Goal: Task Accomplishment & Management: Complete application form

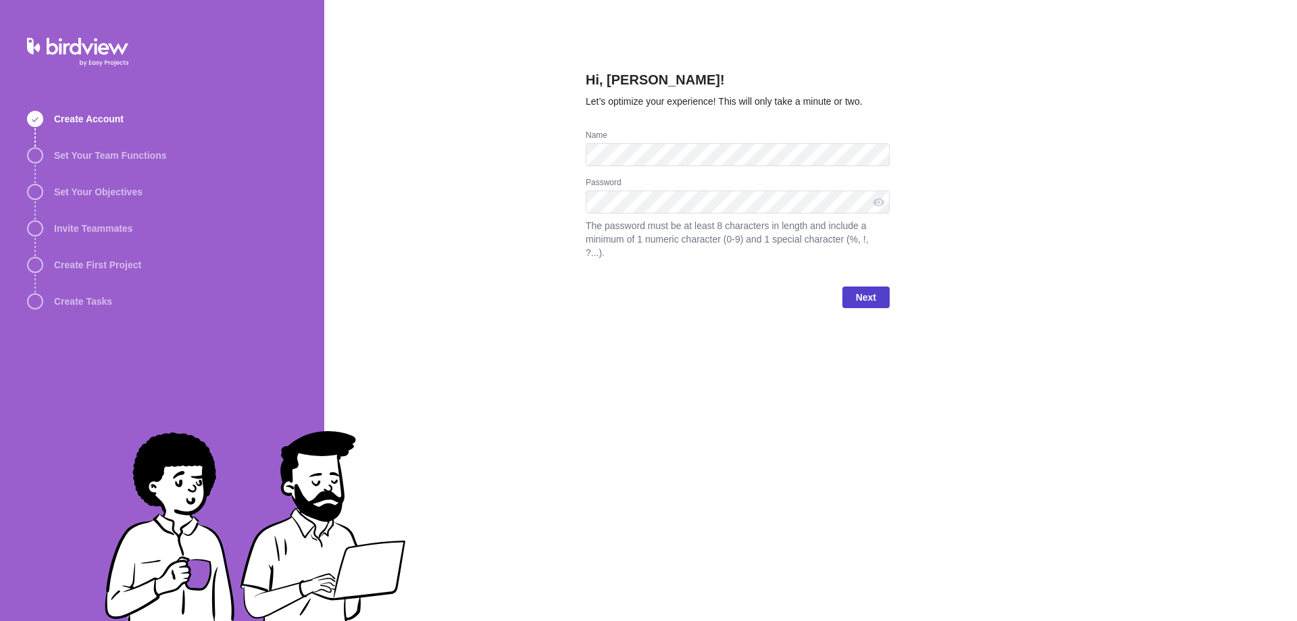
click at [865, 289] on span "Next" at bounding box center [866, 297] width 20 height 16
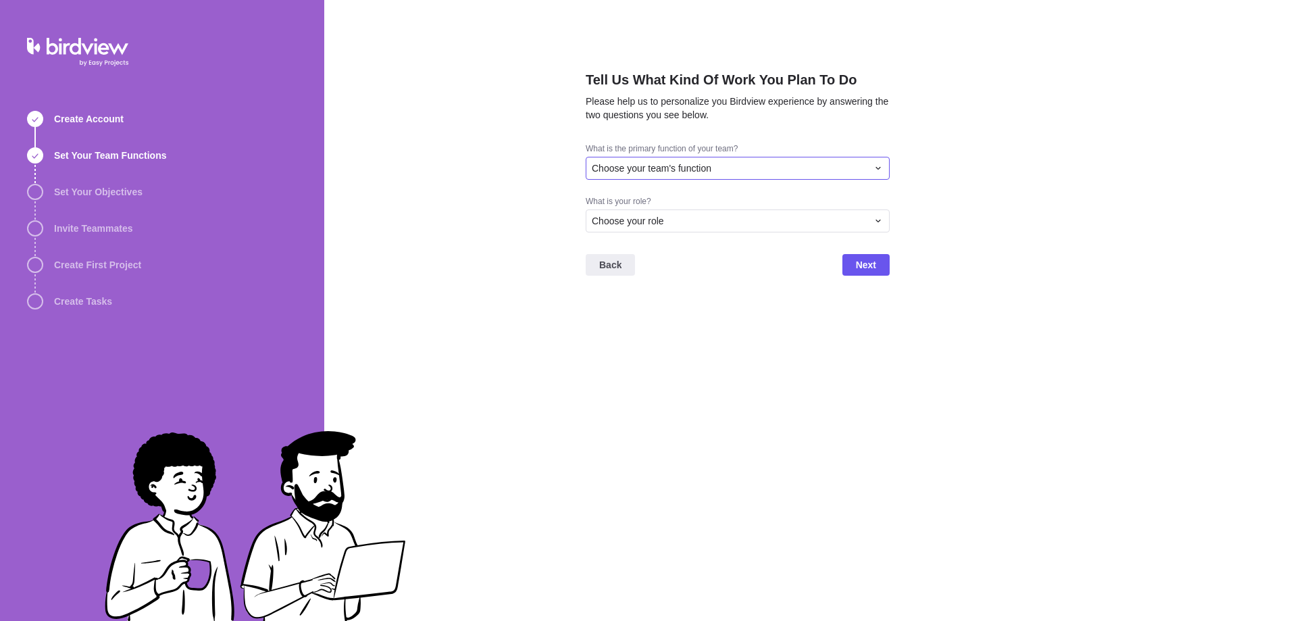
click at [735, 168] on div "Choose your team's function" at bounding box center [730, 168] width 276 height 14
click at [719, 251] on div "Sales" at bounding box center [737, 244] width 303 height 24
click at [727, 220] on div "Choose your role" at bounding box center [730, 221] width 276 height 14
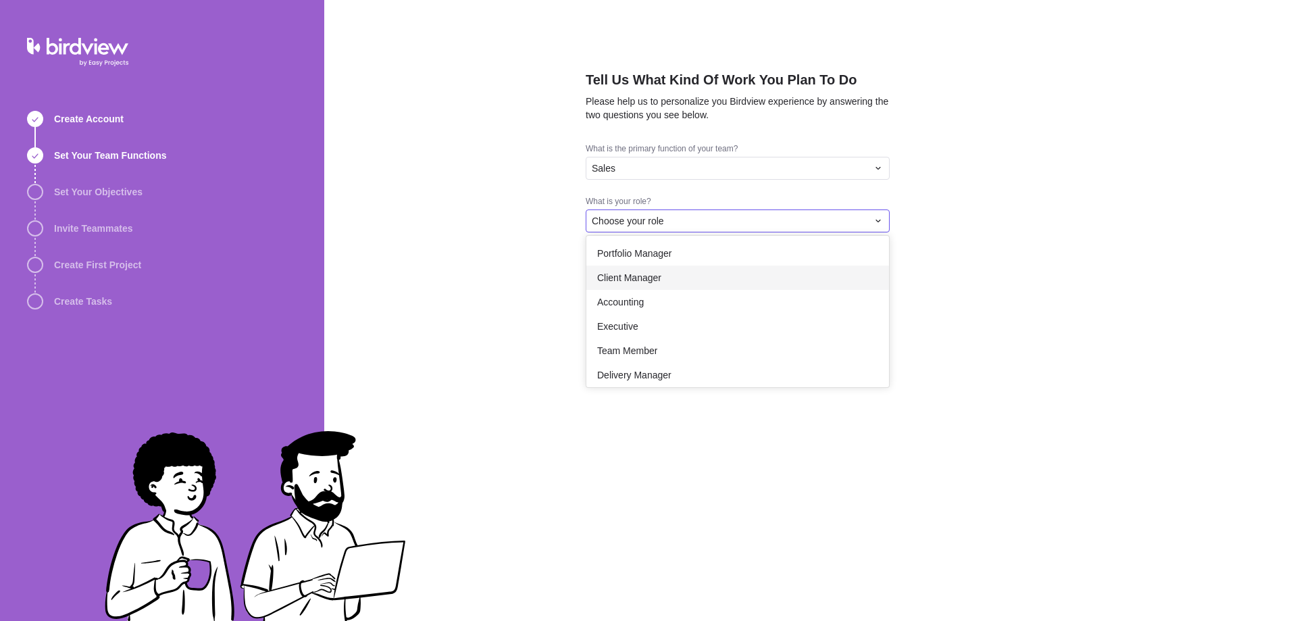
scroll to position [78, 0]
click at [697, 347] on div "Team Member" at bounding box center [737, 345] width 303 height 24
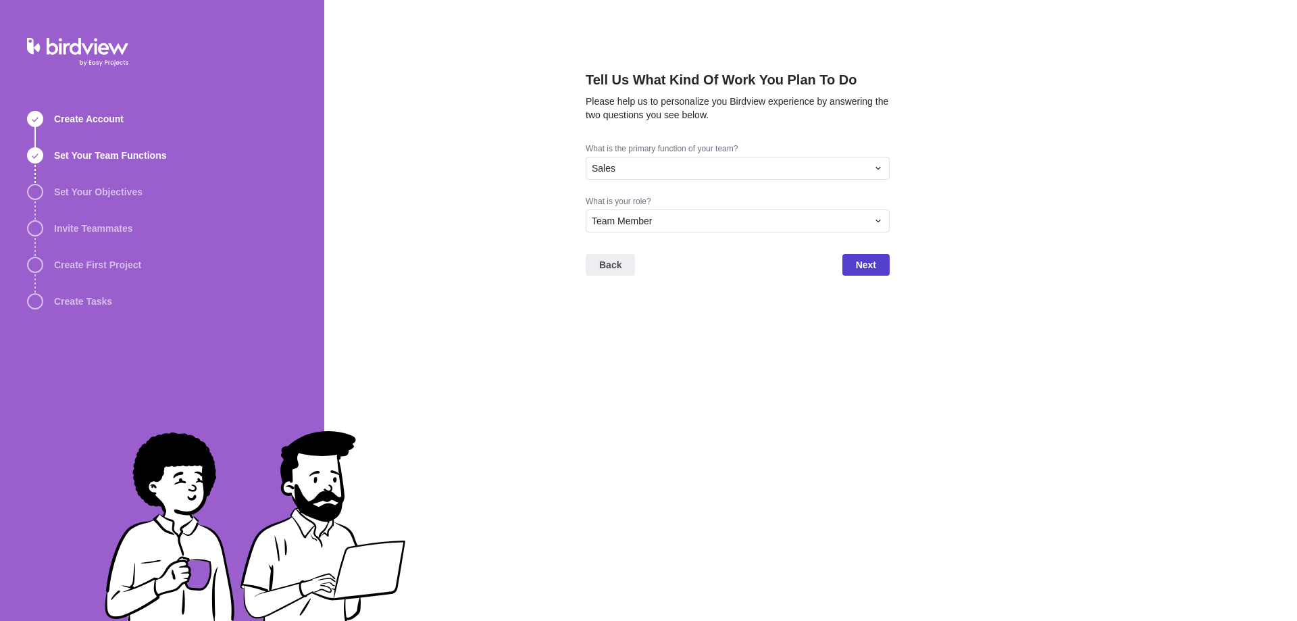
click at [853, 263] on span "Next" at bounding box center [865, 265] width 47 height 22
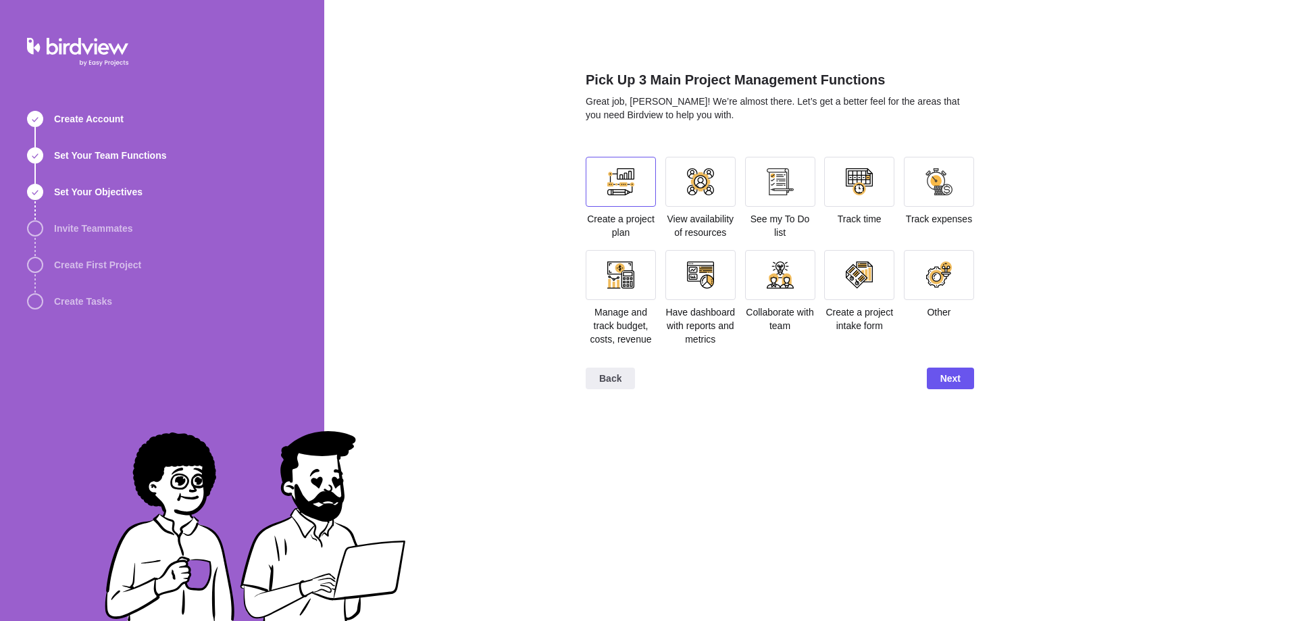
click at [625, 195] on div at bounding box center [620, 181] width 27 height 27
click at [788, 192] on div at bounding box center [780, 181] width 27 height 27
click at [685, 285] on div at bounding box center [700, 275] width 70 height 50
click at [854, 283] on div at bounding box center [859, 274] width 27 height 27
click at [731, 286] on div at bounding box center [700, 275] width 70 height 50
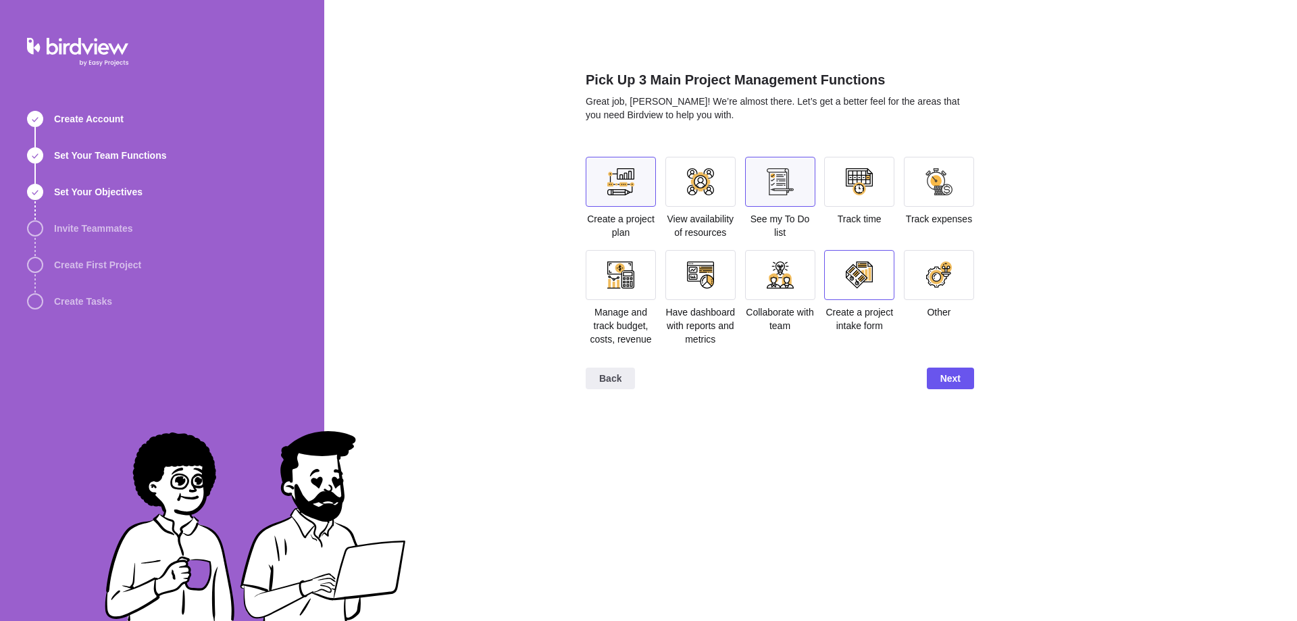
click at [853, 280] on div at bounding box center [859, 274] width 27 height 27
click at [953, 375] on span "Next" at bounding box center [950, 378] width 20 height 16
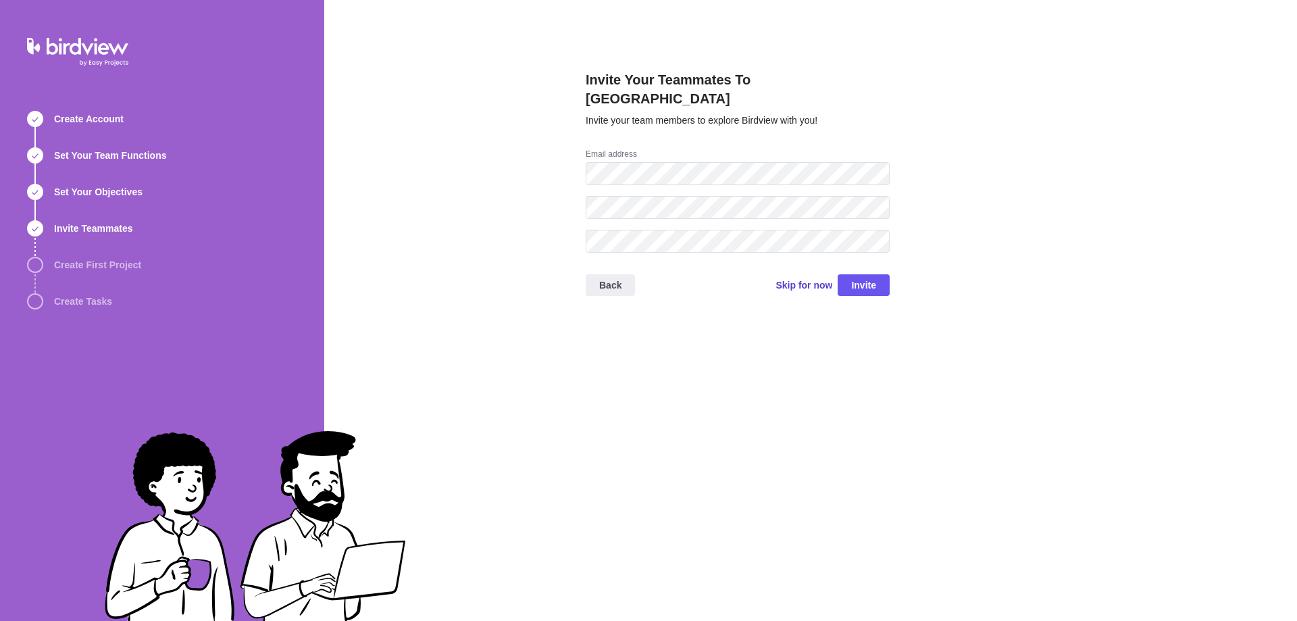
click at [815, 278] on span "Skip for now" at bounding box center [804, 285] width 57 height 14
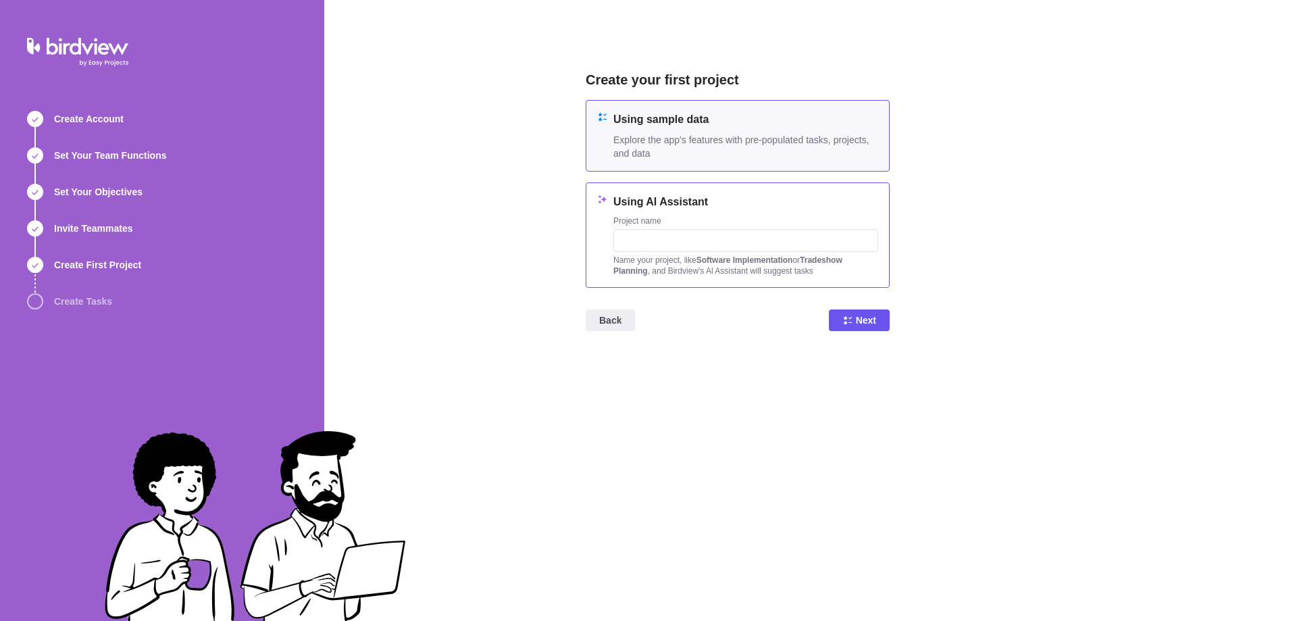
click at [692, 202] on h4 "Using AI Assistant" at bounding box center [745, 202] width 265 height 16
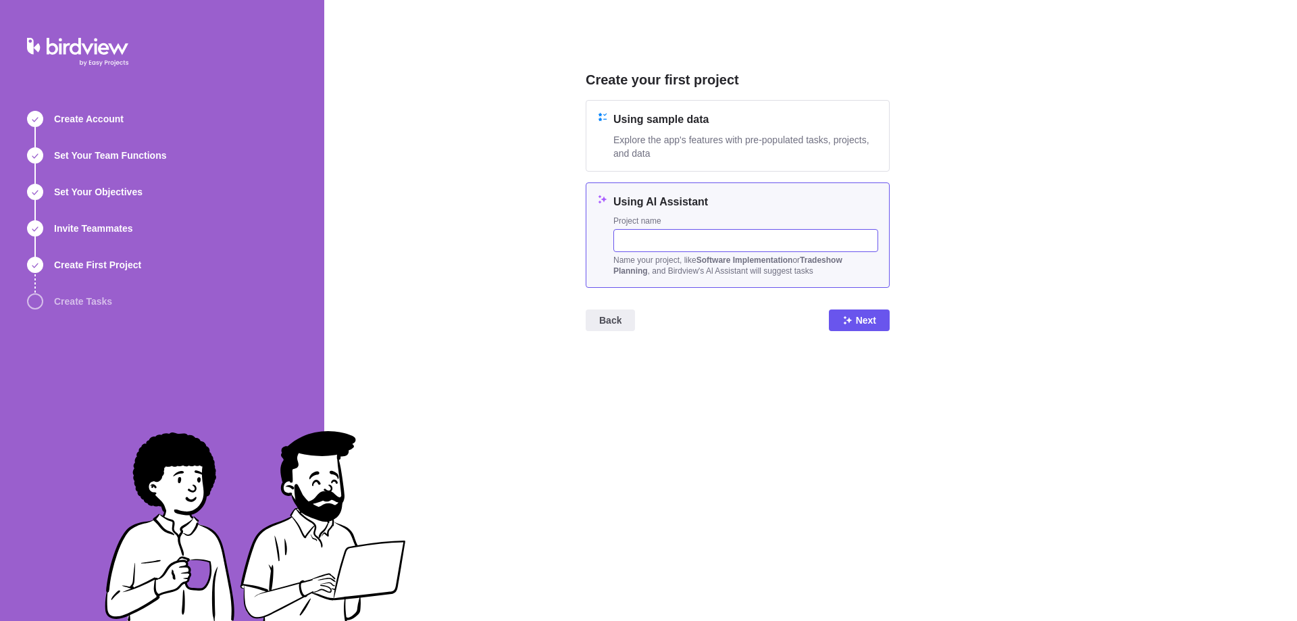
click at [699, 236] on input "text" at bounding box center [745, 240] width 265 height 23
type input "new customer campaign"
drag, startPoint x: 863, startPoint y: 309, endPoint x: 822, endPoint y: 333, distance: 46.9
click at [863, 310] on span "Next" at bounding box center [859, 320] width 61 height 22
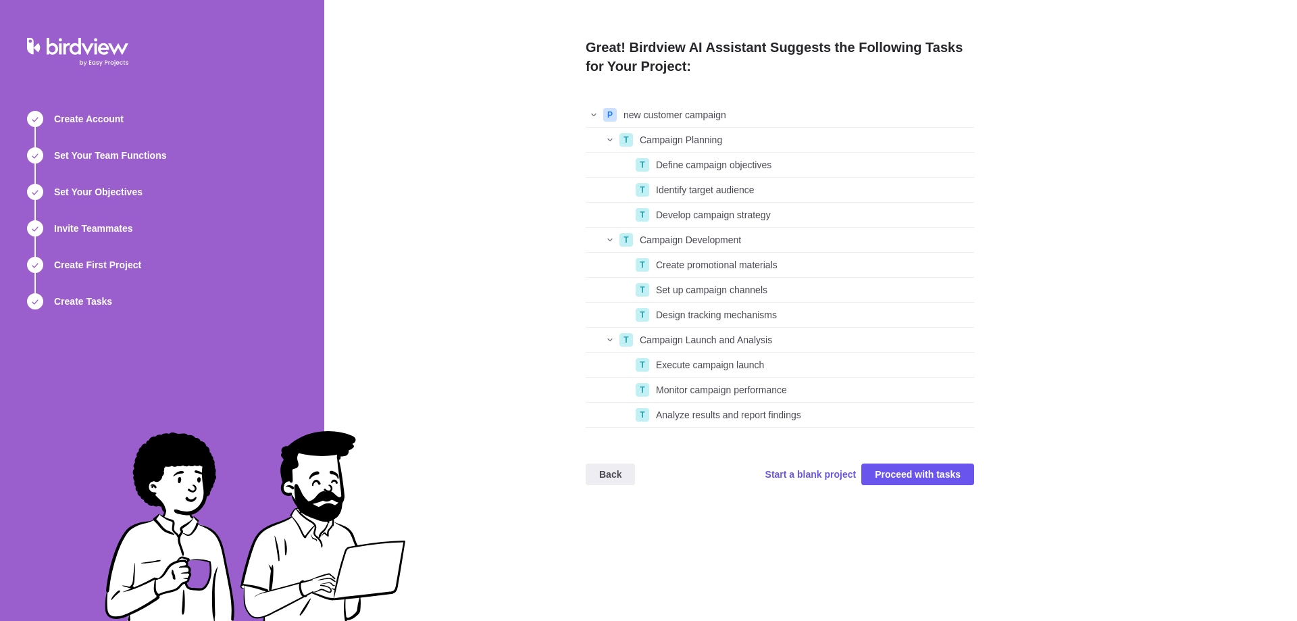
scroll to position [315, 378]
click at [892, 472] on span "Proceed with tasks" at bounding box center [918, 474] width 86 height 16
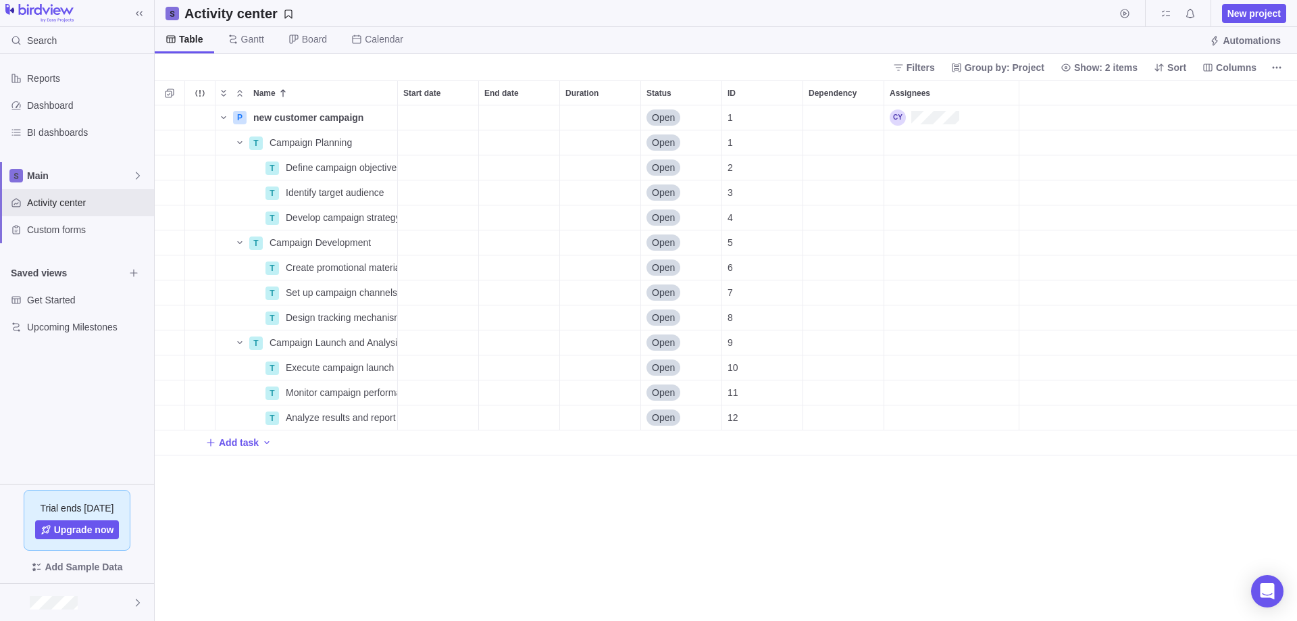
scroll to position [505, 1132]
click at [249, 48] on span "Gantt" at bounding box center [246, 40] width 58 height 26
click at [295, 47] on span "Board" at bounding box center [308, 40] width 60 height 26
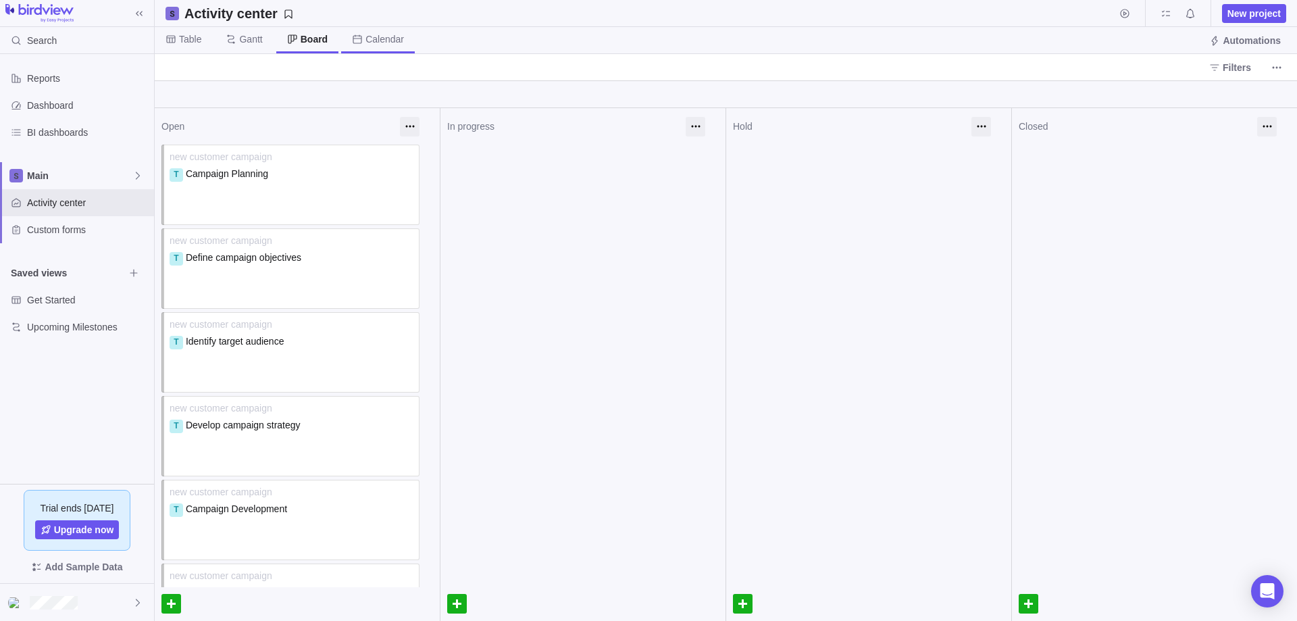
click at [366, 45] on span "Calendar" at bounding box center [384, 39] width 39 height 14
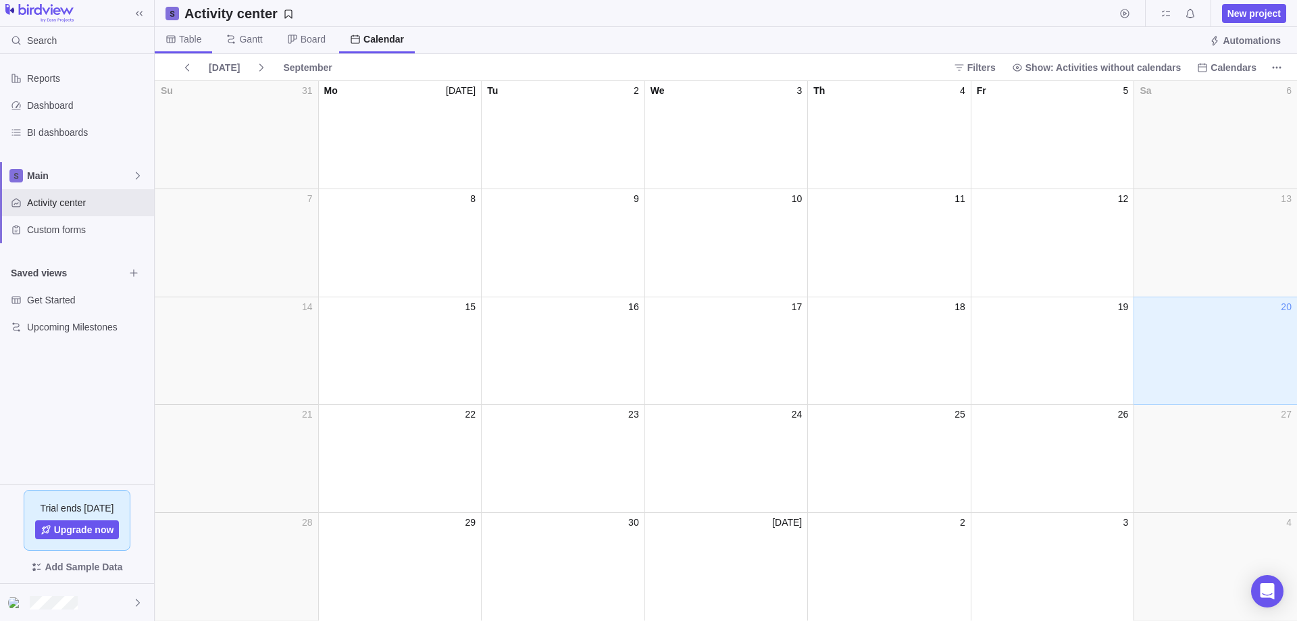
click at [182, 36] on span "Table" at bounding box center [190, 39] width 22 height 14
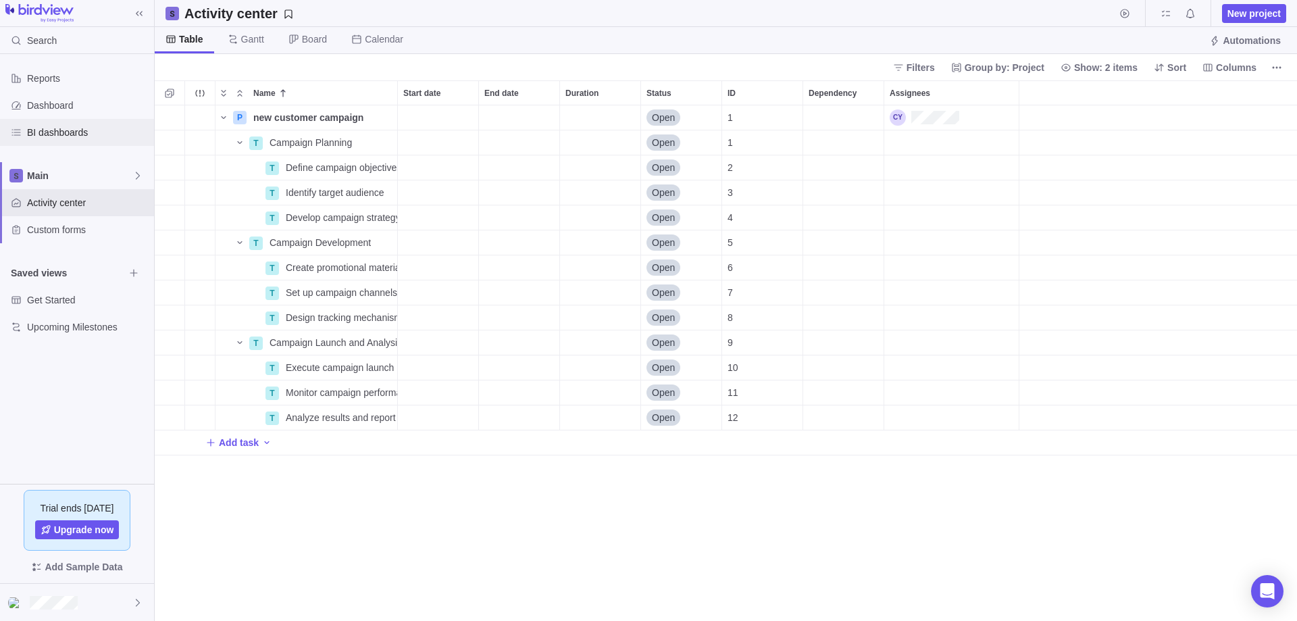
scroll to position [505, 1132]
click at [47, 130] on span "BI dashboards" at bounding box center [88, 133] width 122 height 14
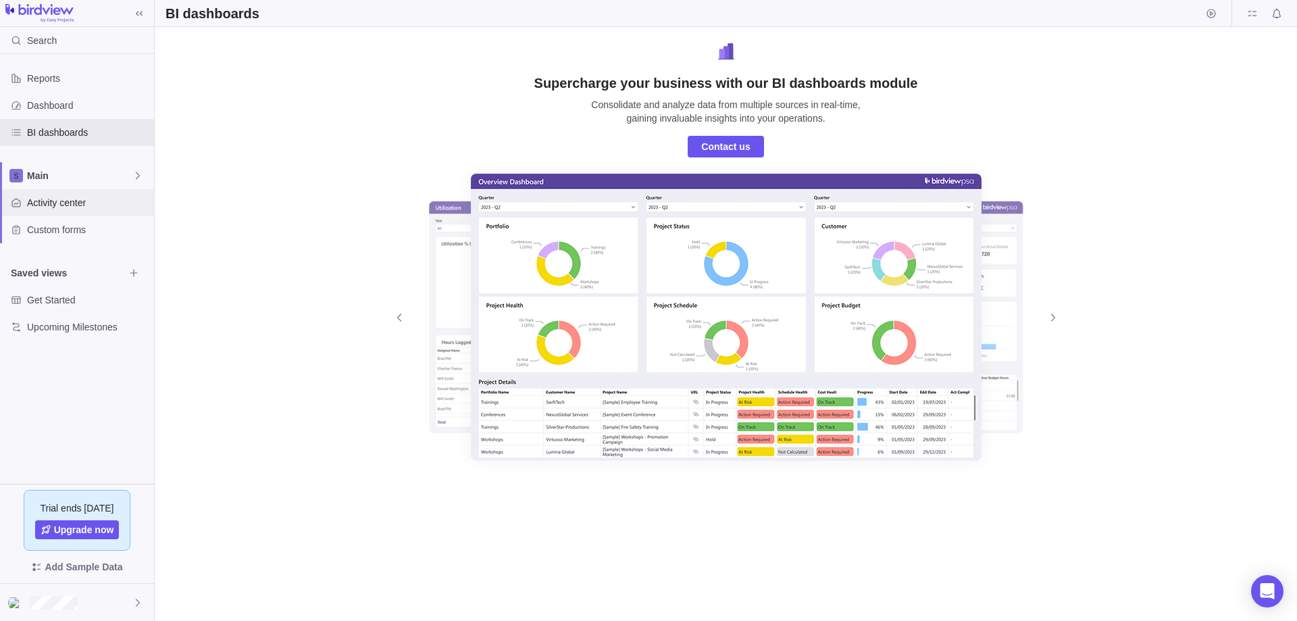
click at [72, 213] on div "Activity center" at bounding box center [77, 202] width 154 height 27
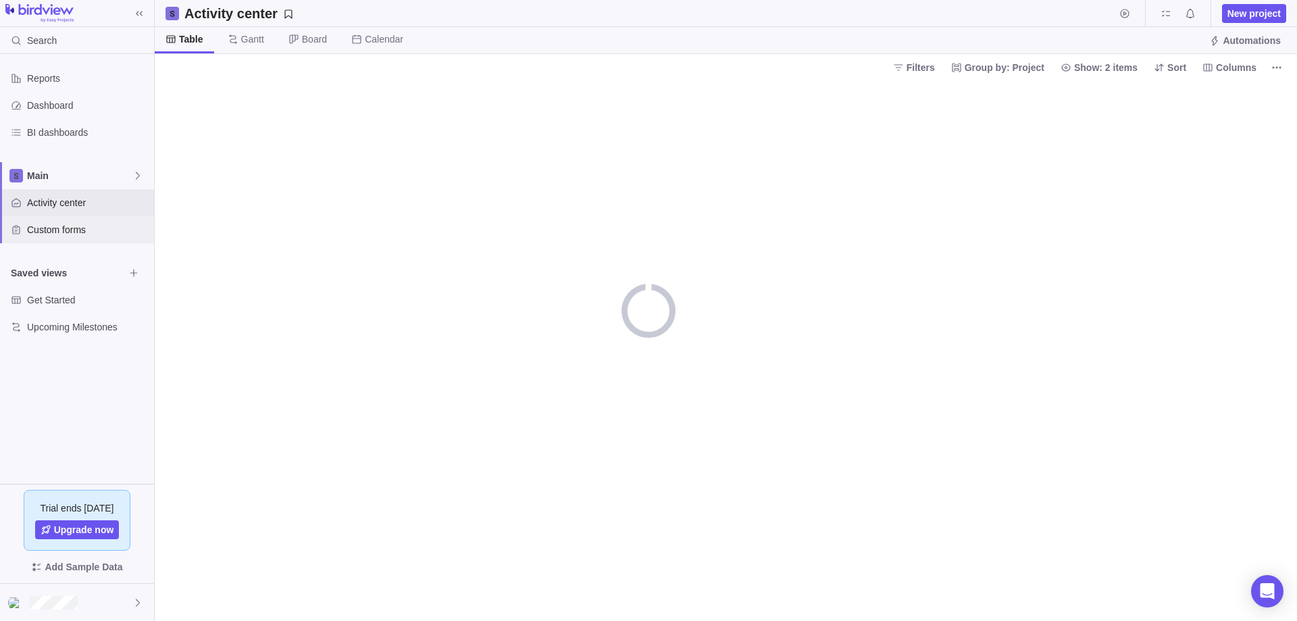
click at [76, 232] on span "Custom forms" at bounding box center [88, 230] width 122 height 14
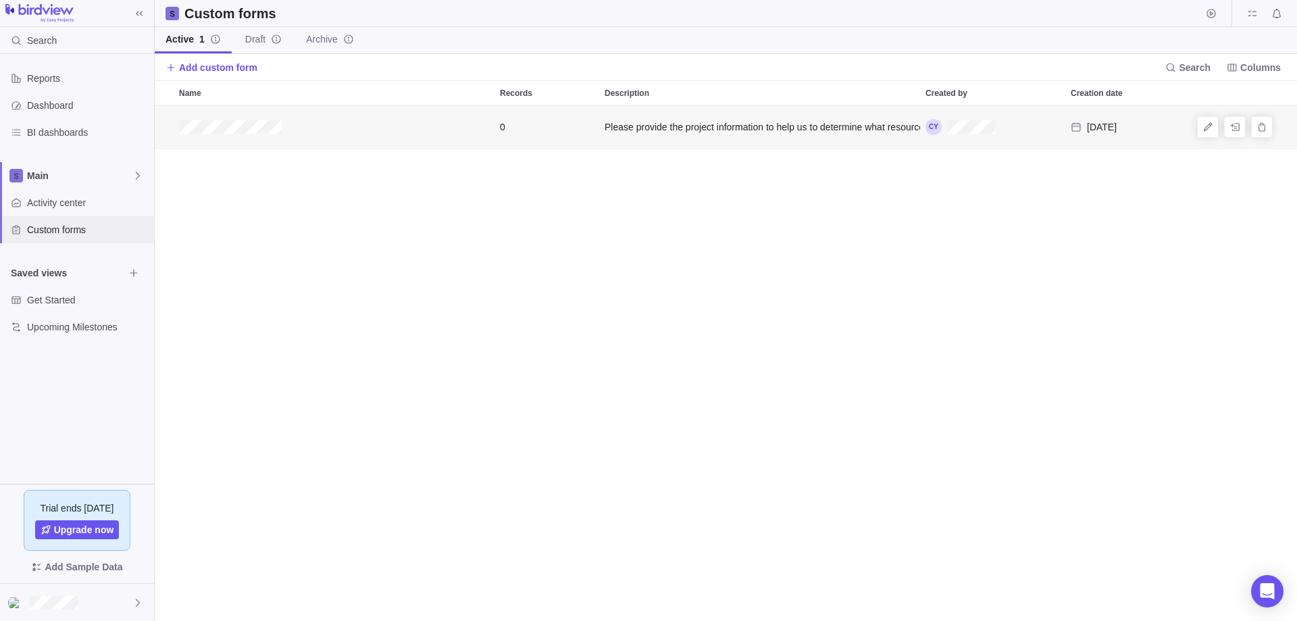
scroll to position [505, 1132]
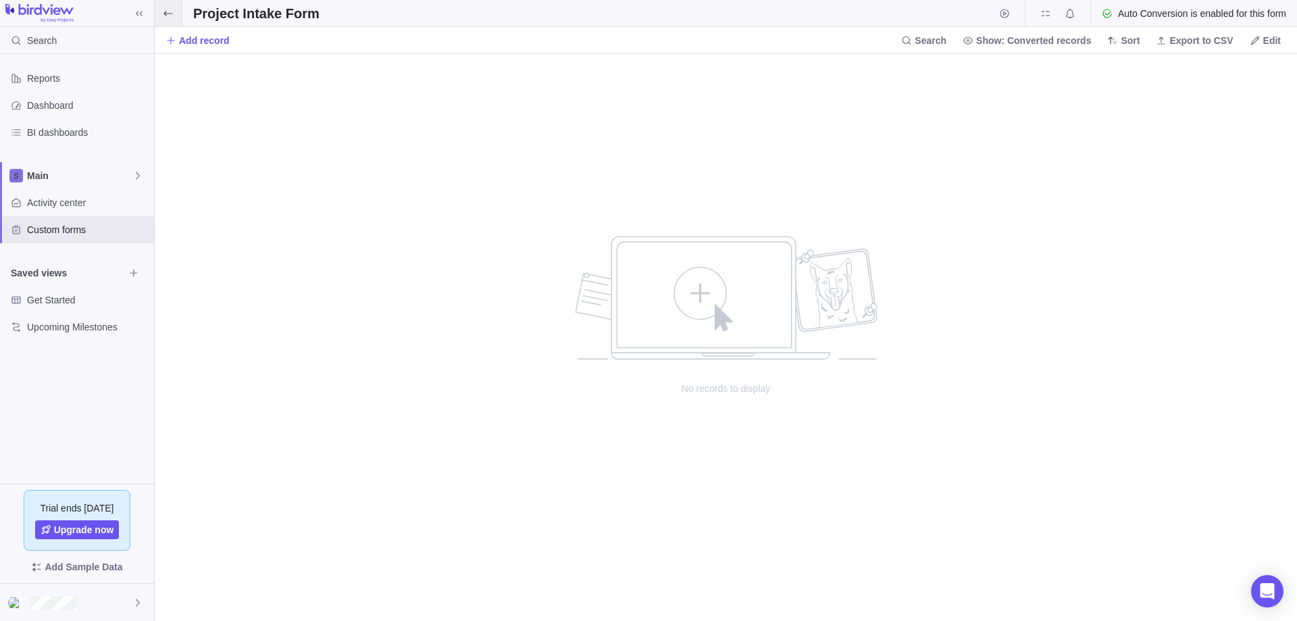
click at [164, 14] on icon at bounding box center [168, 13] width 11 height 11
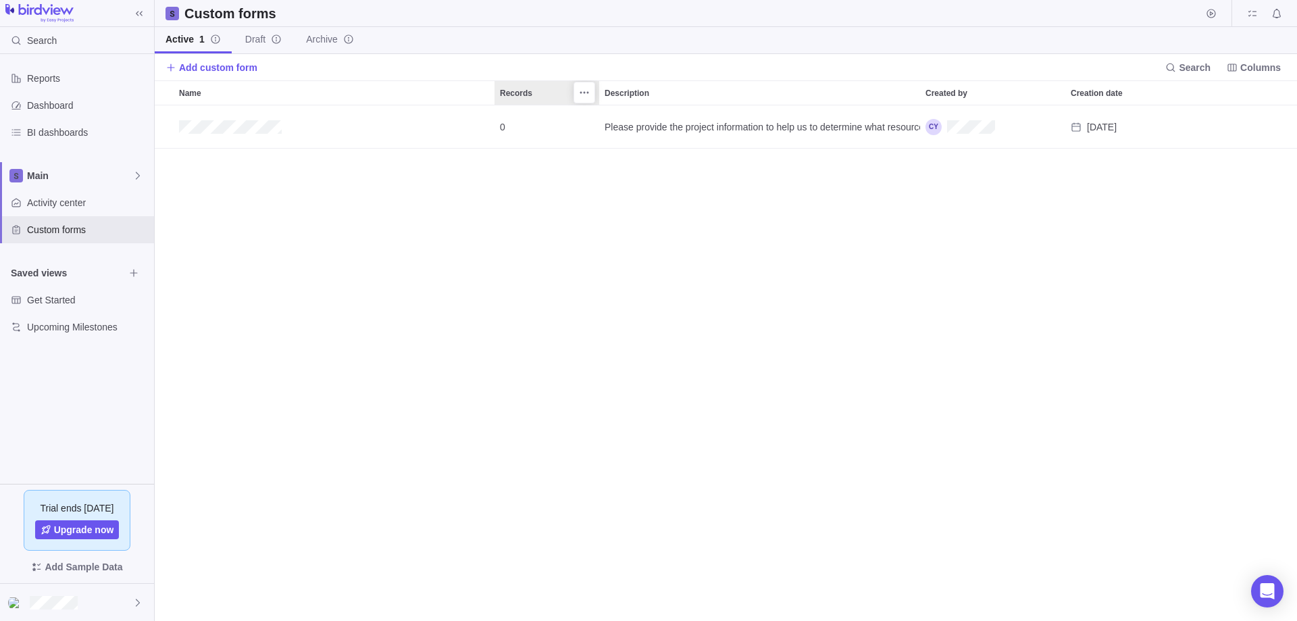
scroll to position [505, 1132]
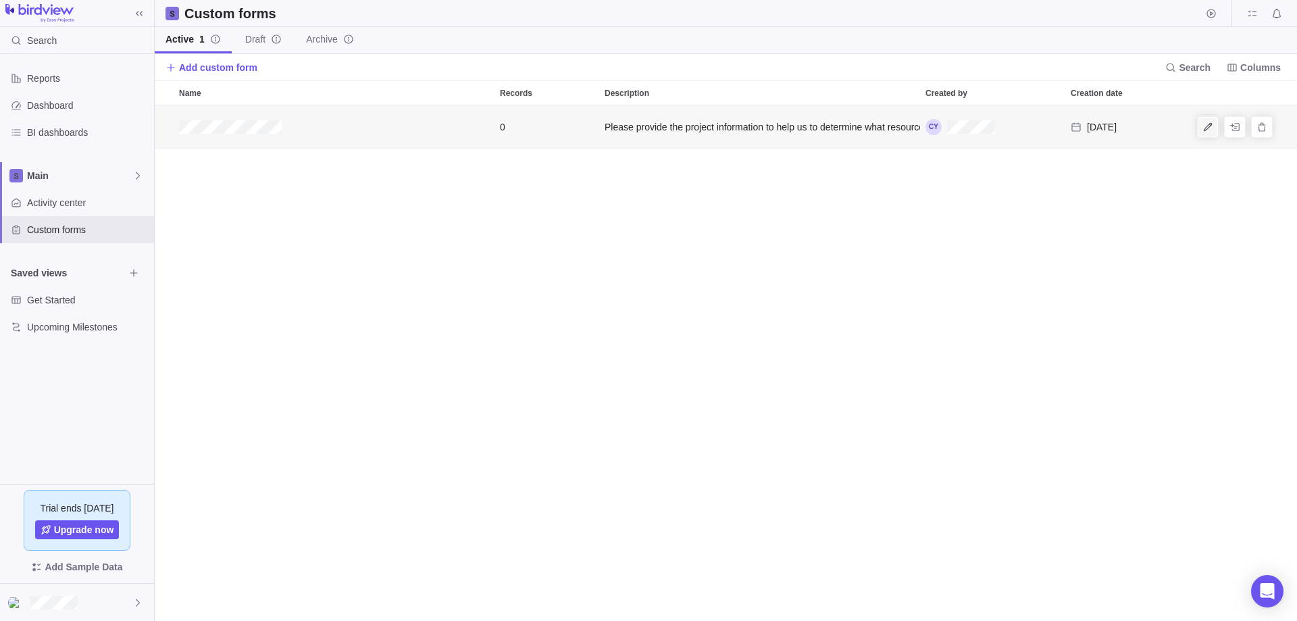
click at [1207, 132] on span "Edit" at bounding box center [1207, 127] width 19 height 19
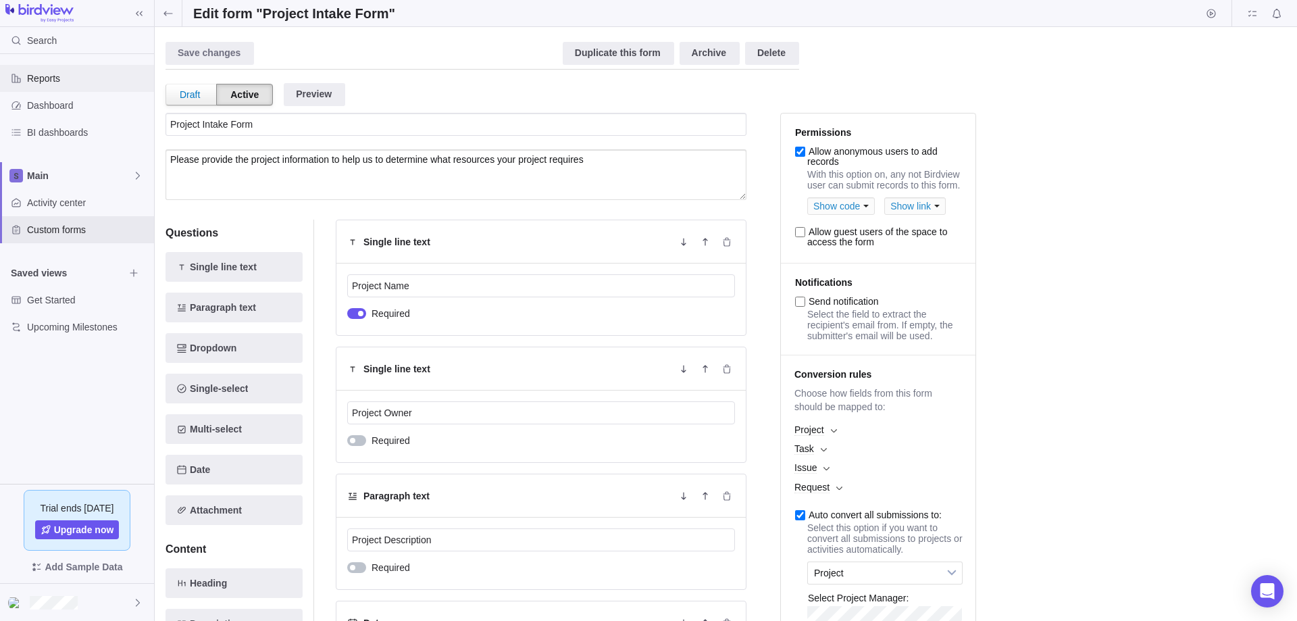
click at [39, 74] on span "Reports" at bounding box center [88, 79] width 122 height 14
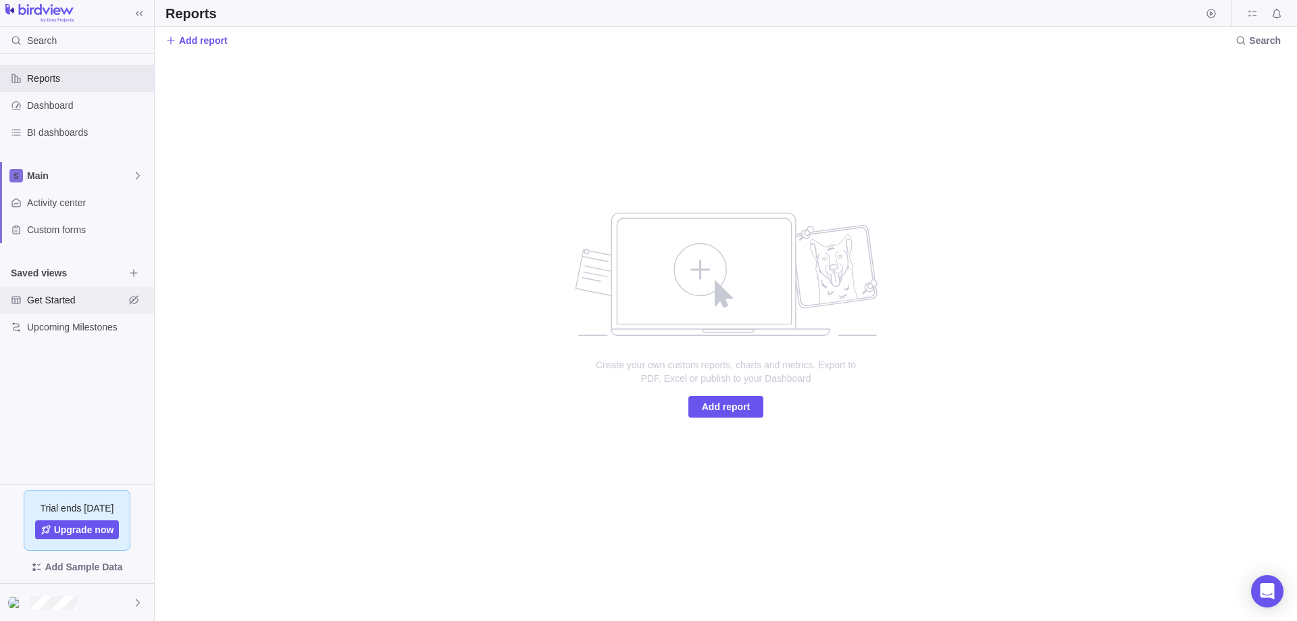
click at [59, 302] on span "Get Started" at bounding box center [75, 300] width 97 height 14
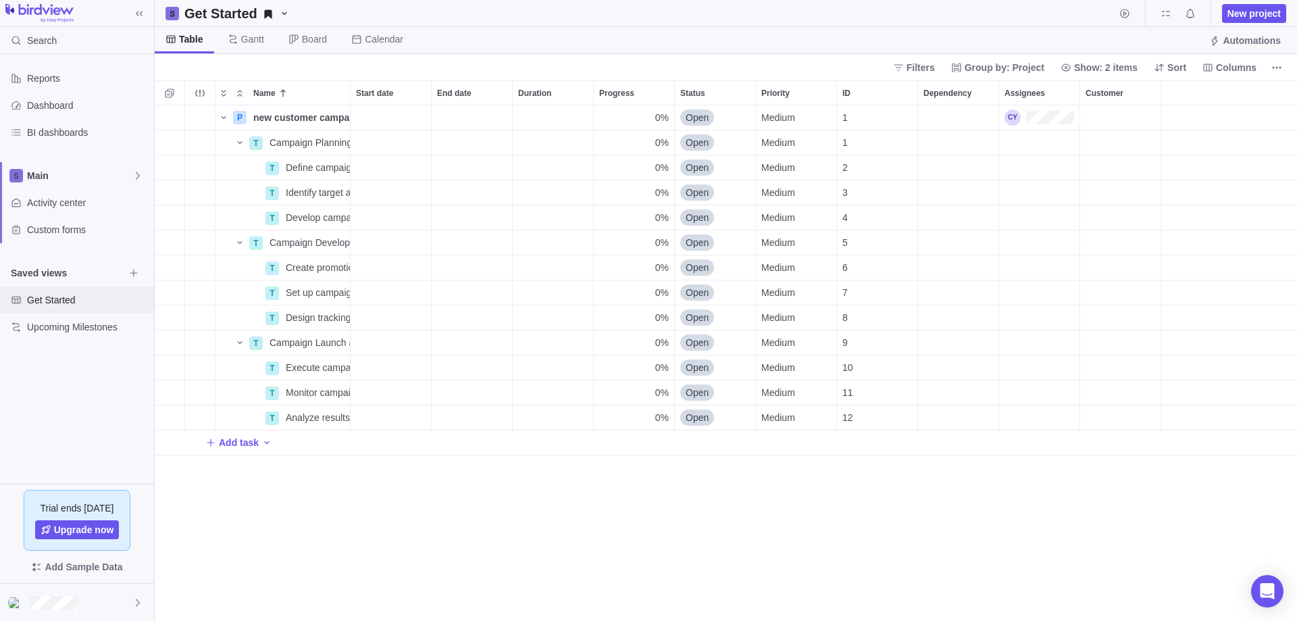
scroll to position [505, 1132]
click at [282, 139] on icon "Name" at bounding box center [283, 142] width 11 height 11
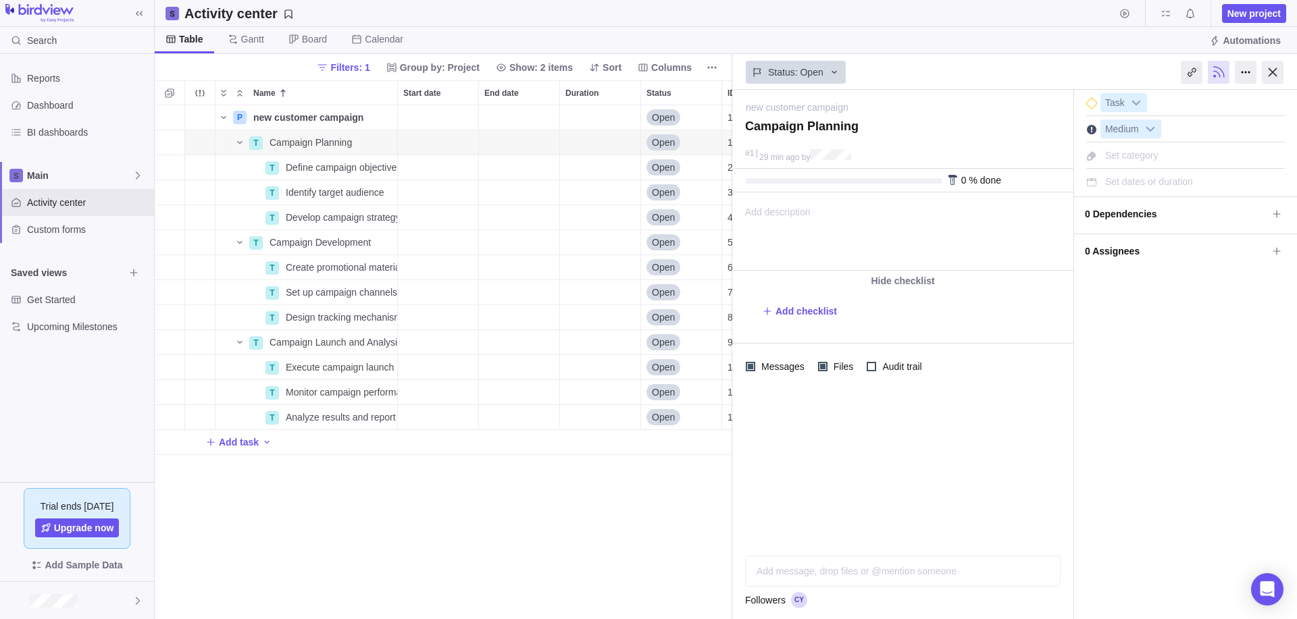
scroll to position [504, 567]
click at [245, 43] on span "Gantt" at bounding box center [252, 39] width 23 height 14
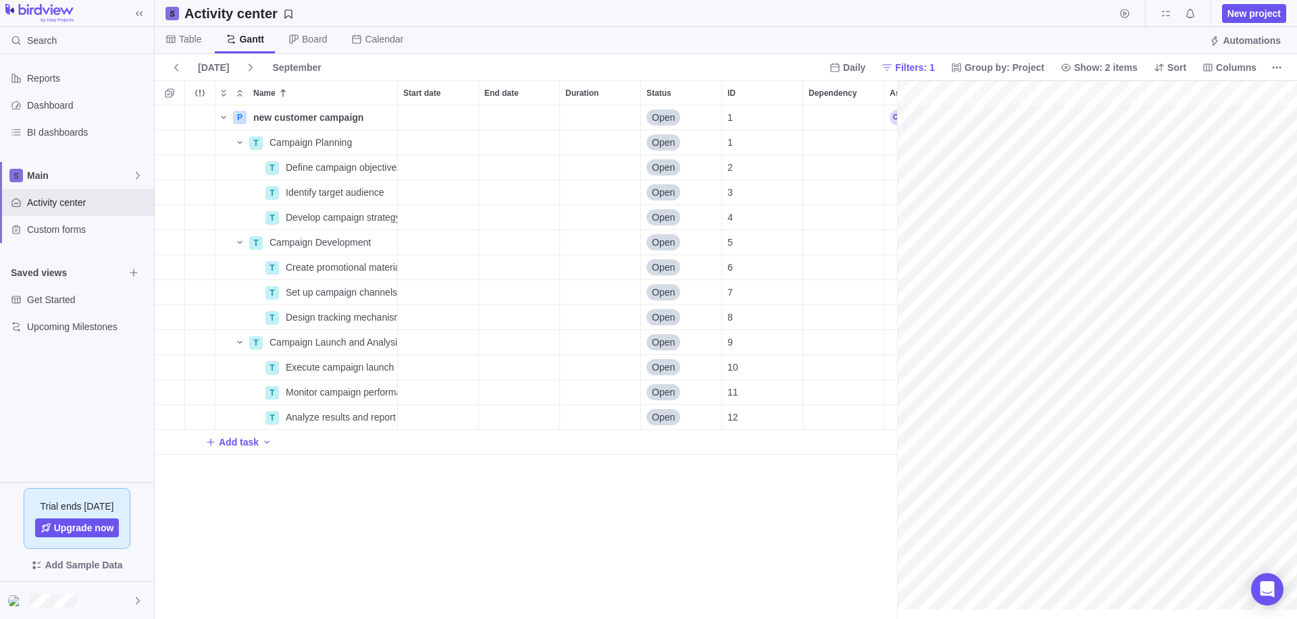
scroll to position [0, 112]
click at [314, 40] on span "Board" at bounding box center [314, 39] width 25 height 14
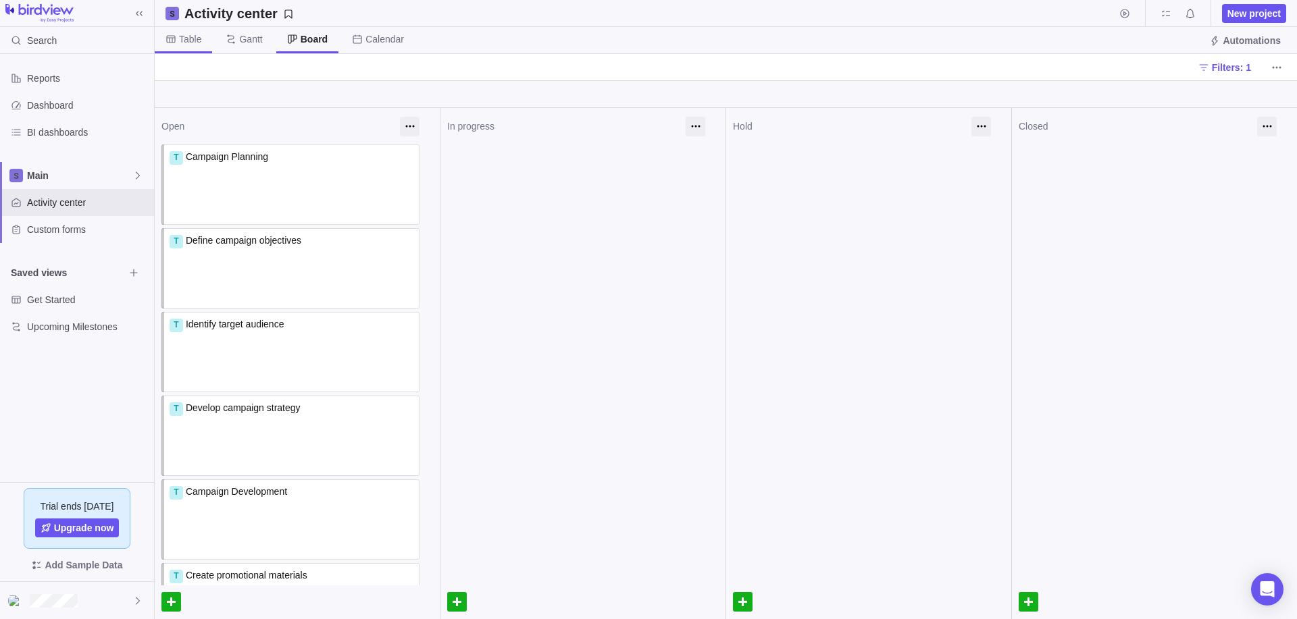
click at [188, 41] on span "Table" at bounding box center [190, 39] width 22 height 14
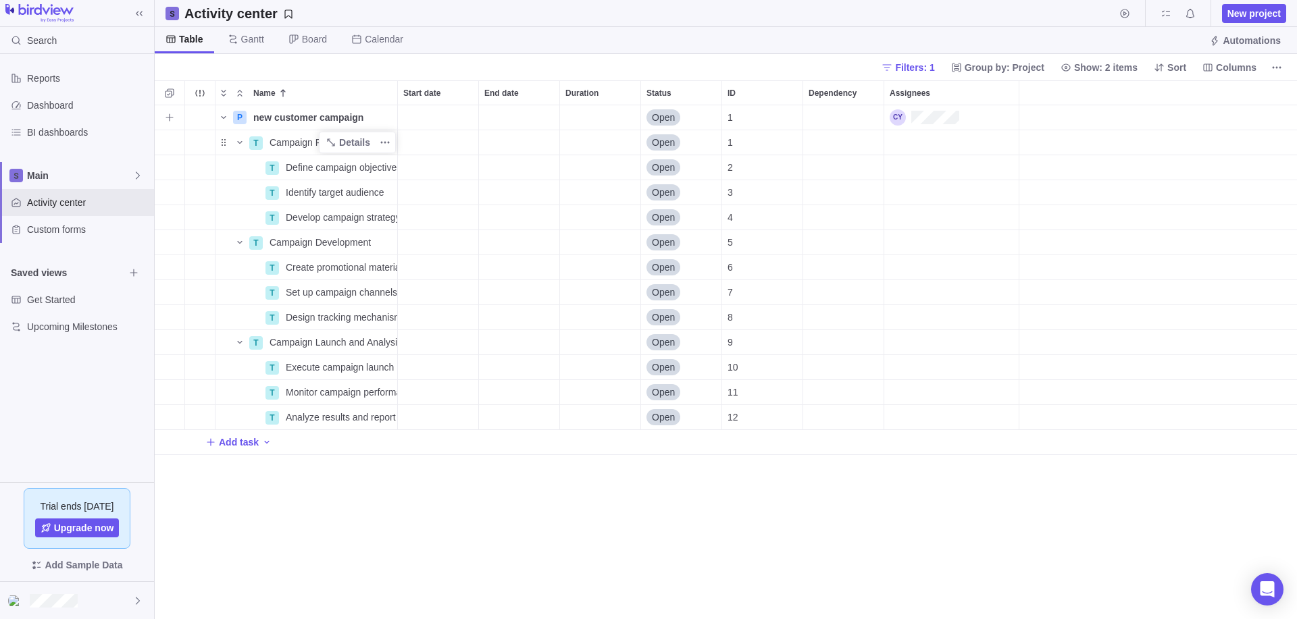
scroll to position [504, 1132]
click at [220, 119] on icon "Name" at bounding box center [223, 117] width 11 height 11
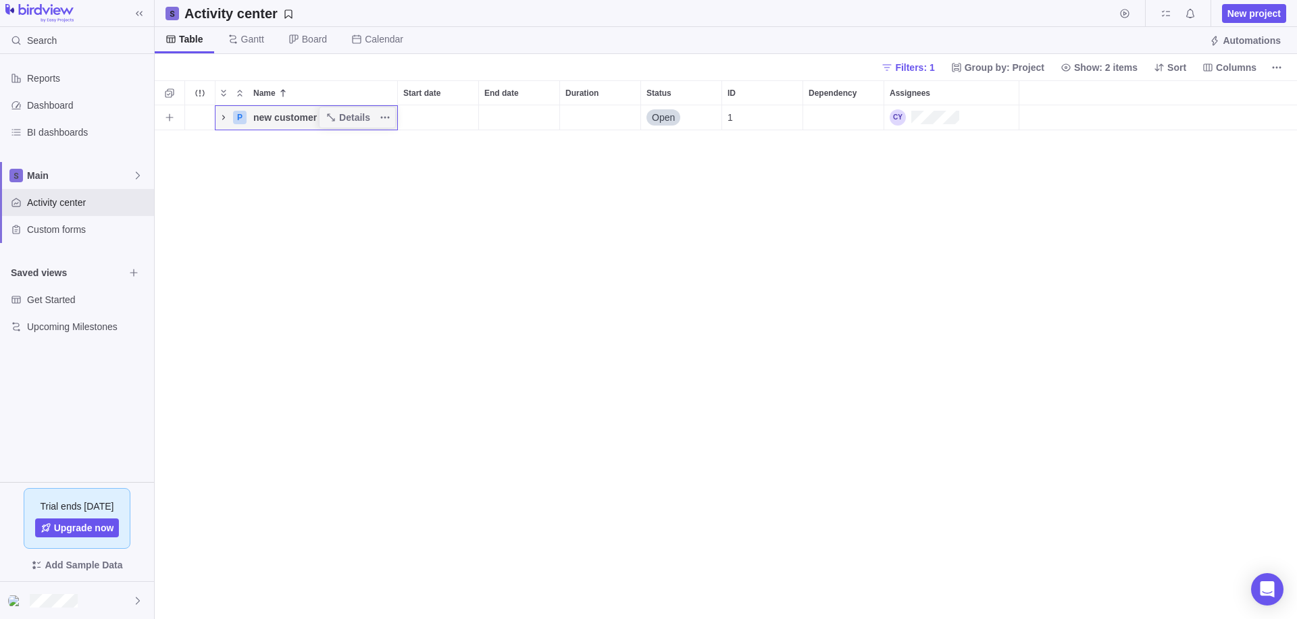
click at [223, 120] on icon "Name" at bounding box center [223, 117] width 3 height 5
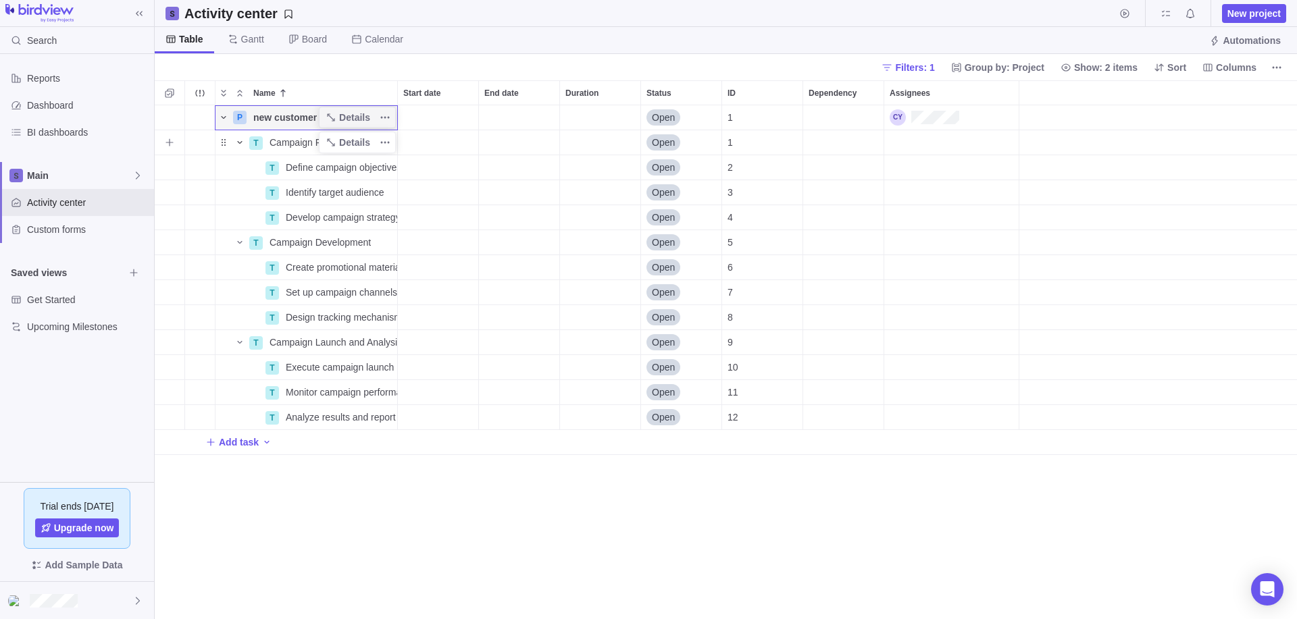
click at [237, 143] on icon "Name" at bounding box center [239, 142] width 11 height 11
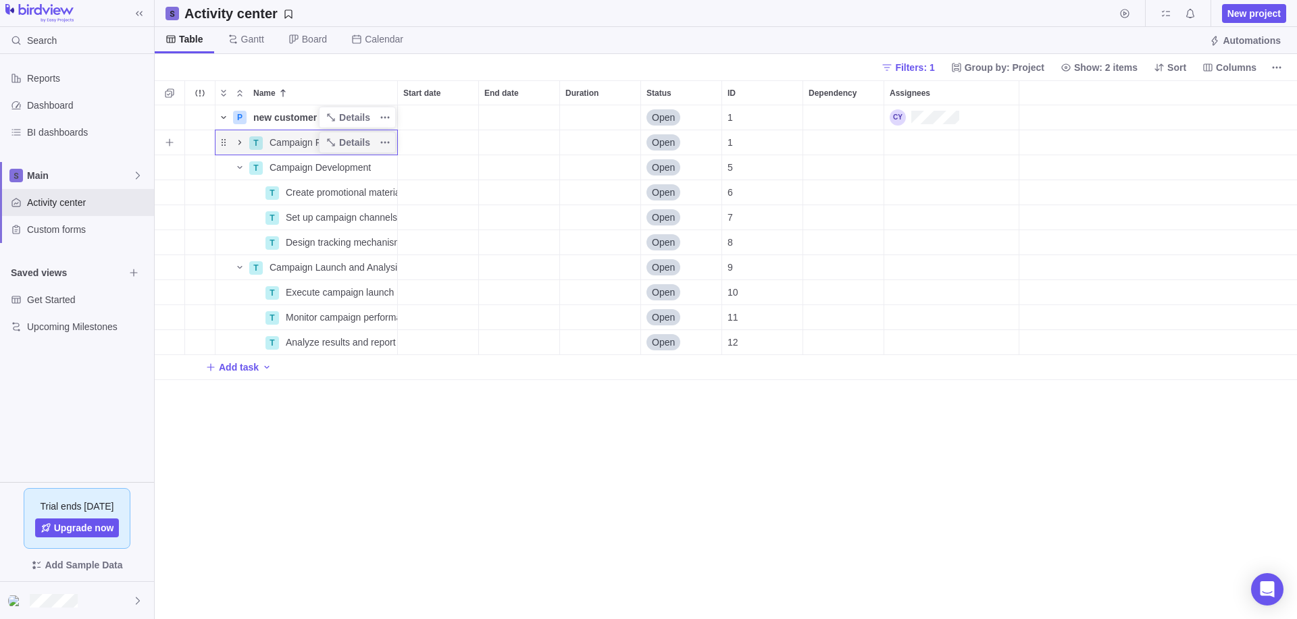
click at [238, 143] on icon "Name" at bounding box center [239, 142] width 11 height 11
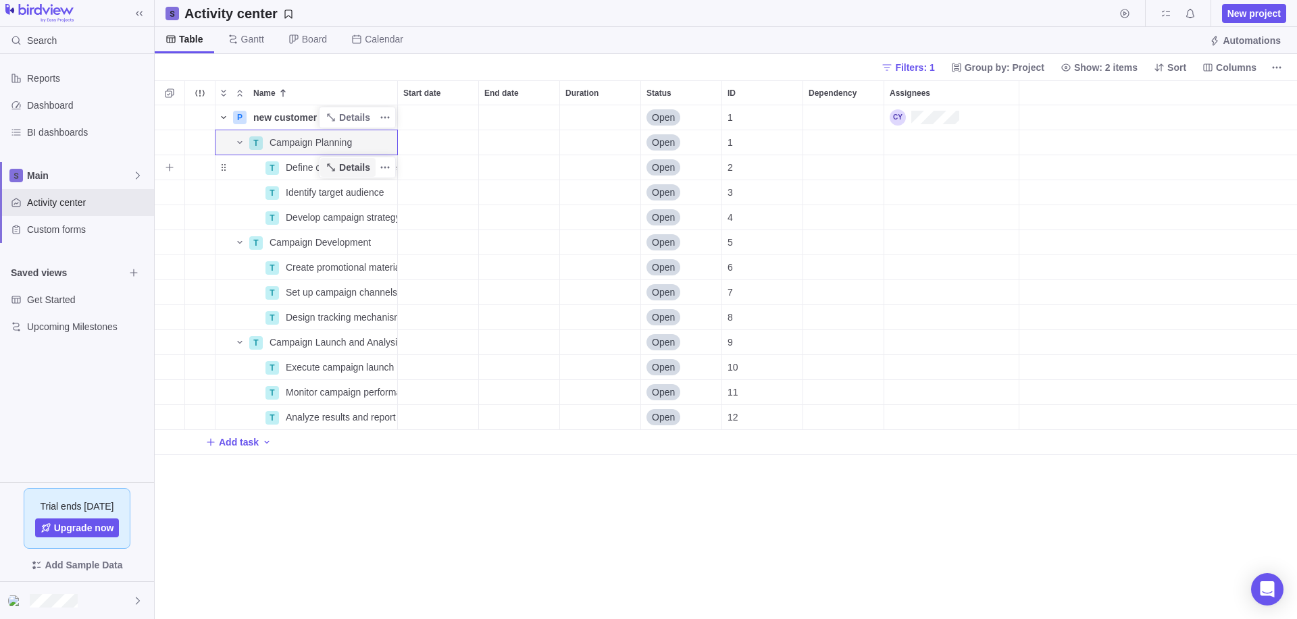
click at [352, 168] on span "Details" at bounding box center [354, 168] width 31 height 14
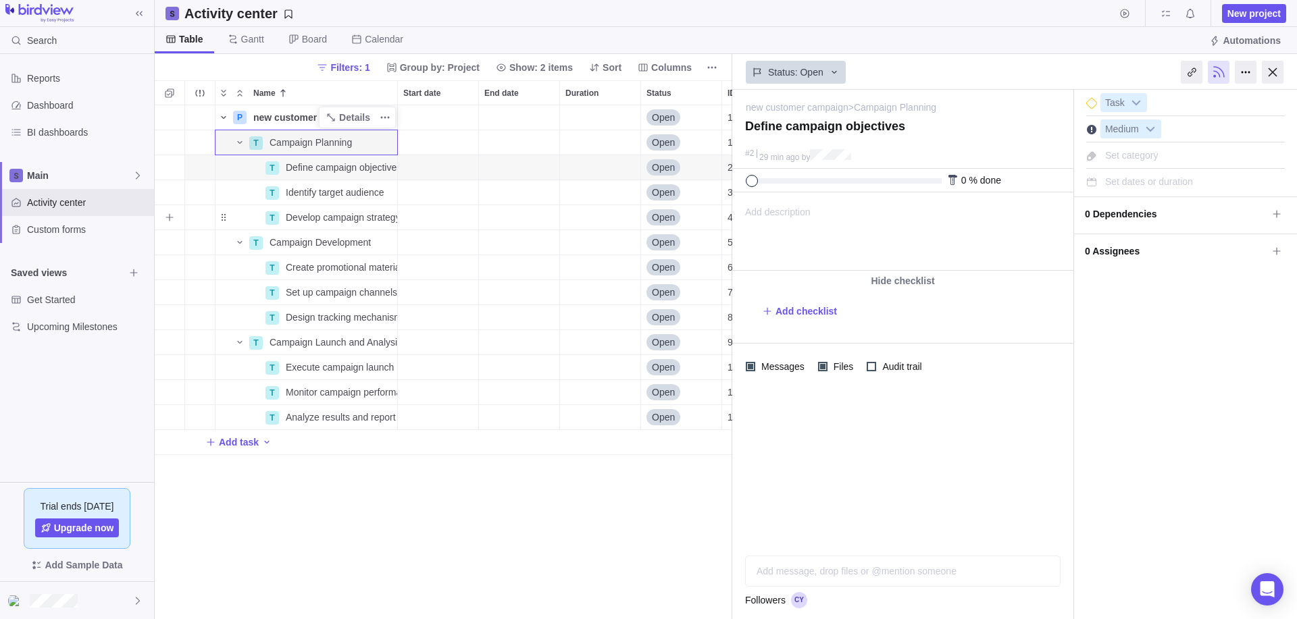
click at [553, 213] on div "End date" at bounding box center [519, 217] width 80 height 24
click at [618, 131] on div "P new customer campaign Details Open 1 T Campaign Planning Details Open 1 T Def…" at bounding box center [444, 362] width 578 height 514
click at [246, 39] on span "Gantt" at bounding box center [252, 39] width 23 height 14
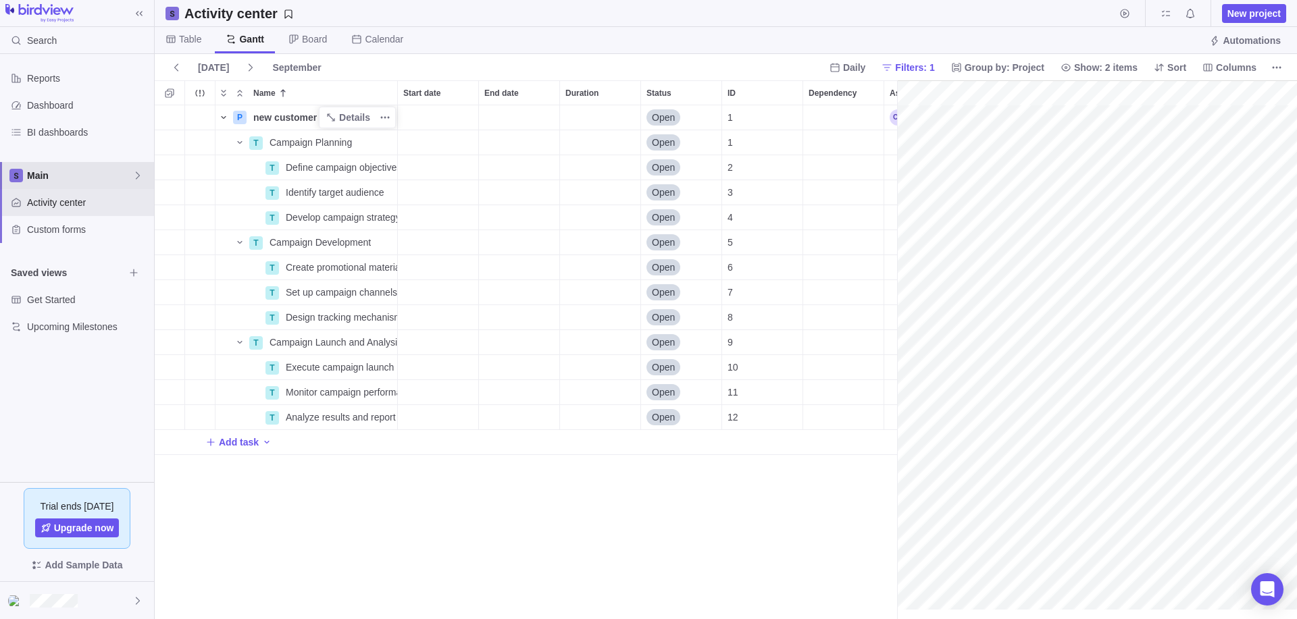
click at [100, 172] on span "Main" at bounding box center [79, 176] width 105 height 14
click at [72, 209] on span "Main" at bounding box center [77, 208] width 82 height 14
click at [71, 230] on span "Custom forms" at bounding box center [88, 230] width 122 height 14
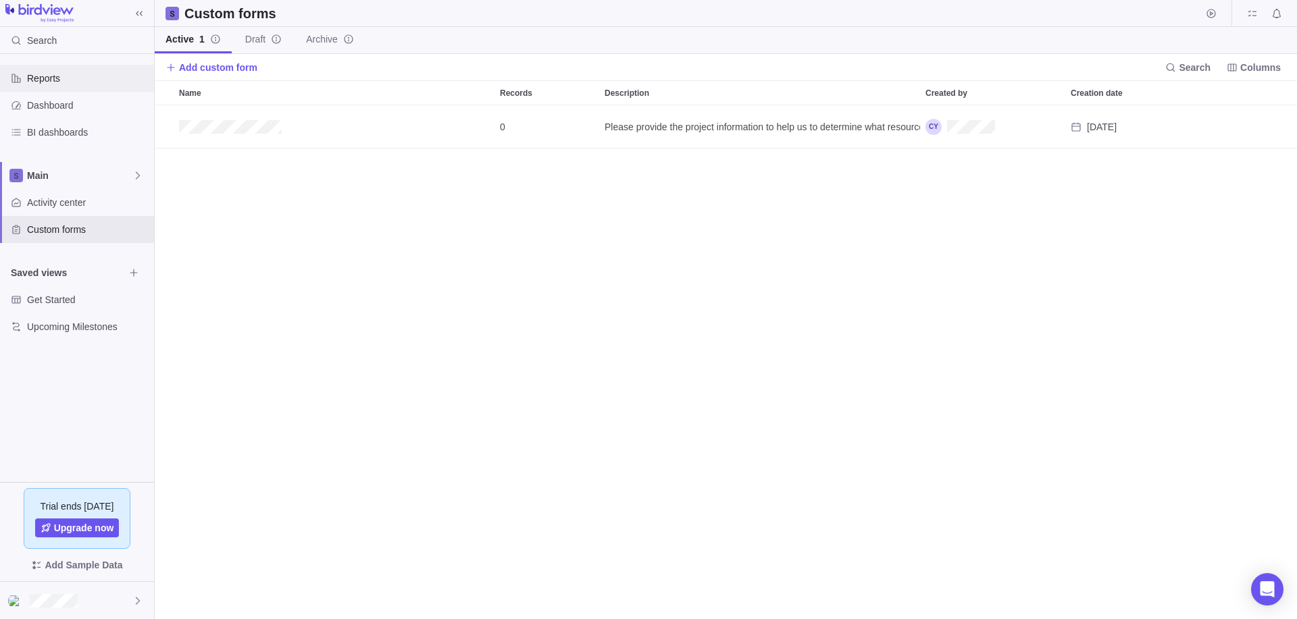
click at [74, 80] on span "Reports" at bounding box center [88, 79] width 122 height 14
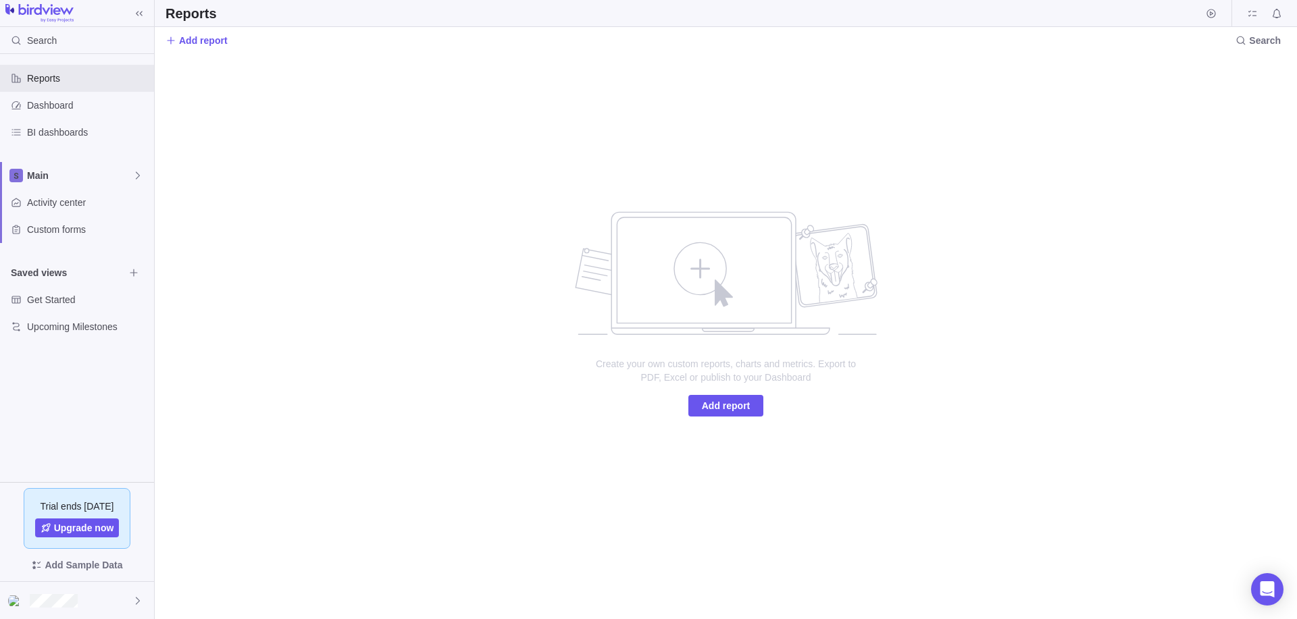
click at [61, 11] on img at bounding box center [39, 13] width 68 height 19
click at [71, 592] on div at bounding box center [77, 600] width 154 height 37
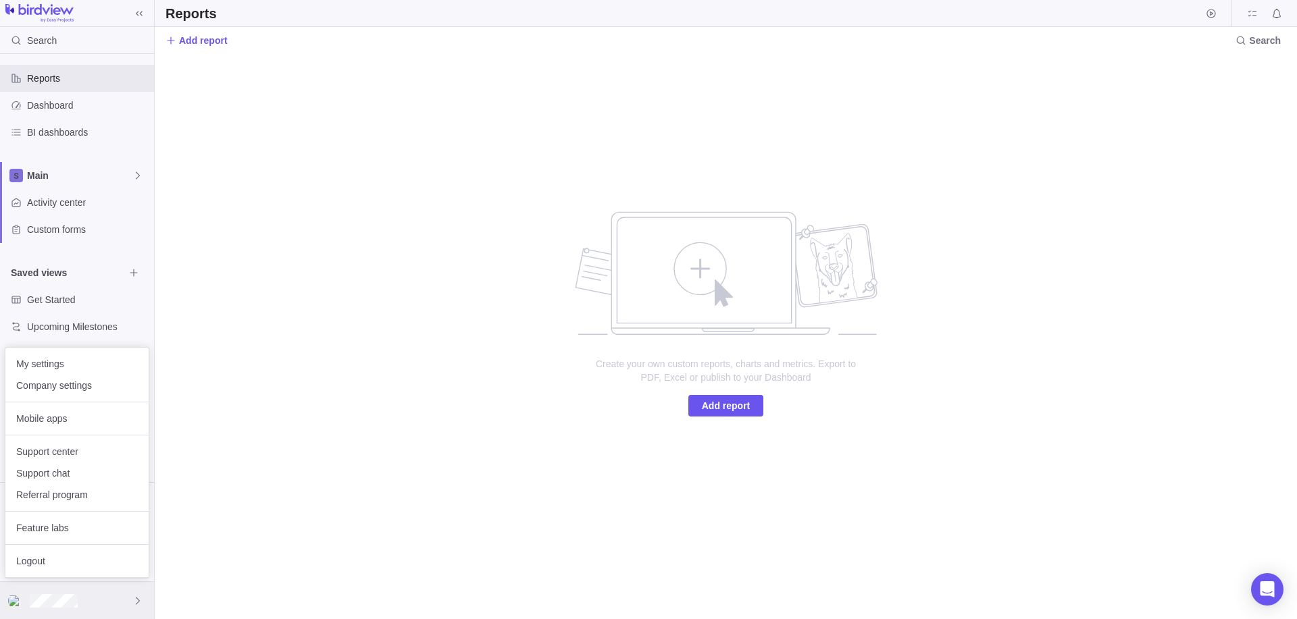
click at [70, 591] on div at bounding box center [77, 600] width 154 height 37
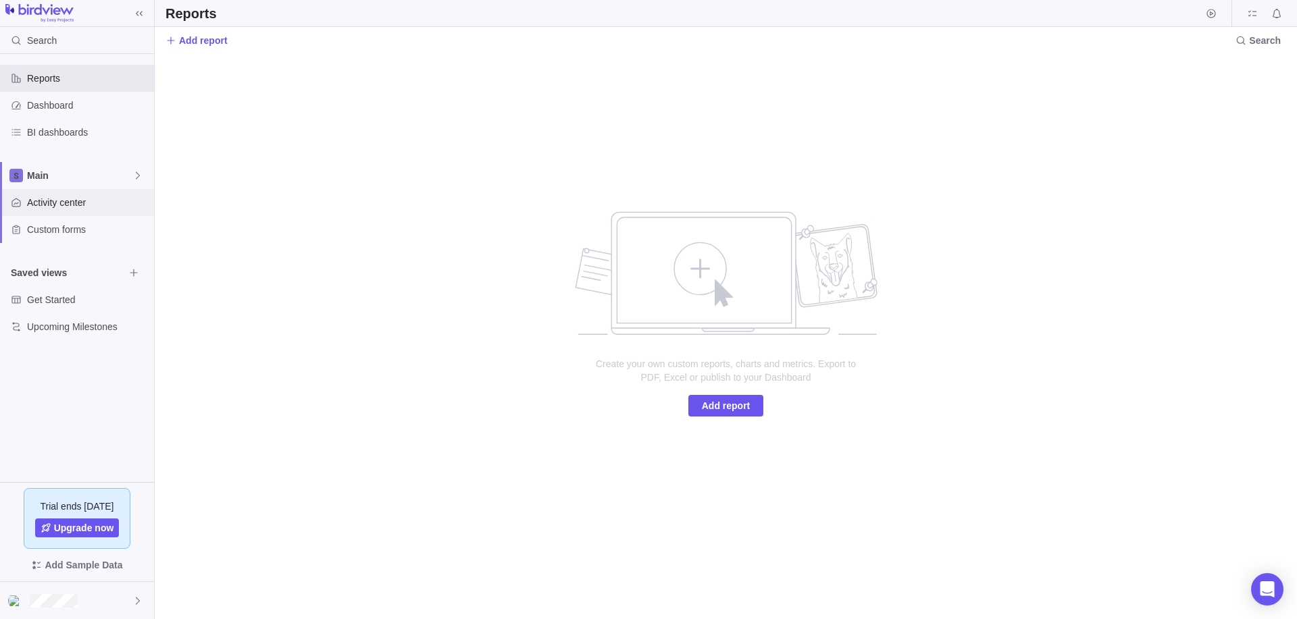
click at [48, 196] on span "Activity center" at bounding box center [88, 203] width 122 height 14
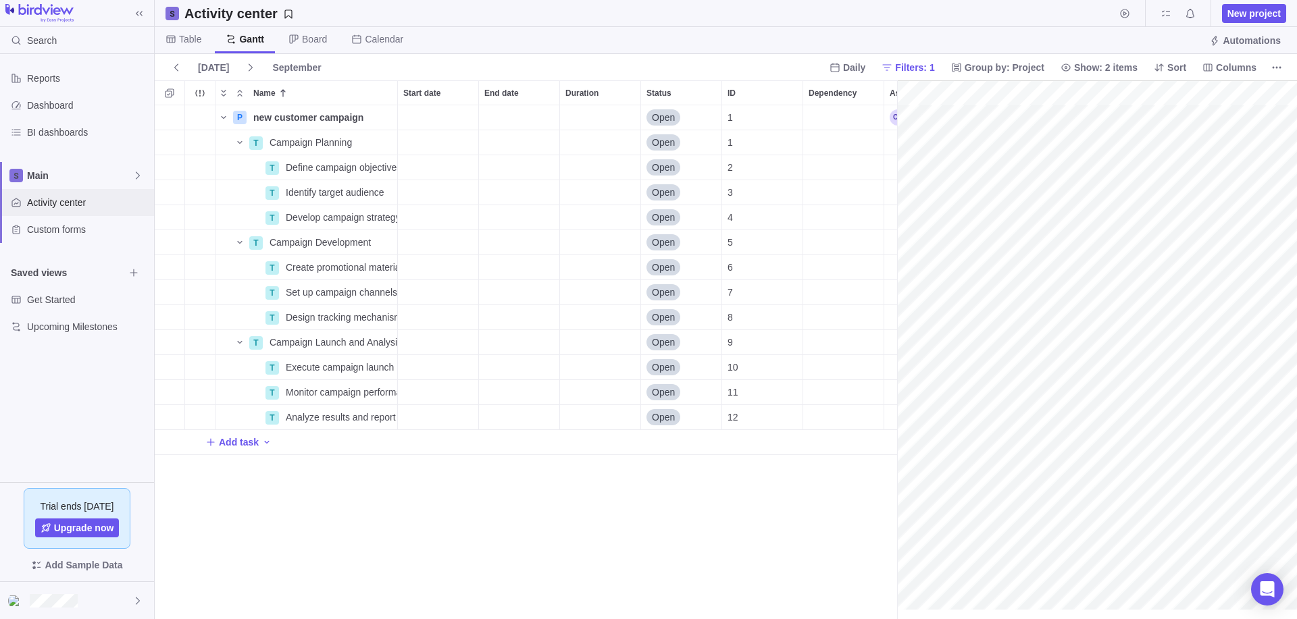
scroll to position [504, 732]
click at [170, 117] on icon "Add activity" at bounding box center [169, 117] width 11 height 11
click at [342, 109] on div "P new customer campaign Details Open 1 T Campaign Planning Details Open 1 T Def…" at bounding box center [526, 362] width 742 height 514
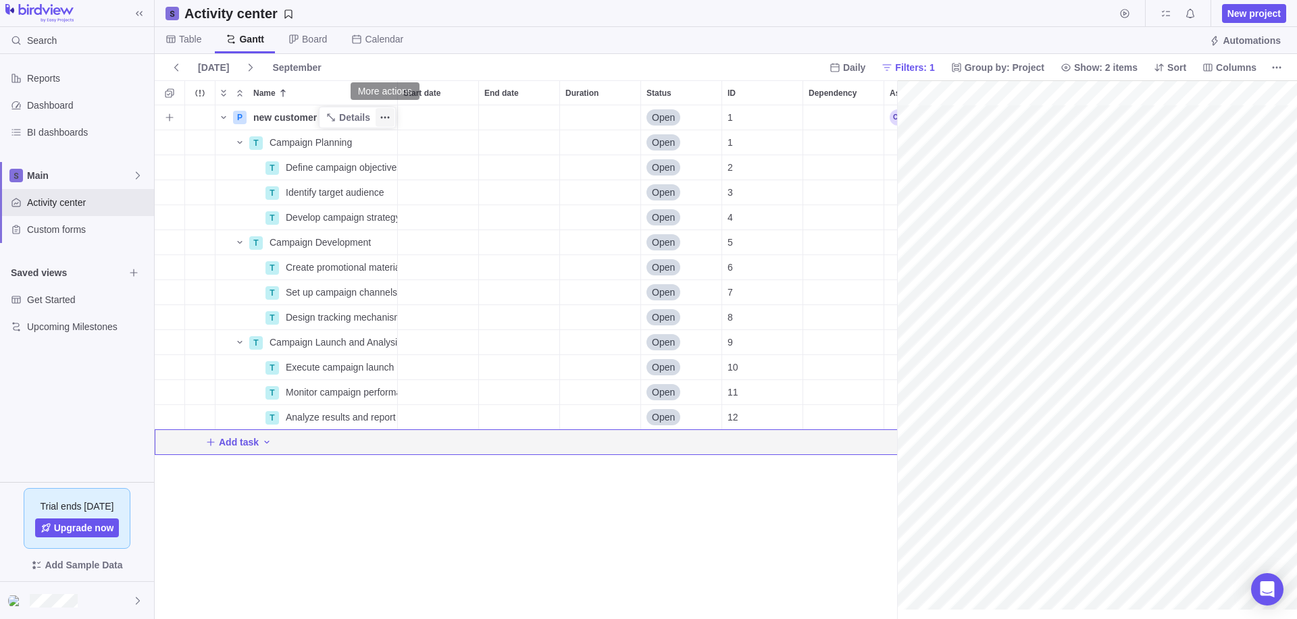
click at [381, 116] on icon "More actions" at bounding box center [385, 117] width 11 height 11
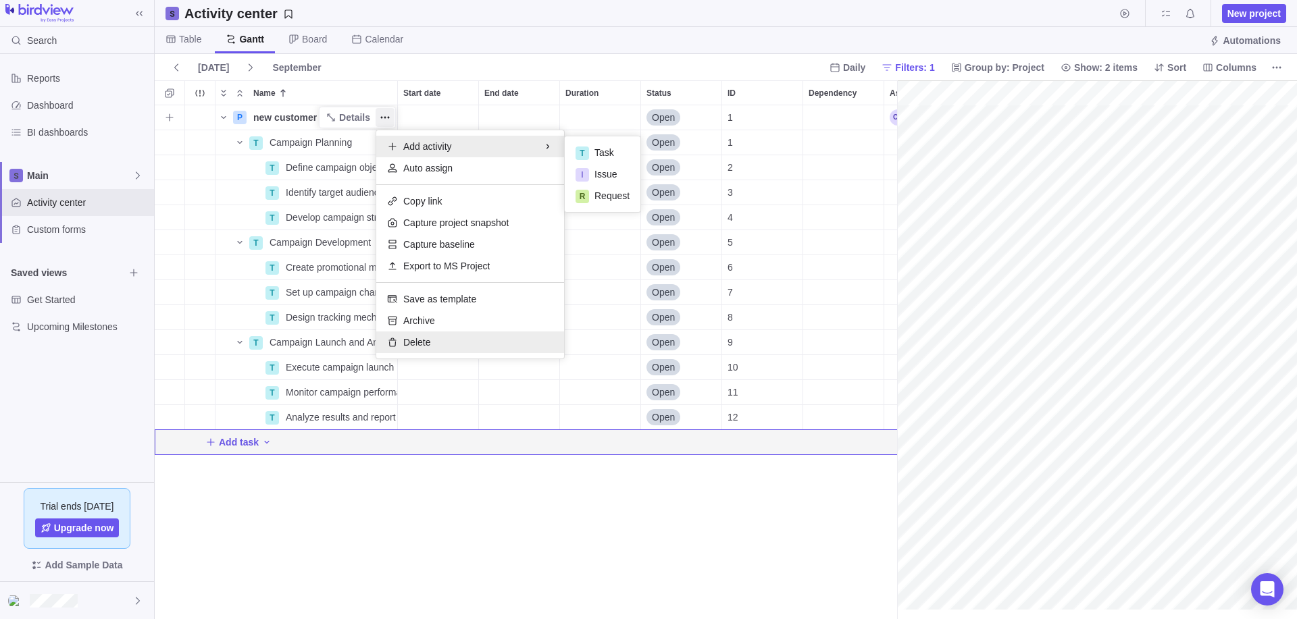
click at [427, 344] on span "Delete" at bounding box center [416, 343] width 27 height 14
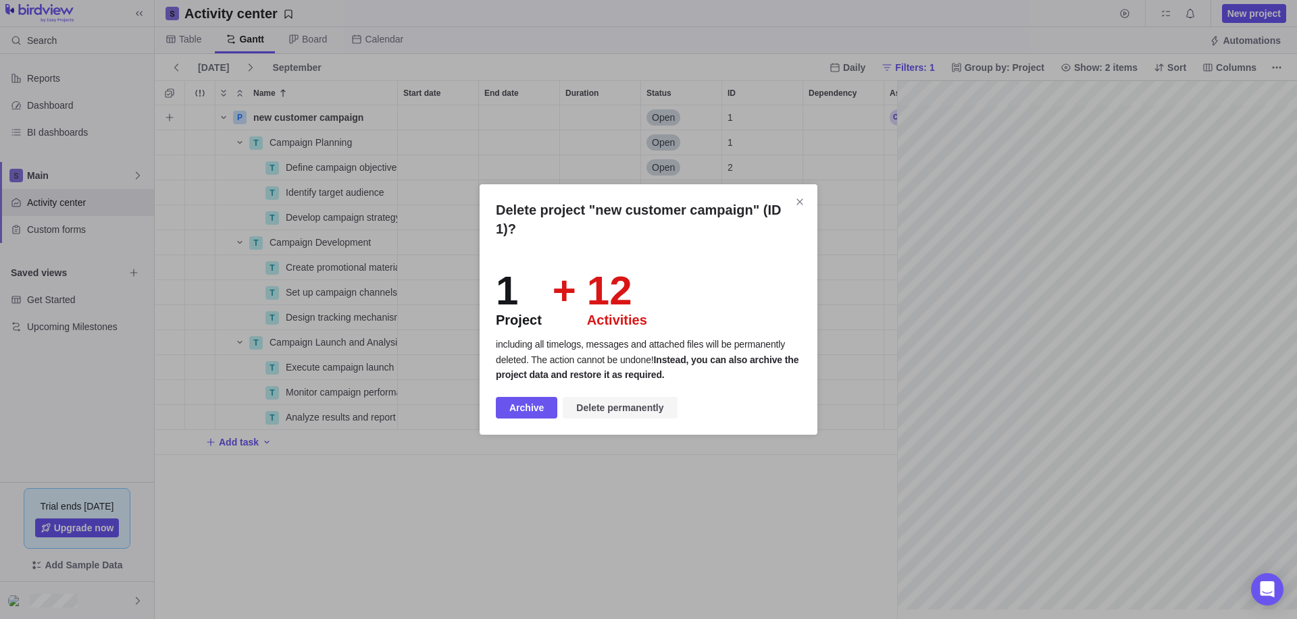
click at [620, 407] on span "Delete permanently" at bounding box center [619, 408] width 87 height 16
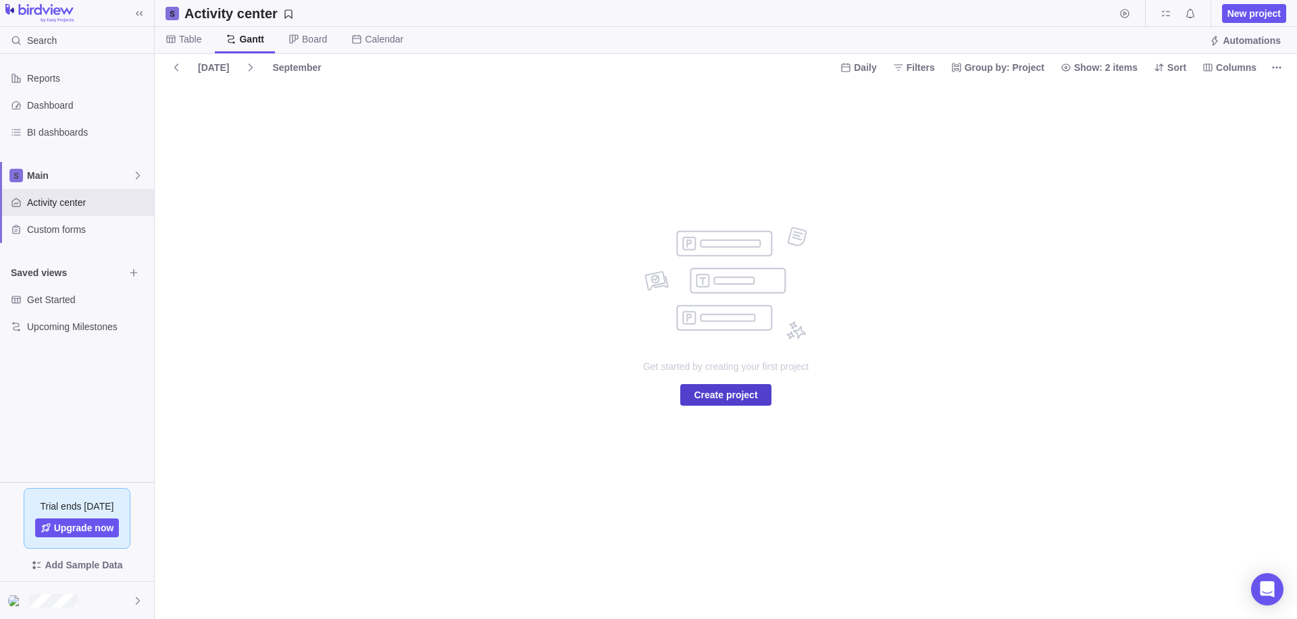
click at [715, 399] on span "Create project" at bounding box center [726, 395] width 64 height 16
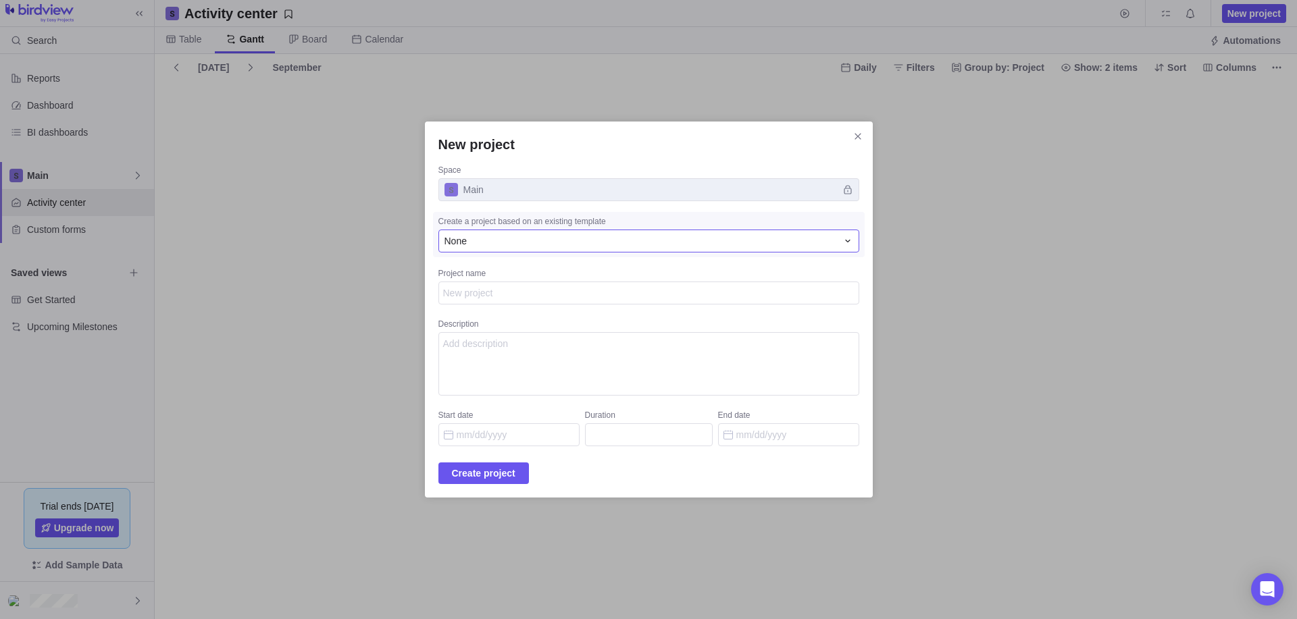
click at [501, 242] on div "None" at bounding box center [641, 241] width 393 height 14
click at [497, 294] on div "None" at bounding box center [632, 298] width 387 height 24
click at [486, 293] on textarea "Project name" at bounding box center [648, 293] width 421 height 23
type textarea "x"
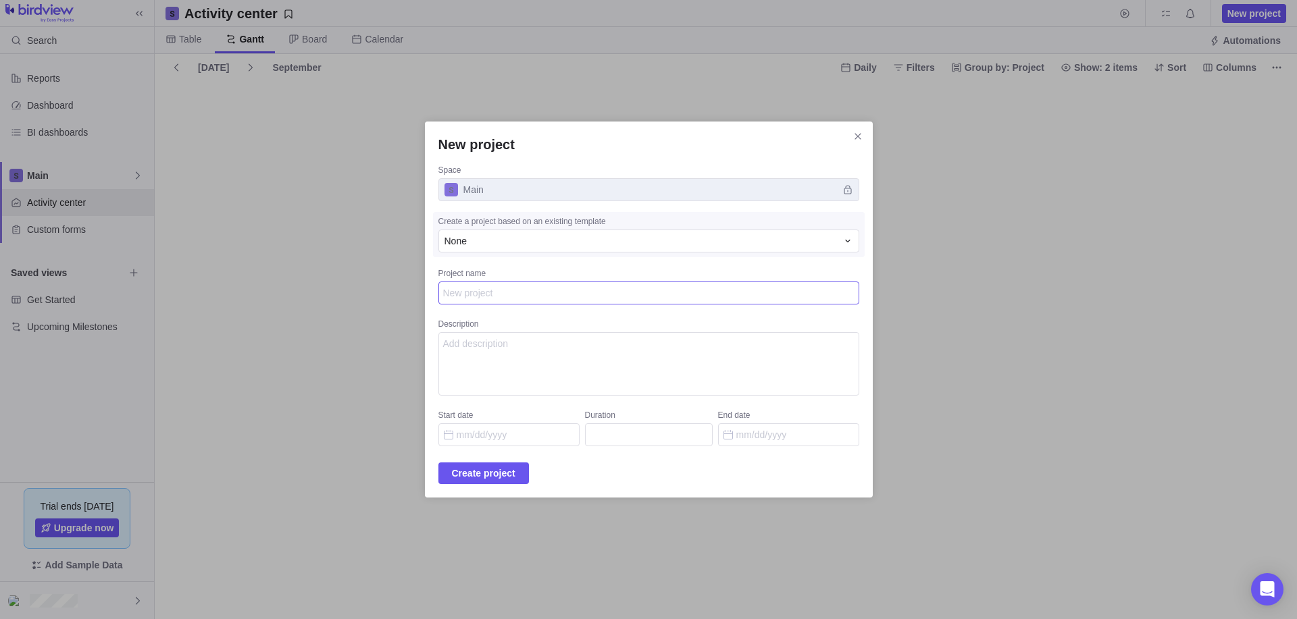
type textarea "S"
type textarea "x"
type textarea "Sa"
type textarea "x"
type textarea "Sal"
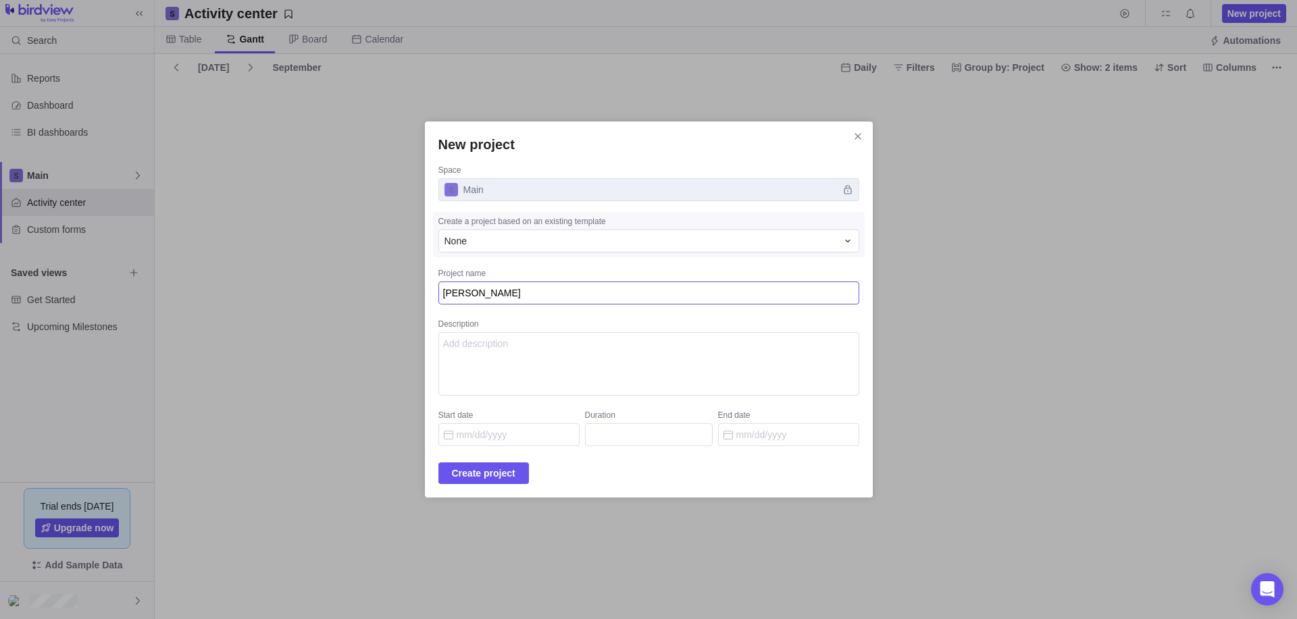
type textarea "x"
type textarea "Sale"
type textarea "x"
type textarea "Sales"
type textarea "x"
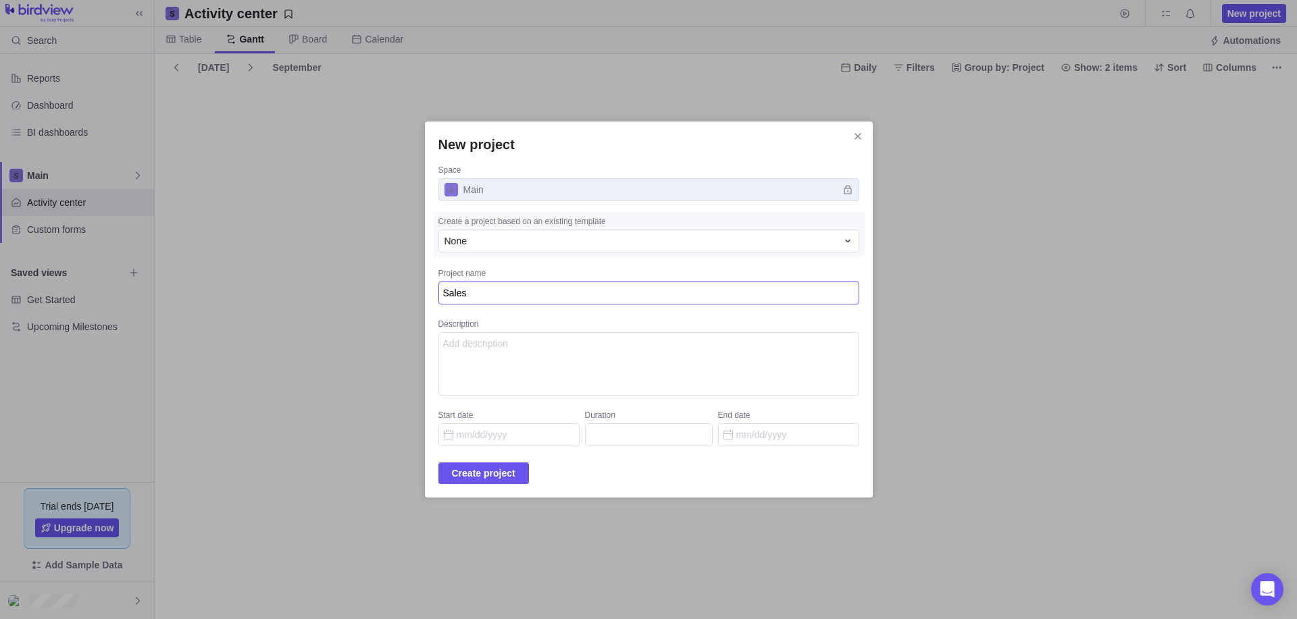
type textarea "Sales"
type textarea "x"
type textarea "Sales C"
type textarea "x"
type textarea "Sales Ca"
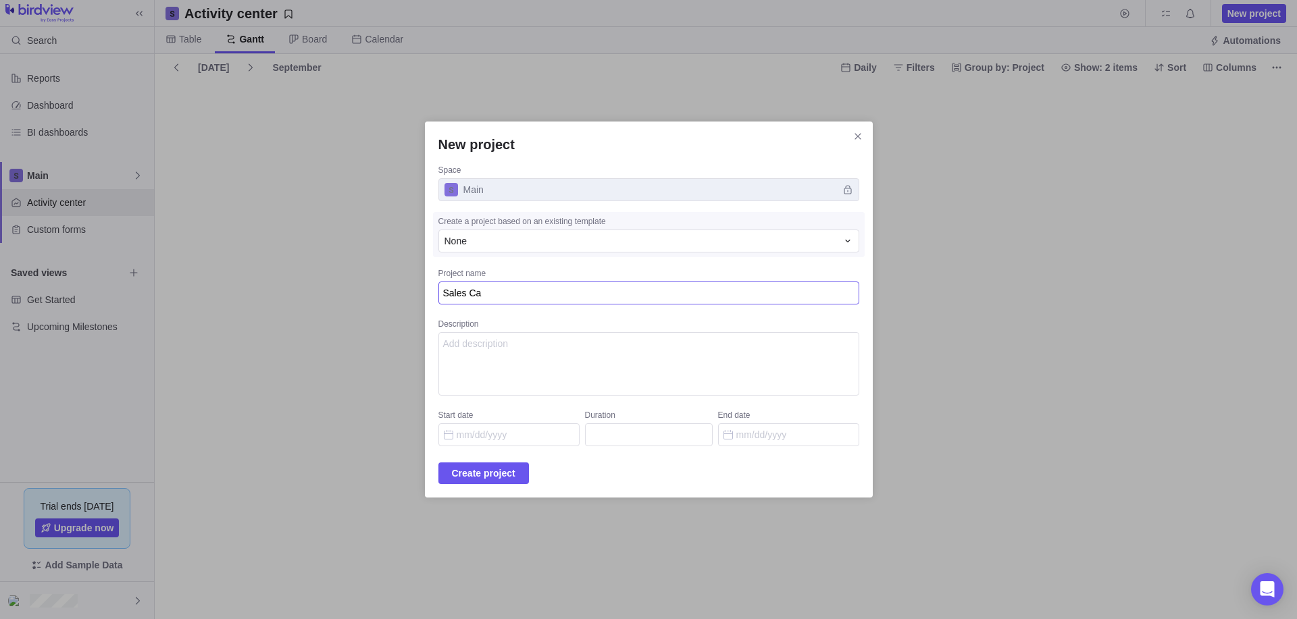
type textarea "x"
type textarea "Sales Cam"
type textarea "x"
type textarea "Sales Camp"
type textarea "x"
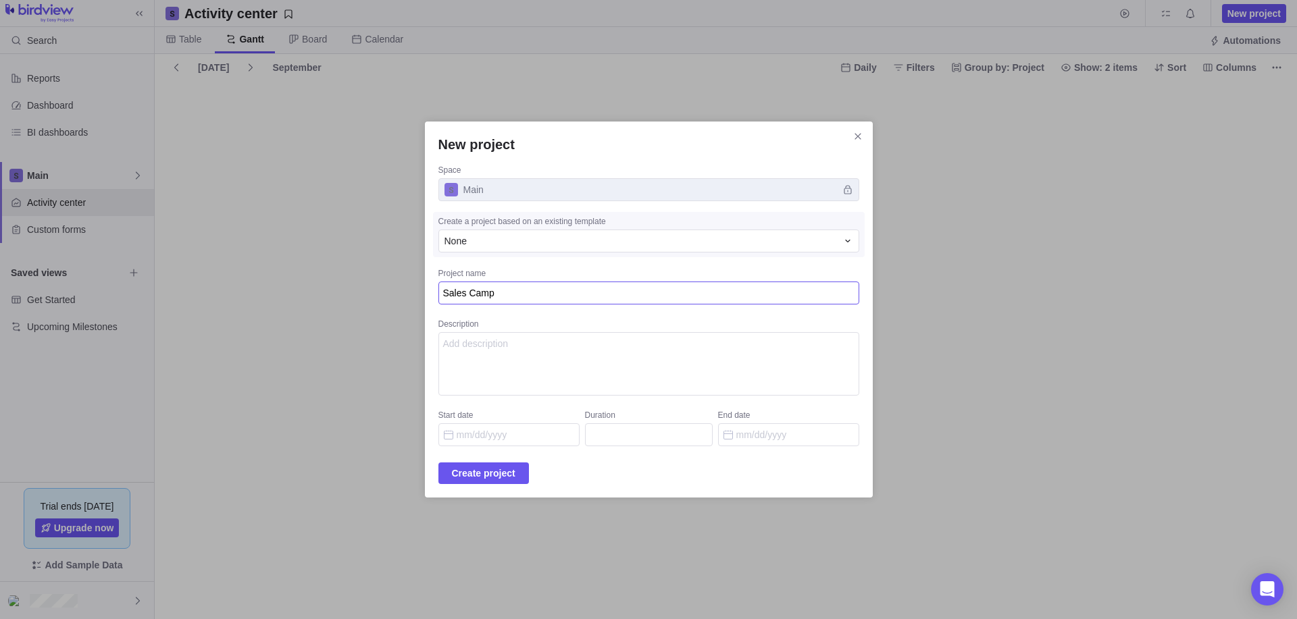
type textarea "Sales Campa"
type textarea "x"
type textarea "Sales Campai"
type textarea "x"
type textarea "Sales Campaig"
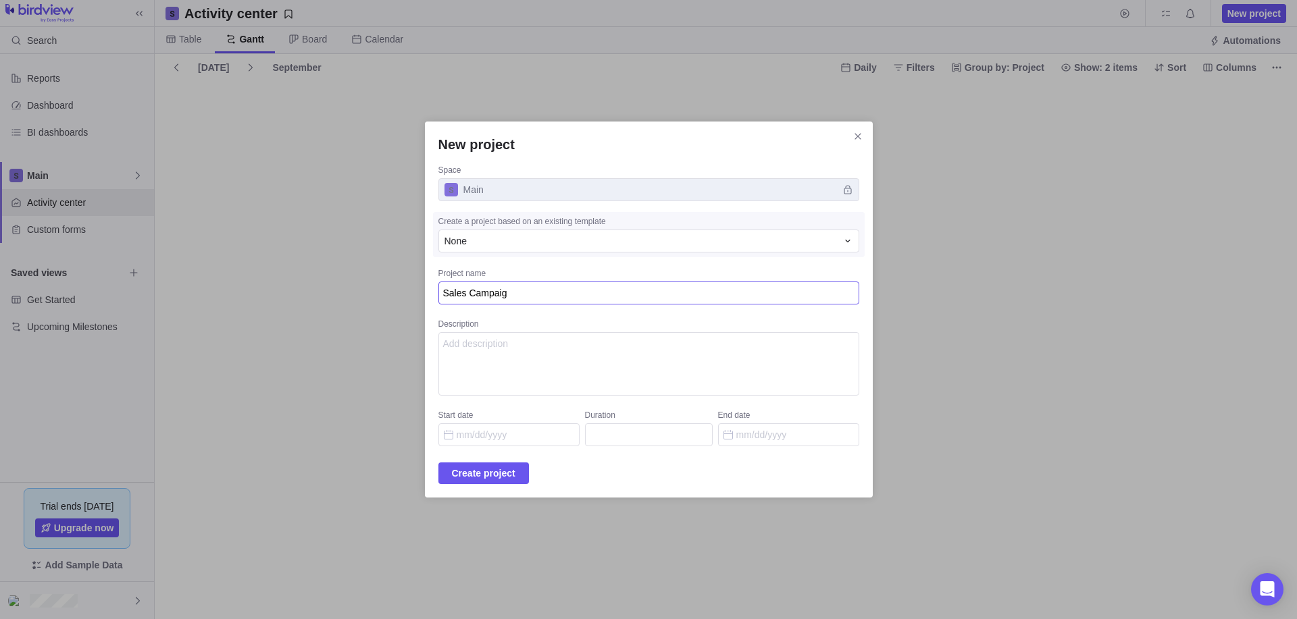
type textarea "x"
type textarea "Sales Campaign"
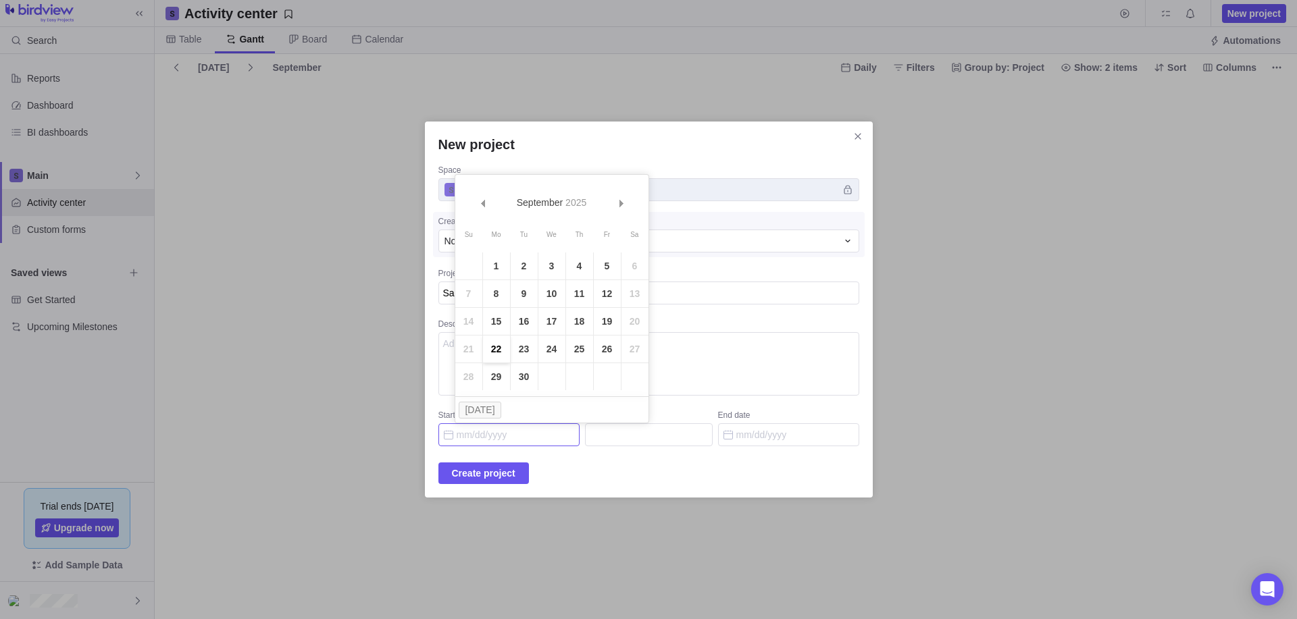
click at [496, 351] on link "22" at bounding box center [496, 349] width 27 height 27
type input "09/22/2025"
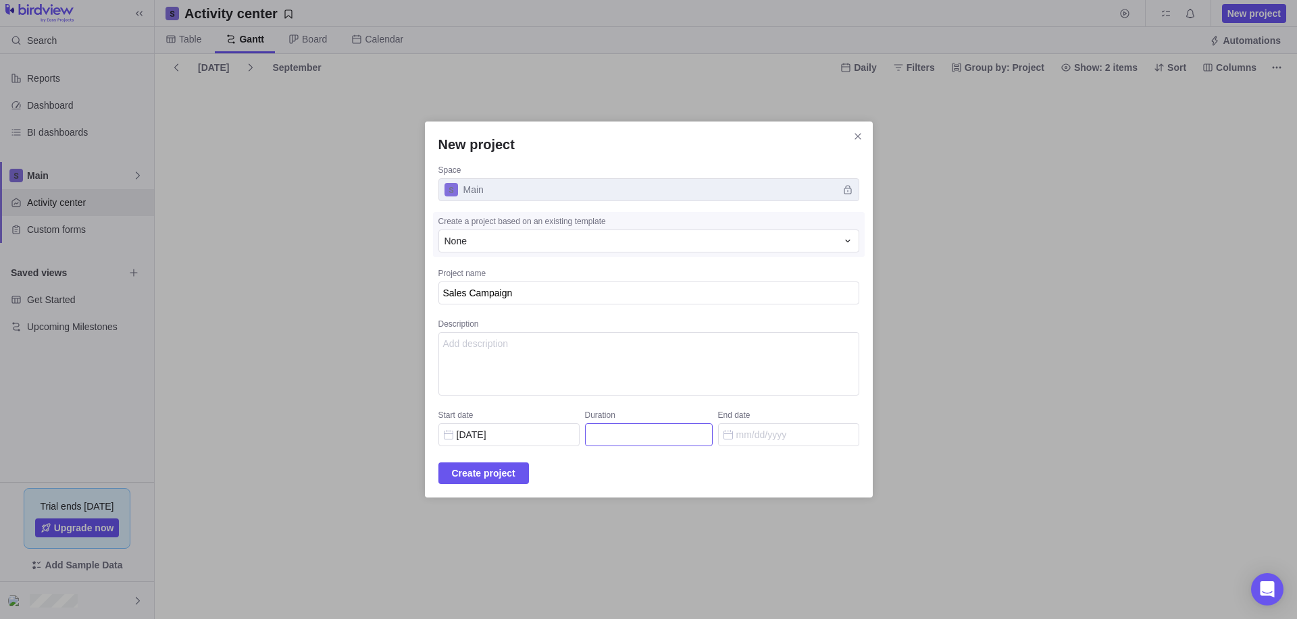
click at [646, 432] on input "Duration" at bounding box center [649, 435] width 128 height 23
drag, startPoint x: 701, startPoint y: 427, endPoint x: 754, endPoint y: 435, distance: 54.0
click at [701, 428] on input "Duration" at bounding box center [649, 435] width 128 height 23
click at [755, 435] on input "End date" at bounding box center [788, 435] width 141 height 23
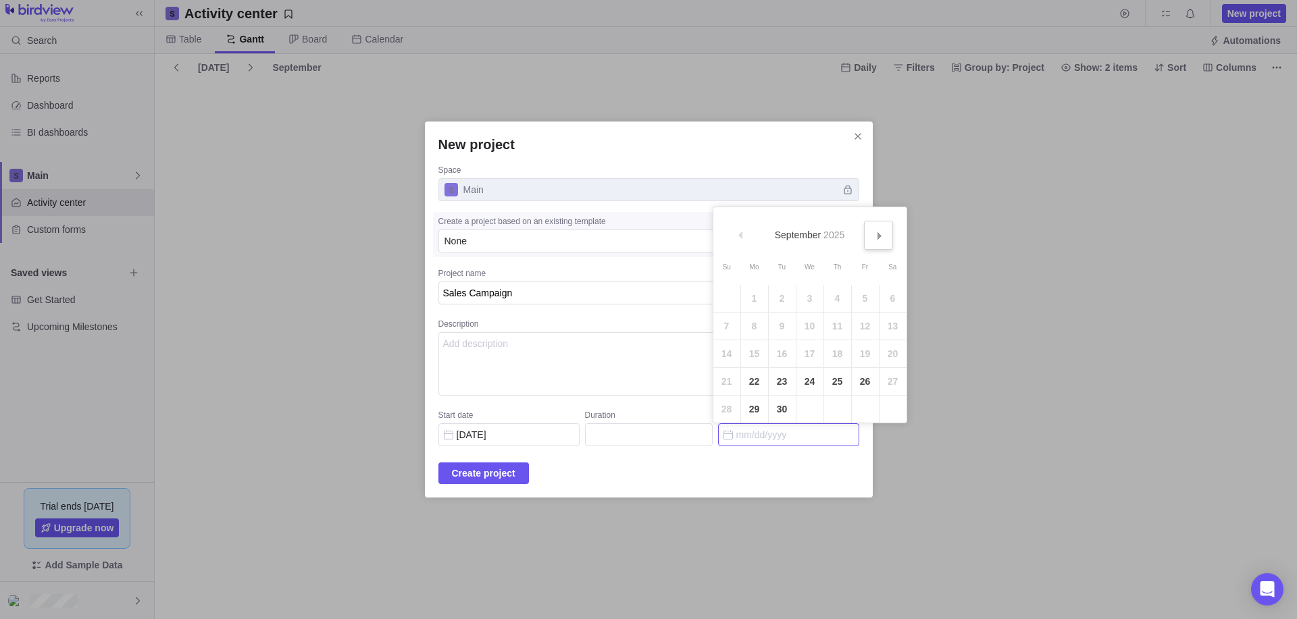
click at [886, 237] on link "Next" at bounding box center [878, 235] width 29 height 29
click at [882, 237] on span "Next" at bounding box center [879, 235] width 7 height 7
click at [874, 236] on link "Next" at bounding box center [878, 235] width 29 height 29
click at [751, 297] on link "1" at bounding box center [754, 298] width 27 height 27
type input "51"
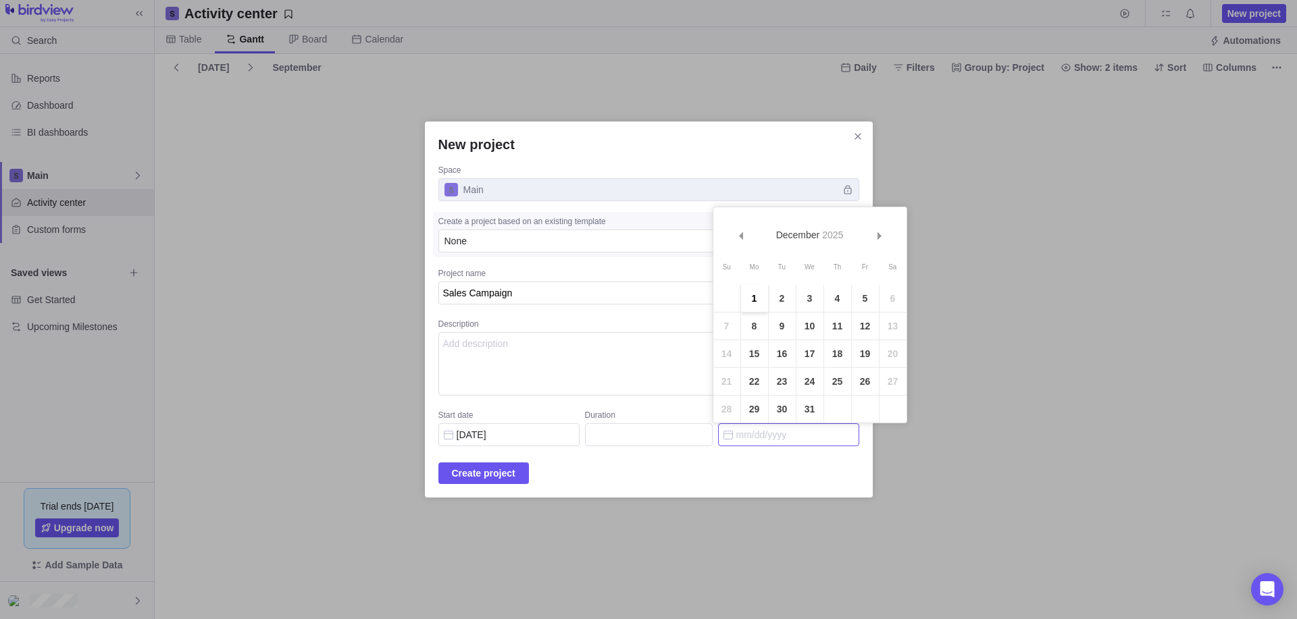
type input "12/01/2025"
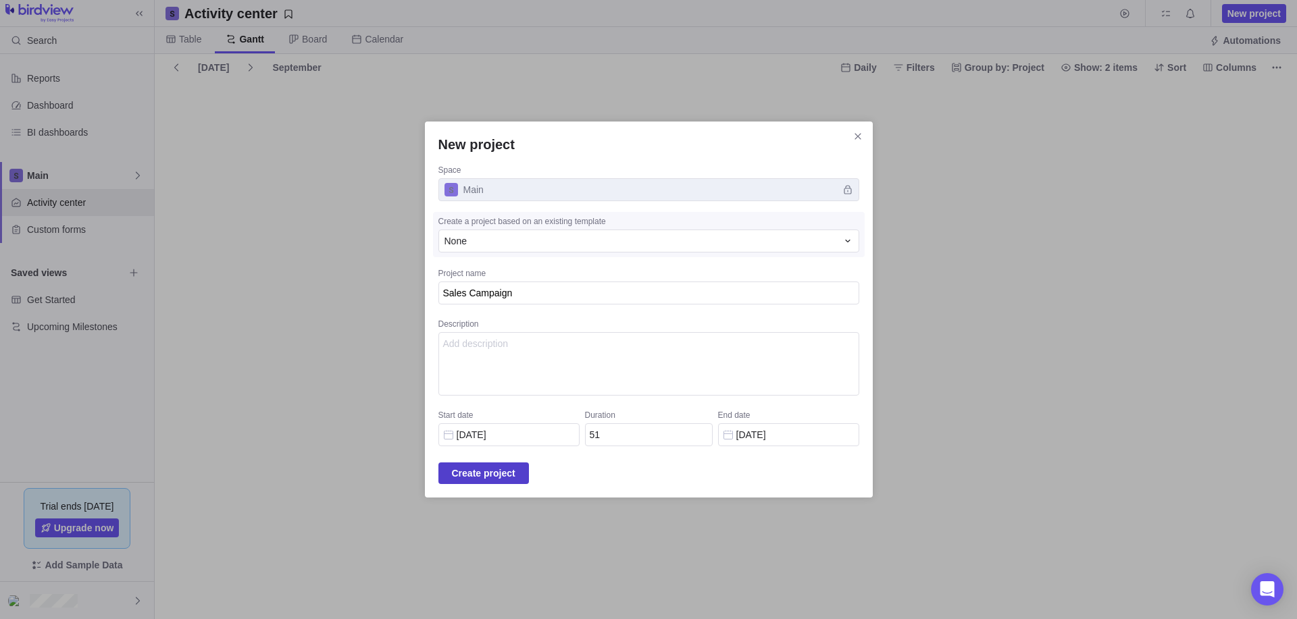
click at [500, 473] on span "Create project" at bounding box center [484, 473] width 64 height 16
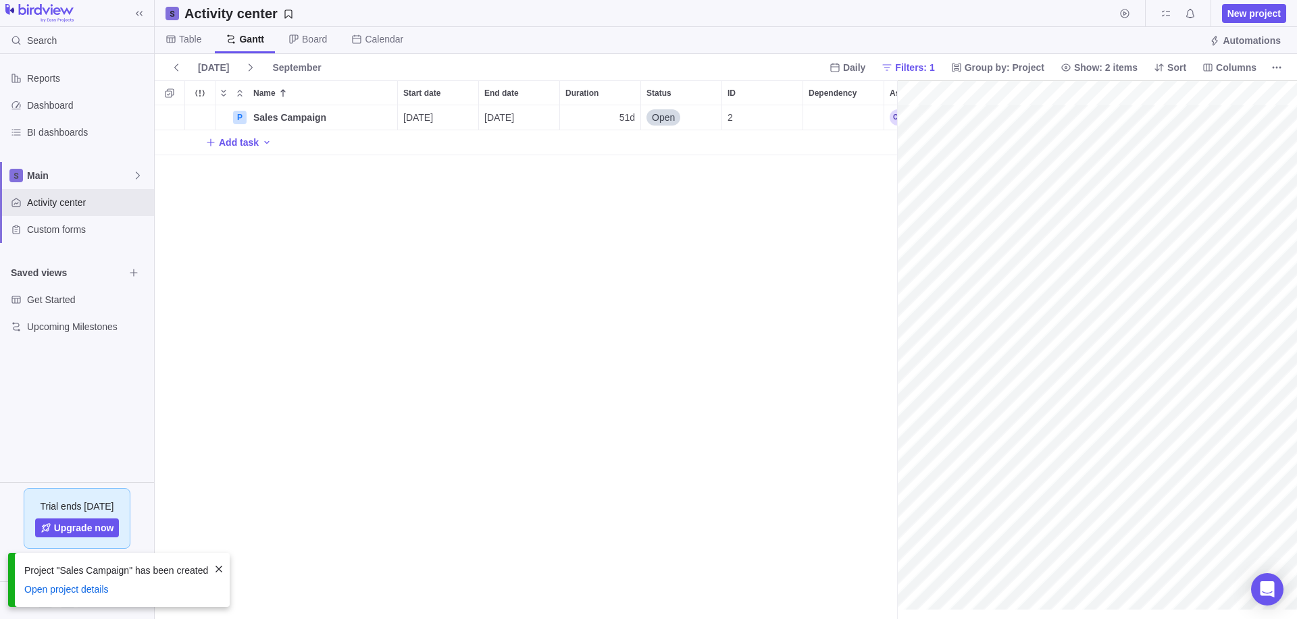
scroll to position [0, 112]
click at [386, 122] on icon "More actions" at bounding box center [385, 117] width 11 height 11
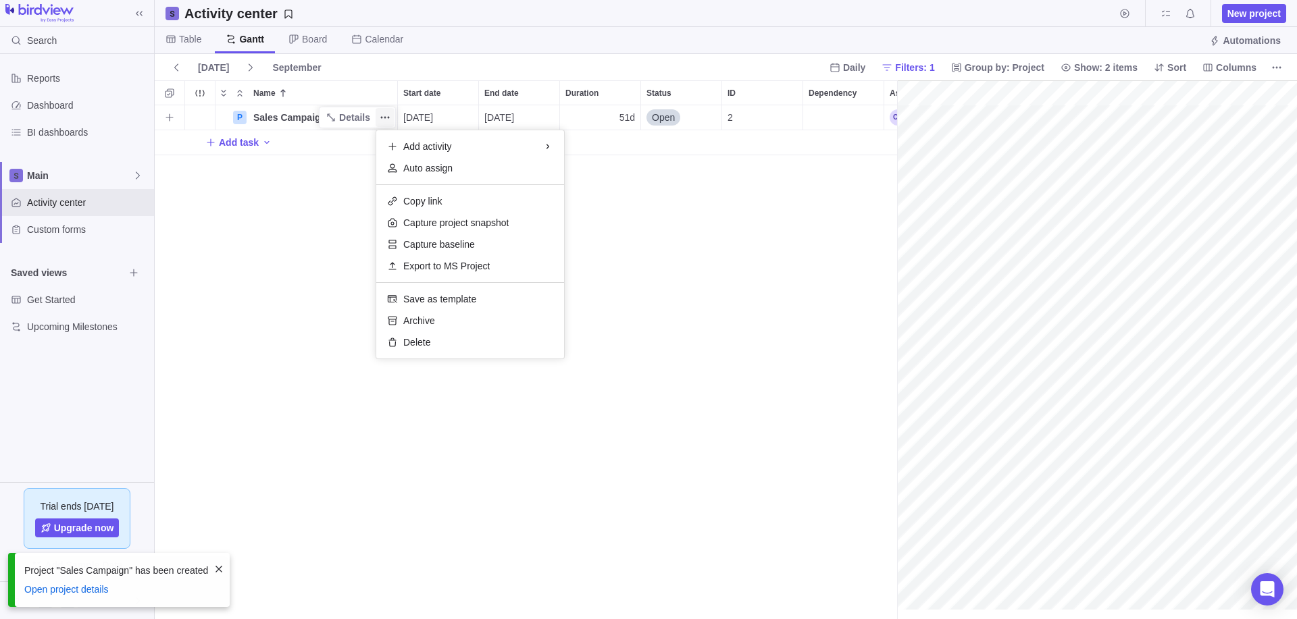
click at [386, 118] on icon "More actions" at bounding box center [385, 118] width 2 height 2
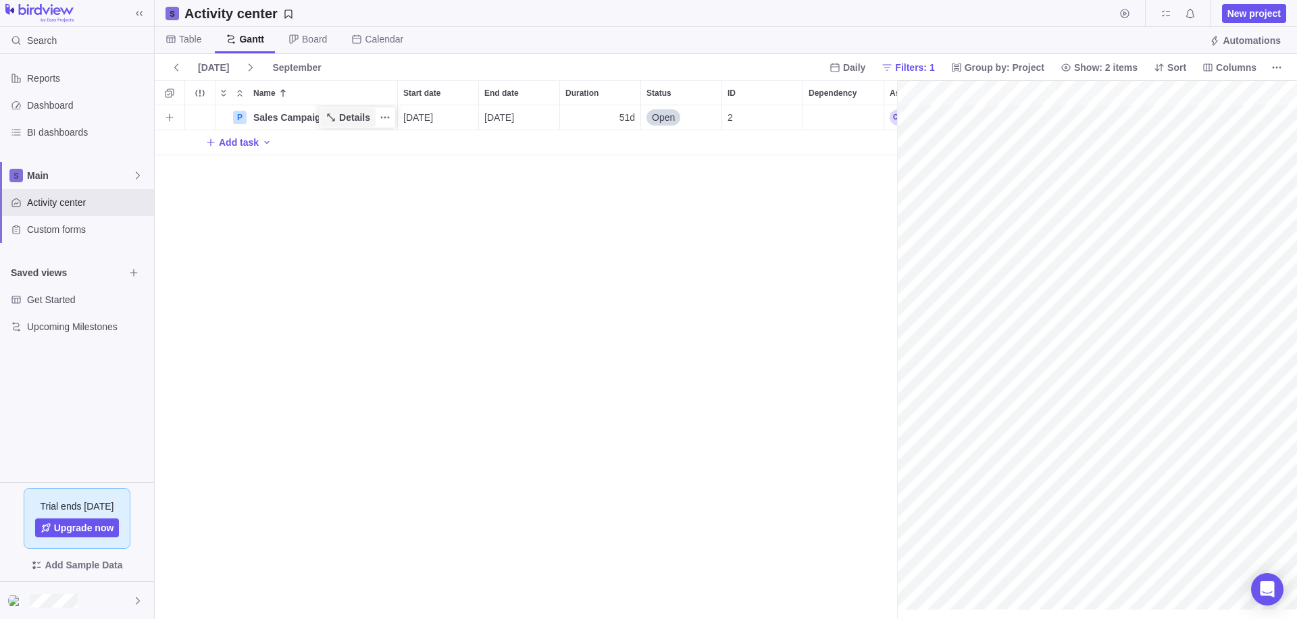
click at [340, 116] on span "Details" at bounding box center [354, 118] width 31 height 14
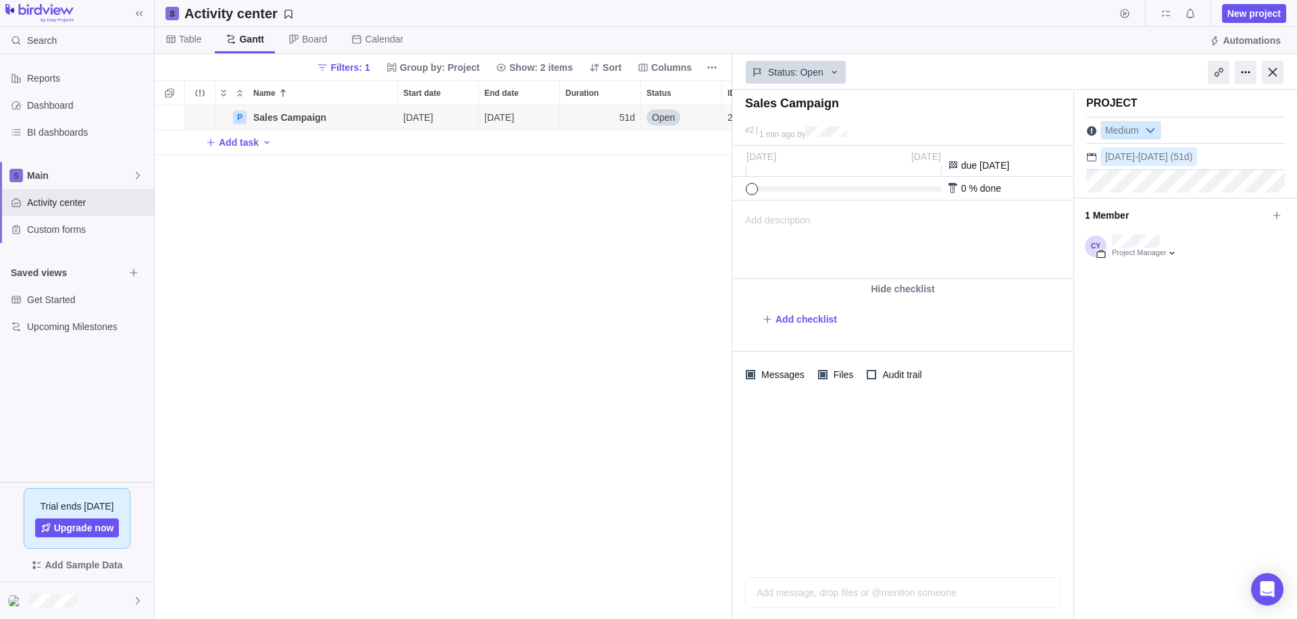
click at [1150, 129] on b at bounding box center [1150, 131] width 20 height 18
click at [1140, 185] on li "High" at bounding box center [1185, 185] width 154 height 23
click at [1242, 76] on div at bounding box center [1246, 72] width 22 height 23
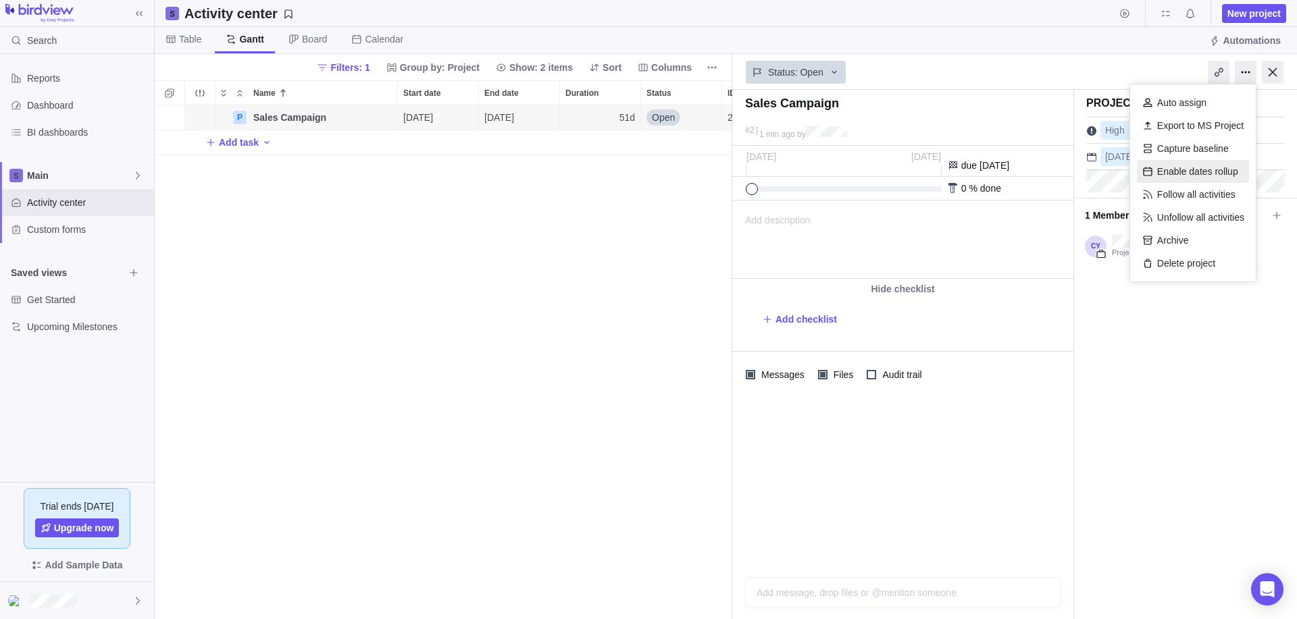
click at [1194, 172] on div "Enable dates rollup" at bounding box center [1193, 171] width 112 height 23
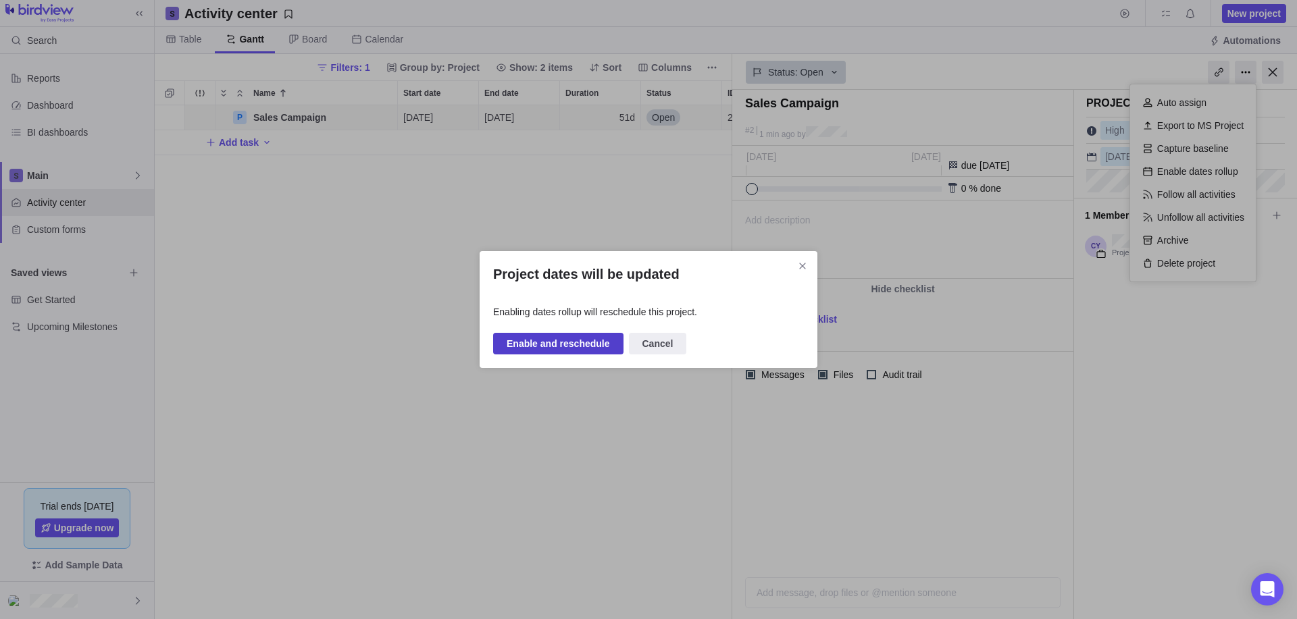
click at [548, 347] on span "Enable and reschedule" at bounding box center [558, 344] width 103 height 16
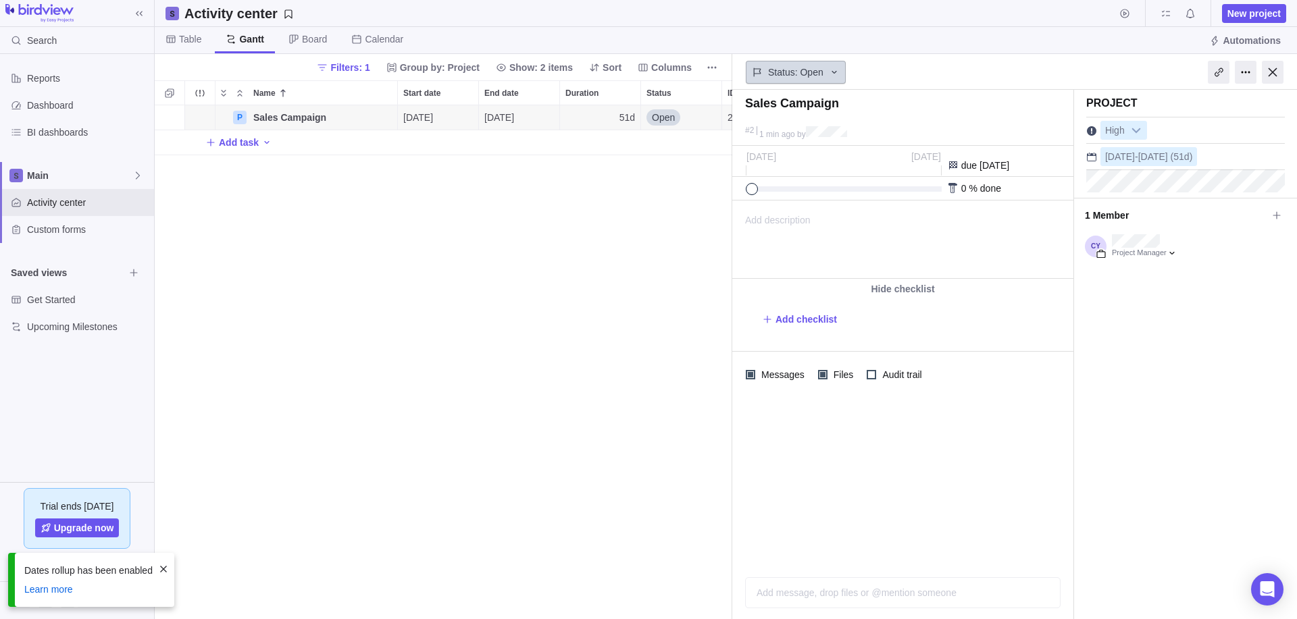
click at [826, 69] on div "Status: Open" at bounding box center [796, 72] width 100 height 23
click at [826, 68] on div "Status: Open" at bounding box center [796, 72] width 100 height 23
click at [1243, 69] on div at bounding box center [1246, 72] width 22 height 23
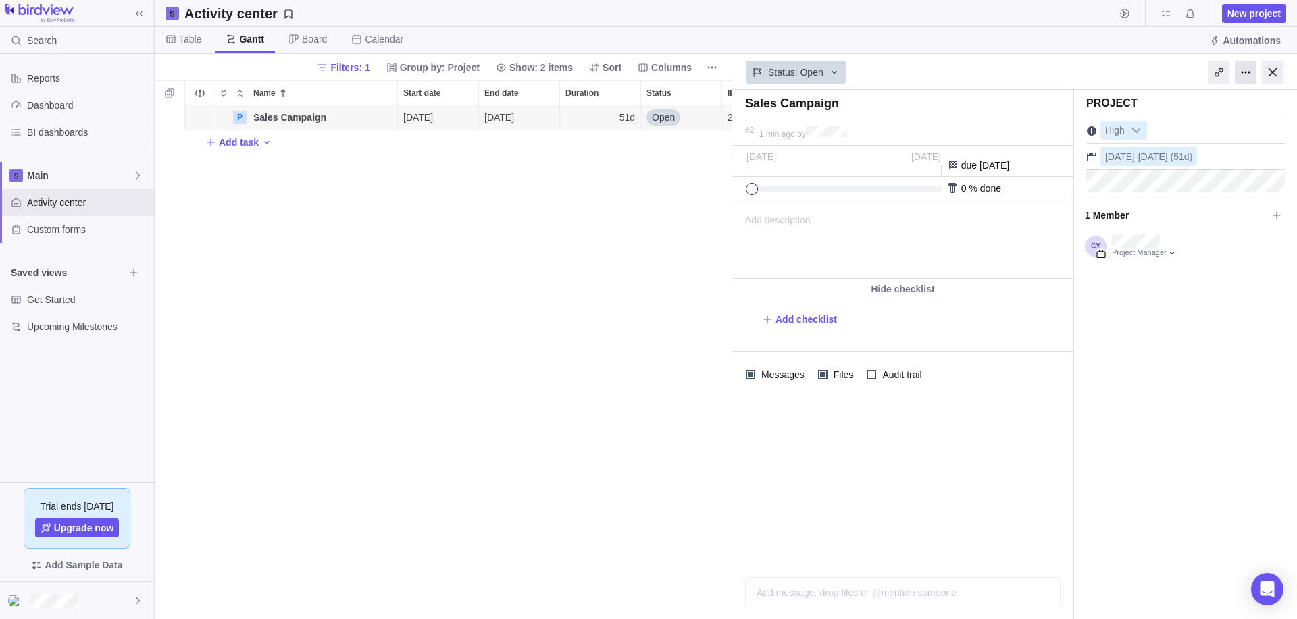
click at [1243, 69] on div at bounding box center [1246, 72] width 22 height 23
click at [1271, 68] on div at bounding box center [1273, 72] width 22 height 23
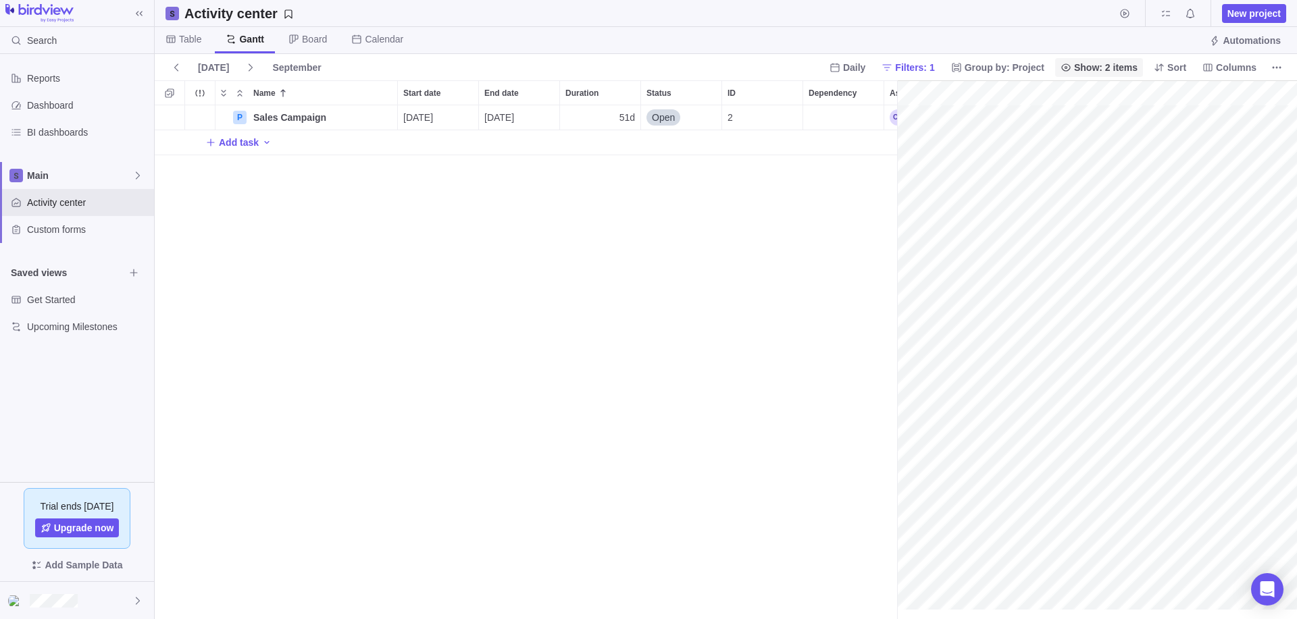
scroll to position [0, 112]
click at [195, 45] on span "Table" at bounding box center [190, 39] width 22 height 14
click at [312, 31] on span "Board" at bounding box center [308, 40] width 60 height 26
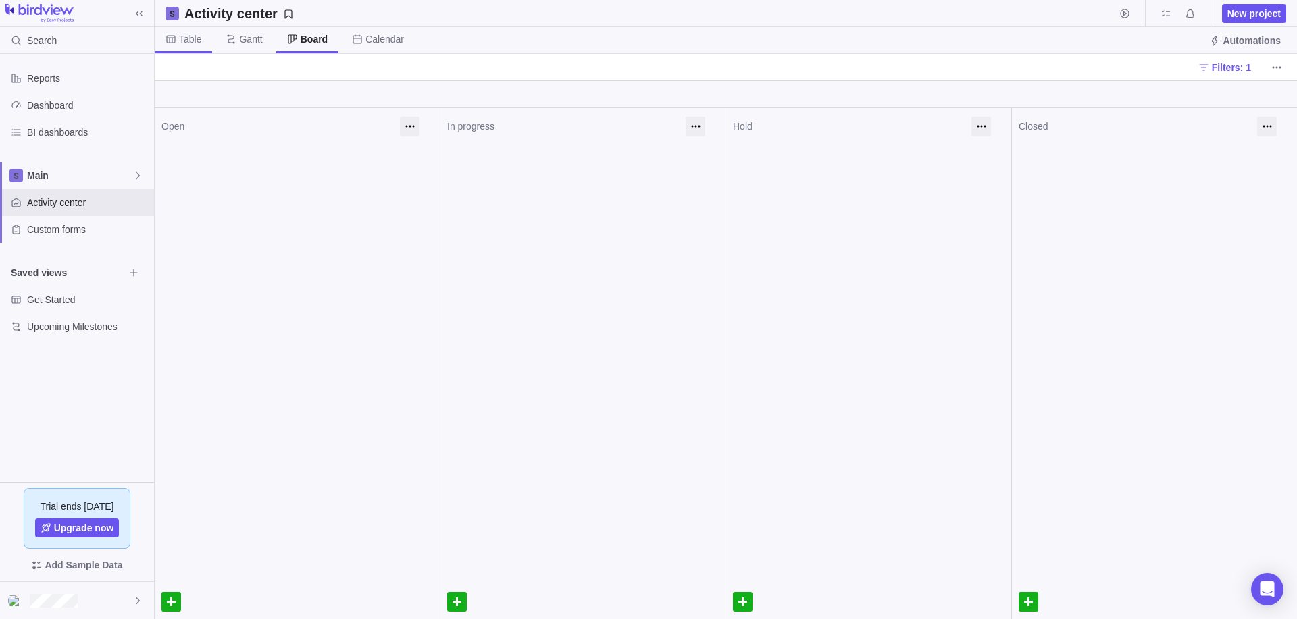
click at [191, 39] on span "Table" at bounding box center [190, 39] width 22 height 14
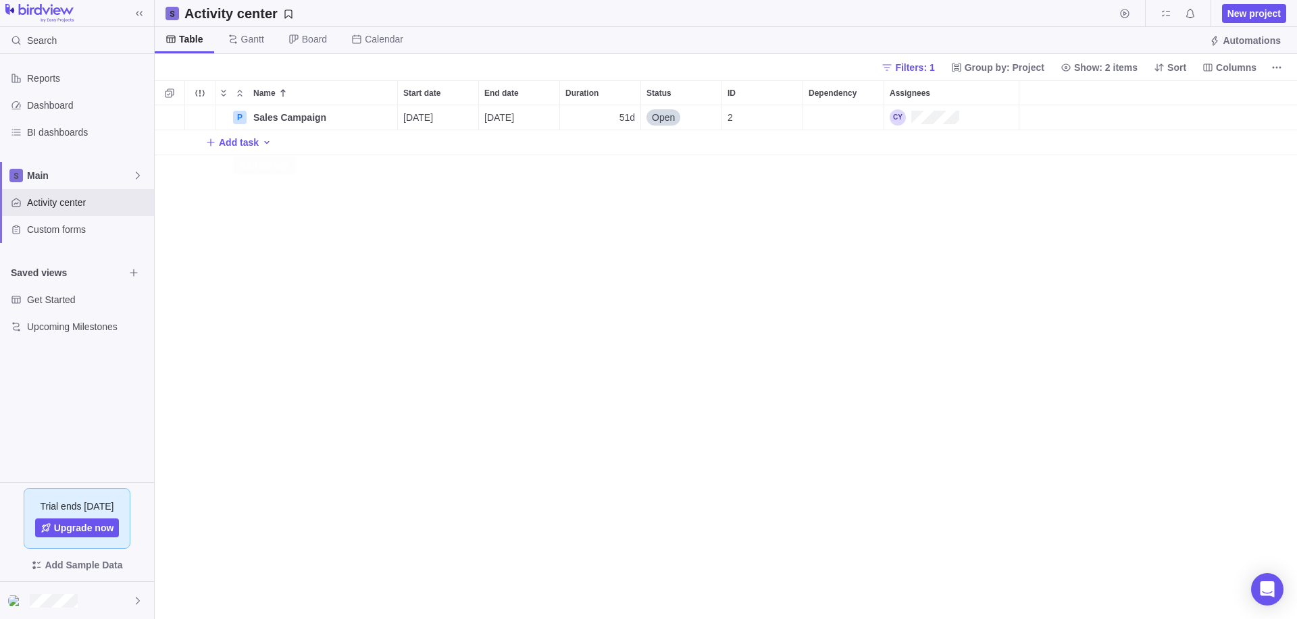
click at [265, 136] on span "Add activity" at bounding box center [266, 142] width 11 height 19
click at [297, 165] on span "Task" at bounding box center [300, 172] width 20 height 14
type input "Degine KPIs and metrics"
click at [450, 142] on div "Start date" at bounding box center [438, 142] width 80 height 24
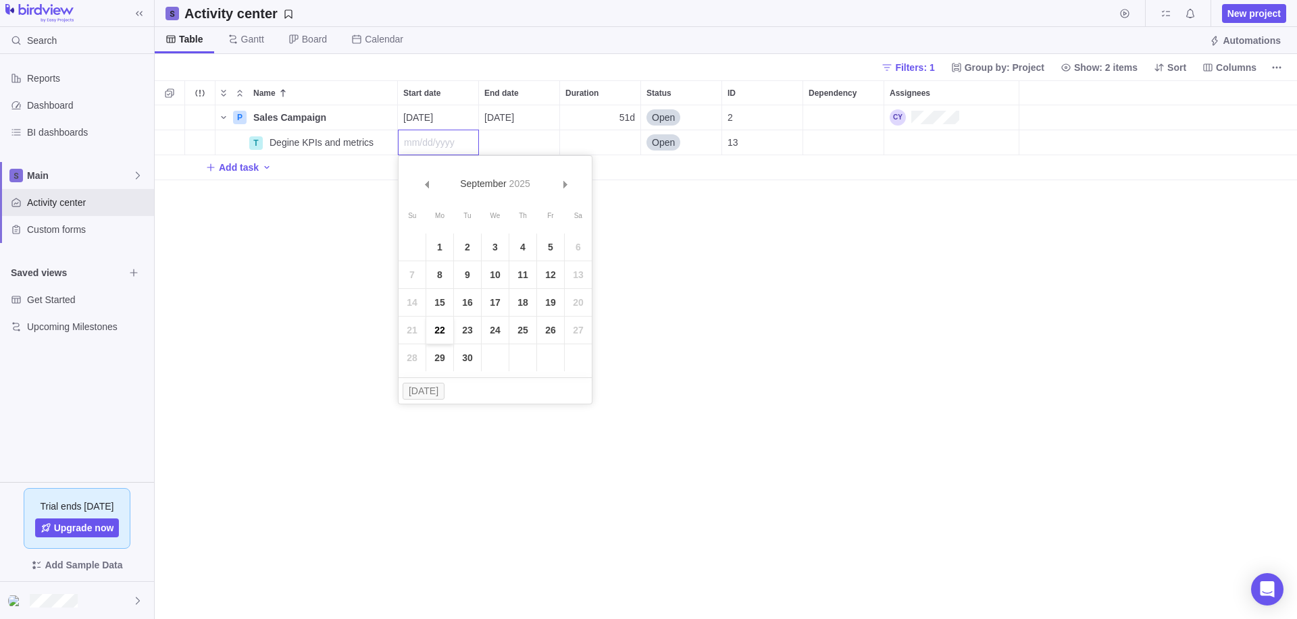
click at [437, 338] on link "22" at bounding box center [439, 330] width 27 height 27
click at [514, 132] on div "End date" at bounding box center [519, 142] width 80 height 24
click at [624, 329] on link "26" at bounding box center [630, 330] width 27 height 27
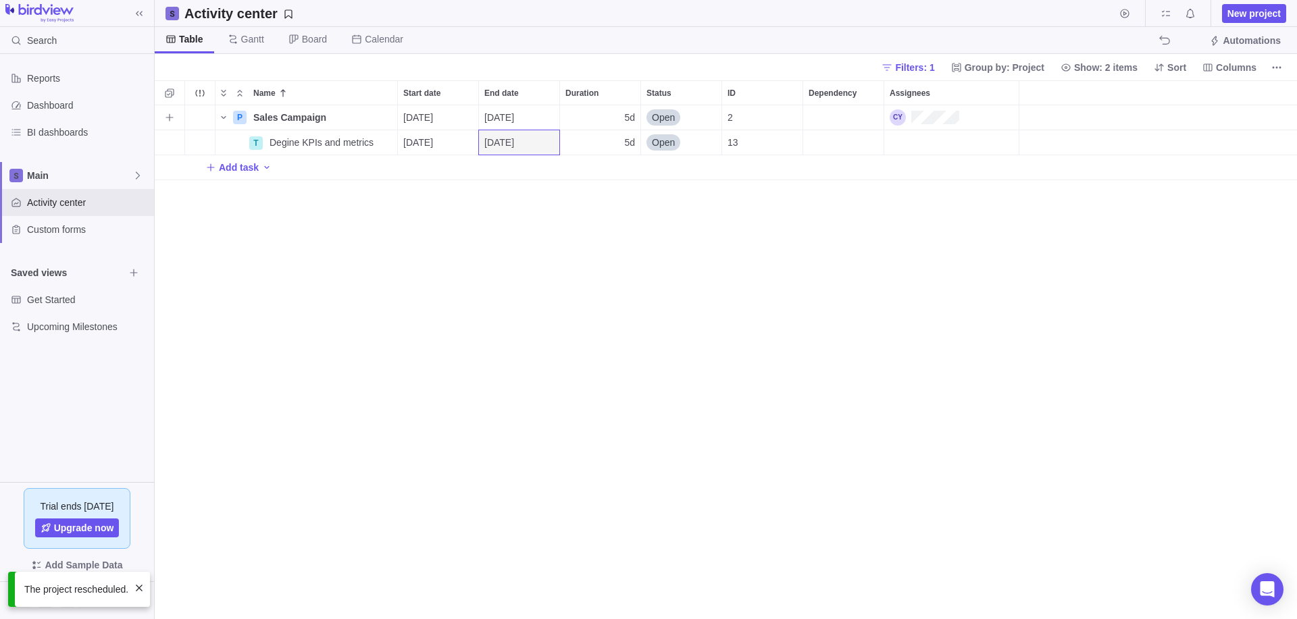
click at [514, 120] on span "09/26/2025" at bounding box center [499, 118] width 30 height 14
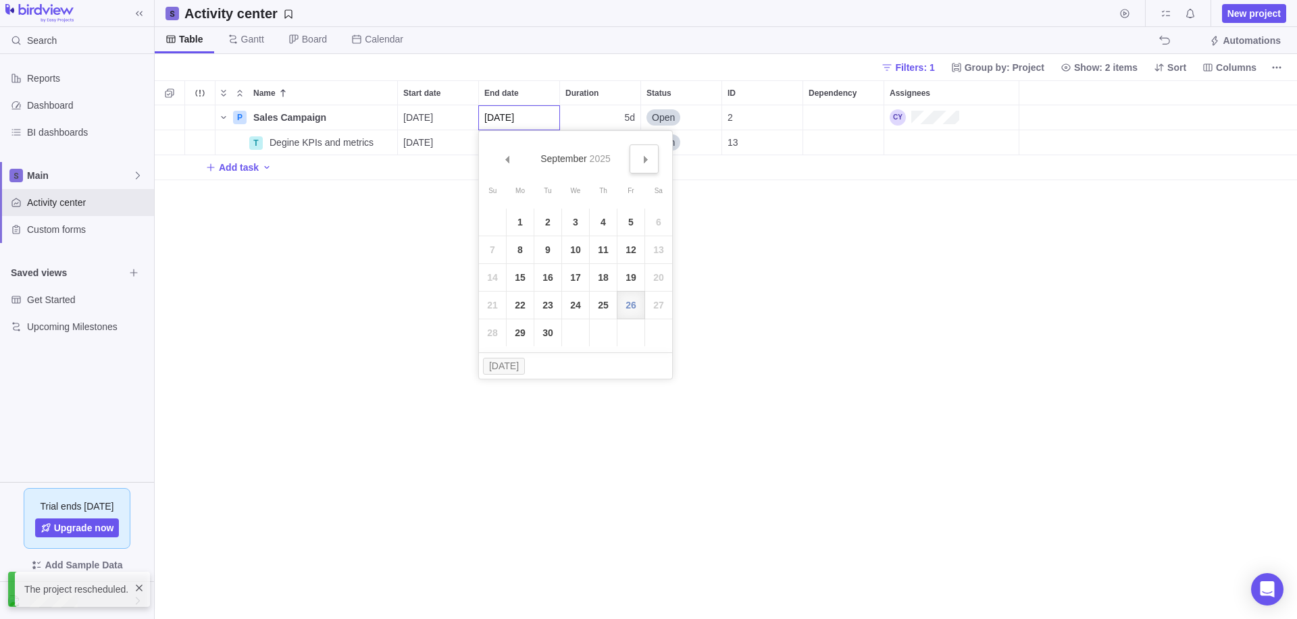
click at [649, 158] on span "Next" at bounding box center [645, 159] width 7 height 7
click at [642, 163] on span "Next" at bounding box center [645, 159] width 7 height 7
click at [519, 225] on link "1" at bounding box center [520, 222] width 27 height 27
click at [514, 145] on span "12/01/2025" at bounding box center [499, 143] width 30 height 14
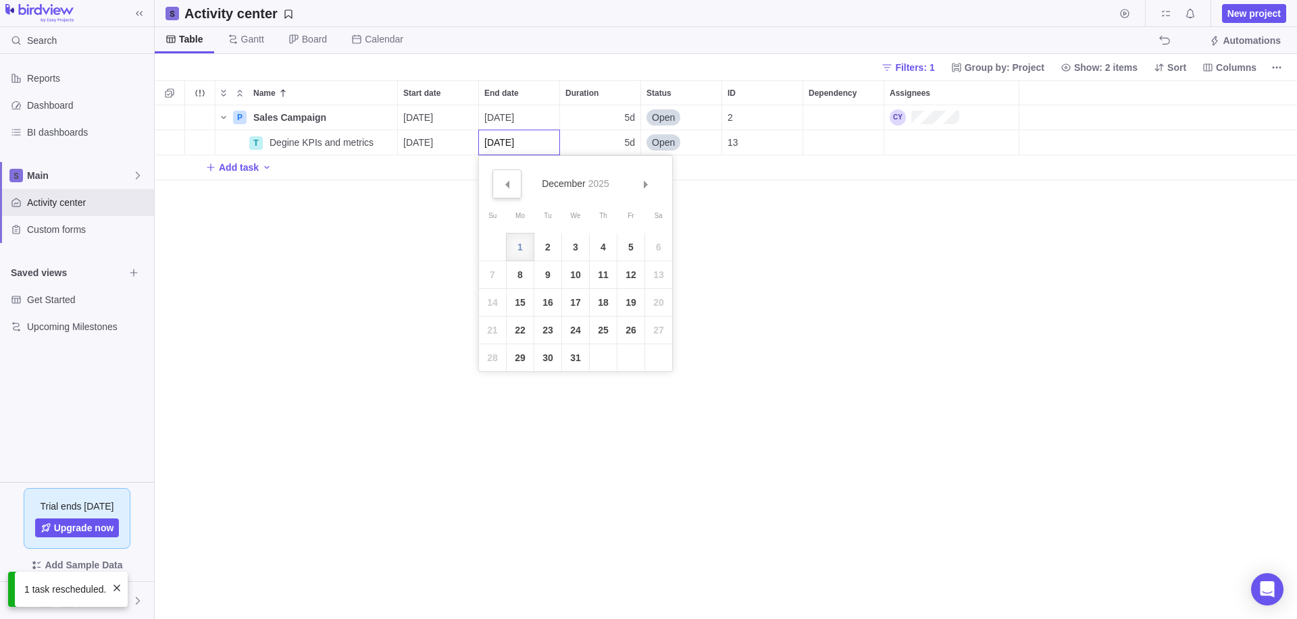
click at [503, 188] on link "Prev" at bounding box center [506, 184] width 29 height 29
click at [652, 187] on link "Next" at bounding box center [644, 184] width 29 height 29
click at [707, 209] on div "Name Start date End date Duration Status ID Dependency Assignees P Sales Campai…" at bounding box center [726, 349] width 1142 height 539
click at [1275, 62] on icon "More actions" at bounding box center [1276, 67] width 11 height 11
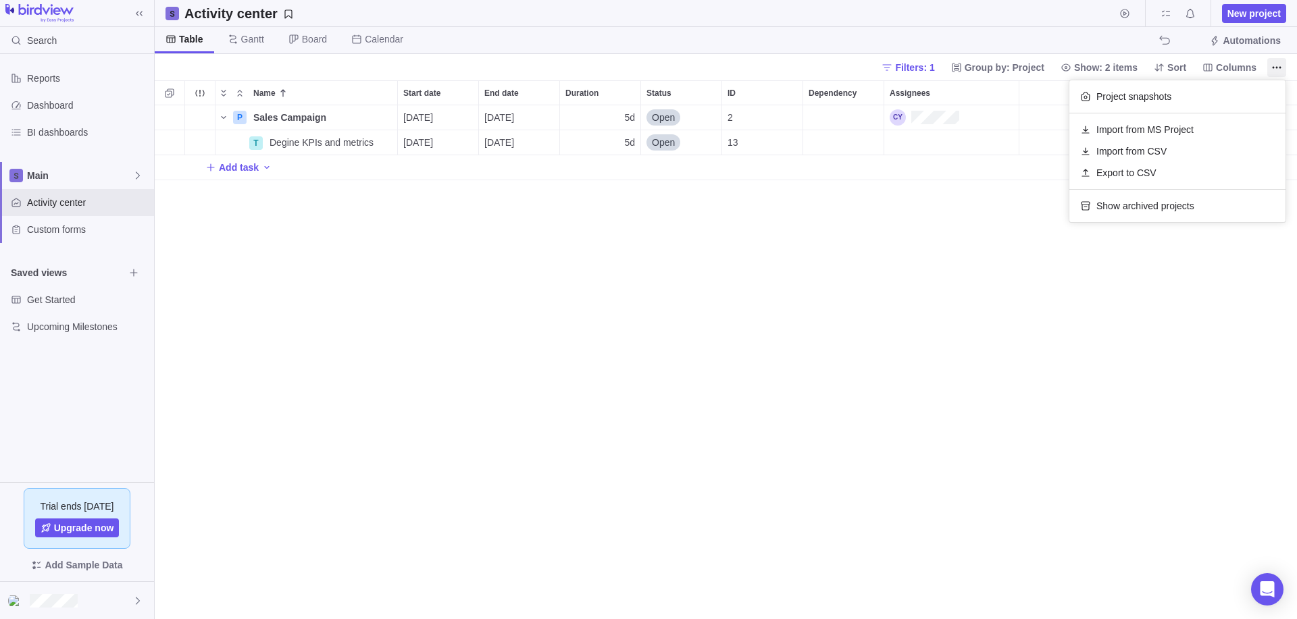
click at [315, 81] on body "Search Reports Dashboard BI dashboards Main Activity center Custom forms Saved …" at bounding box center [648, 309] width 1297 height 619
click at [64, 206] on span "Activity center" at bounding box center [88, 203] width 122 height 14
click at [386, 118] on icon "More actions" at bounding box center [385, 117] width 11 height 11
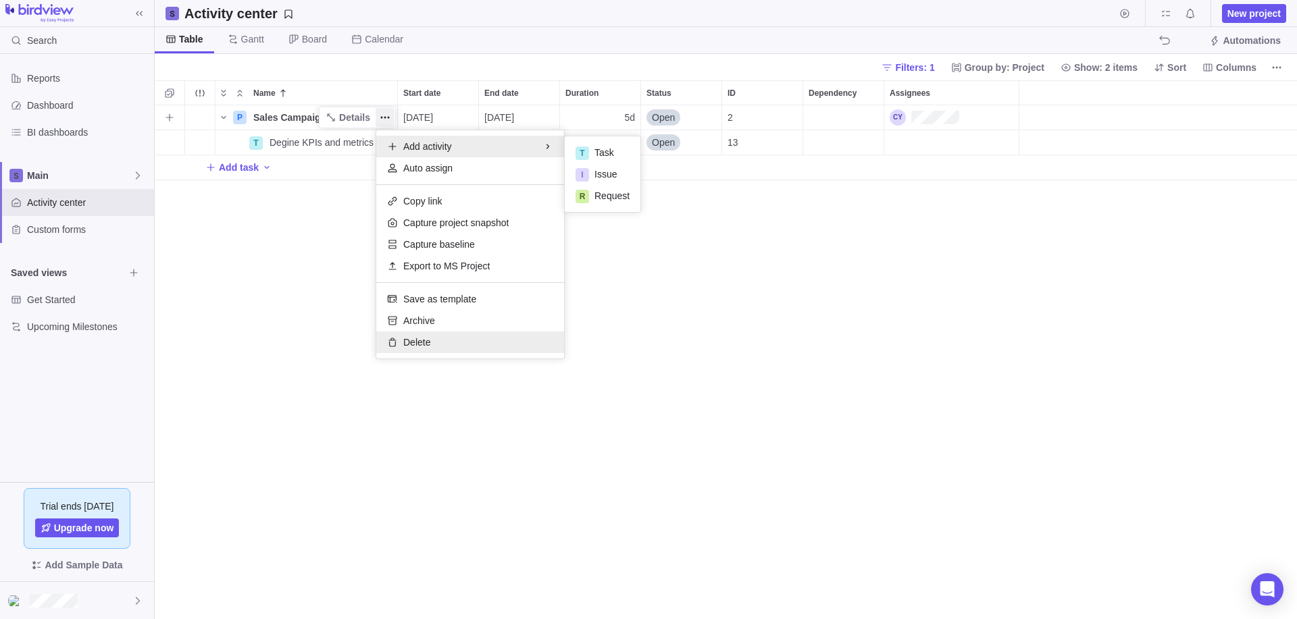
click at [430, 345] on div "Delete" at bounding box center [470, 343] width 188 height 22
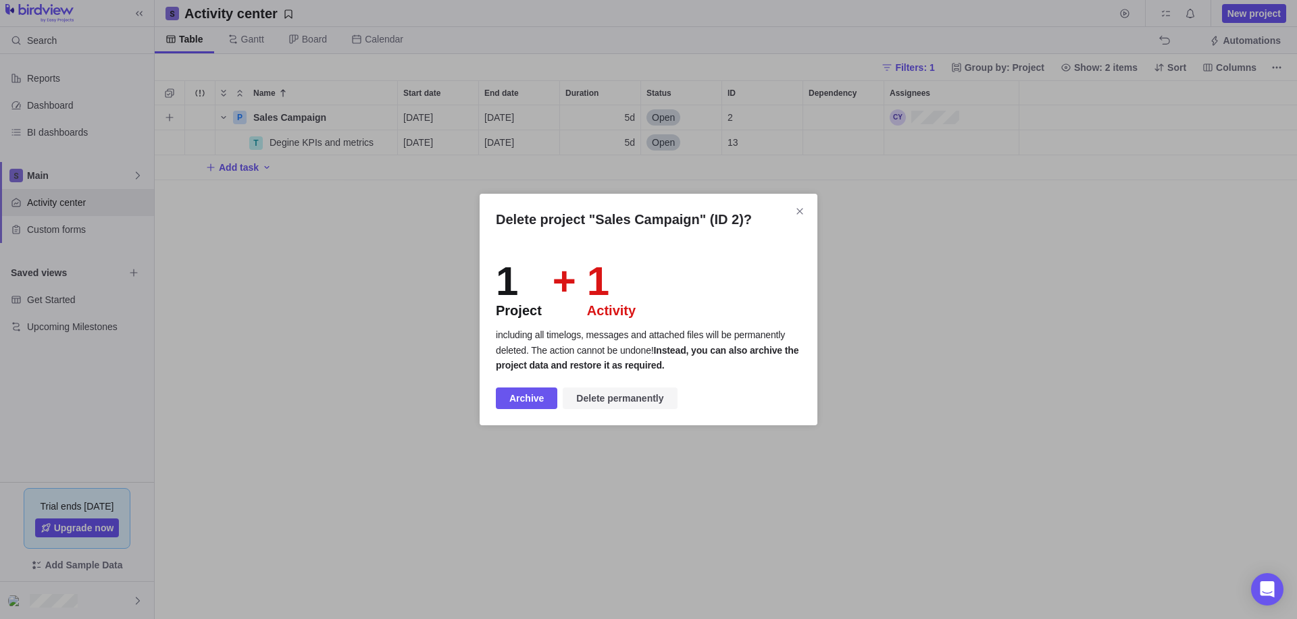
click at [606, 388] on span "Delete permanently" at bounding box center [620, 399] width 114 height 22
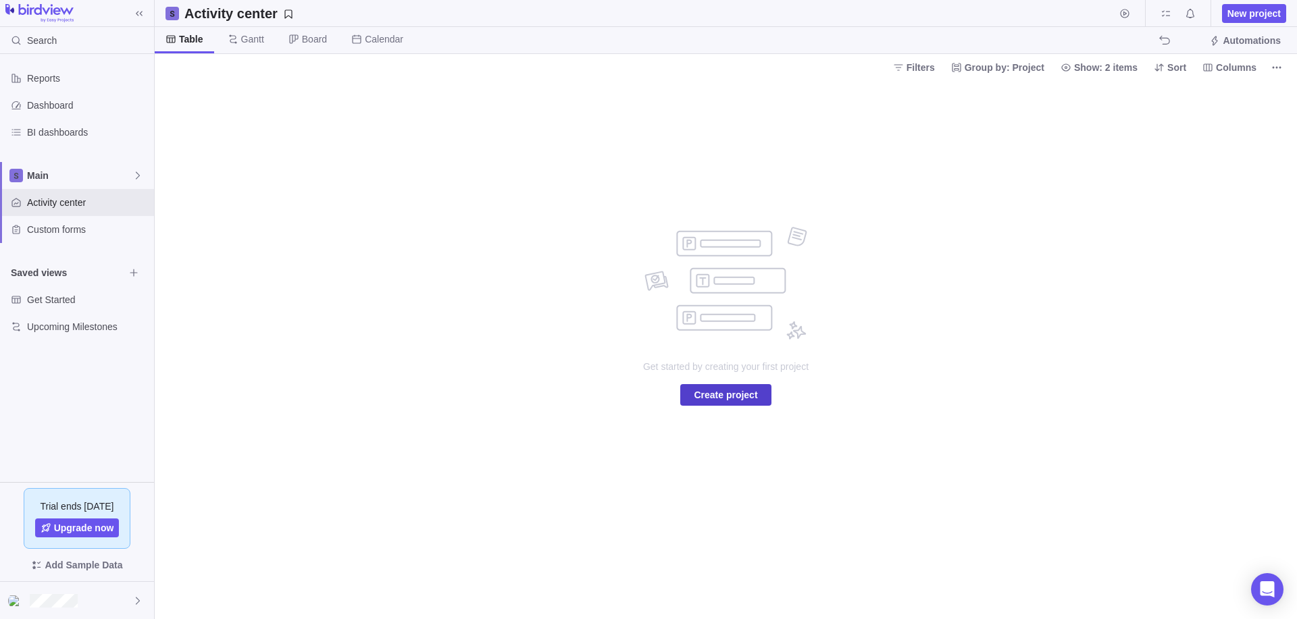
click at [711, 390] on span "Create project" at bounding box center [726, 395] width 64 height 16
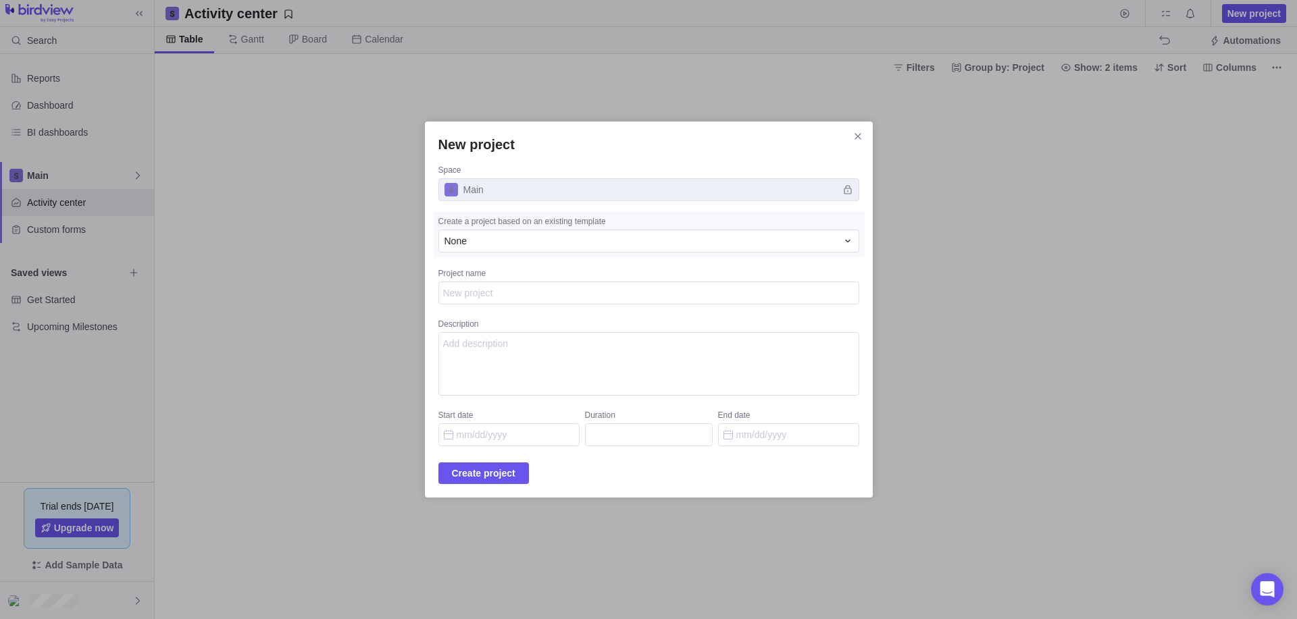
click at [533, 193] on span "Main" at bounding box center [648, 189] width 421 height 23
click at [471, 189] on span "Main" at bounding box center [648, 189] width 421 height 23
click at [514, 304] on textarea "Project name" at bounding box center [648, 293] width 421 height 23
type textarea "x"
type textarea "S"
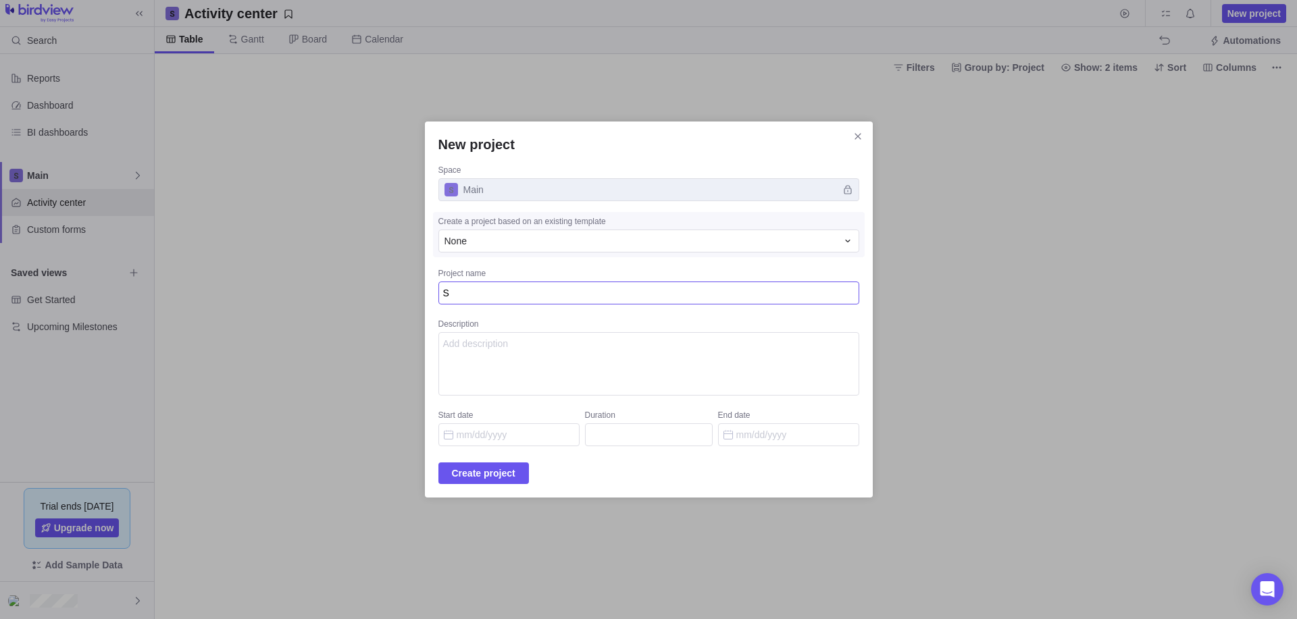
type textarea "x"
type textarea "Sa"
type textarea "x"
type textarea "Sal"
type textarea "x"
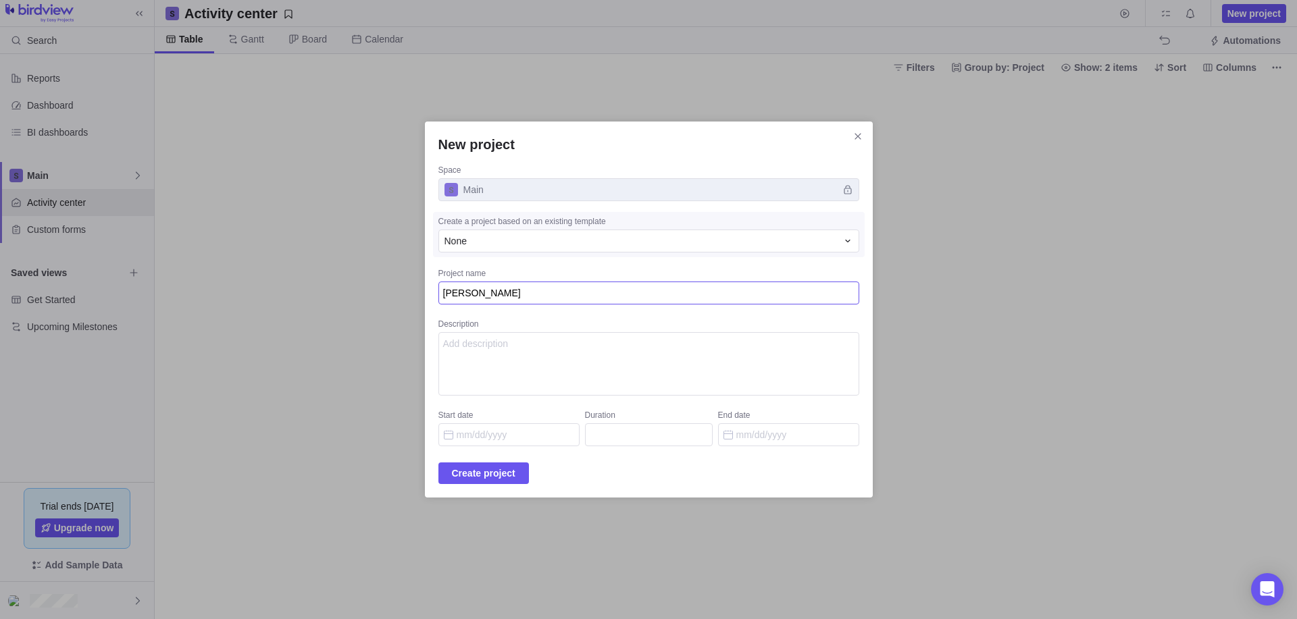
type textarea "Sale"
type textarea "x"
type textarea "Sales"
type textarea "x"
type textarea "Sales"
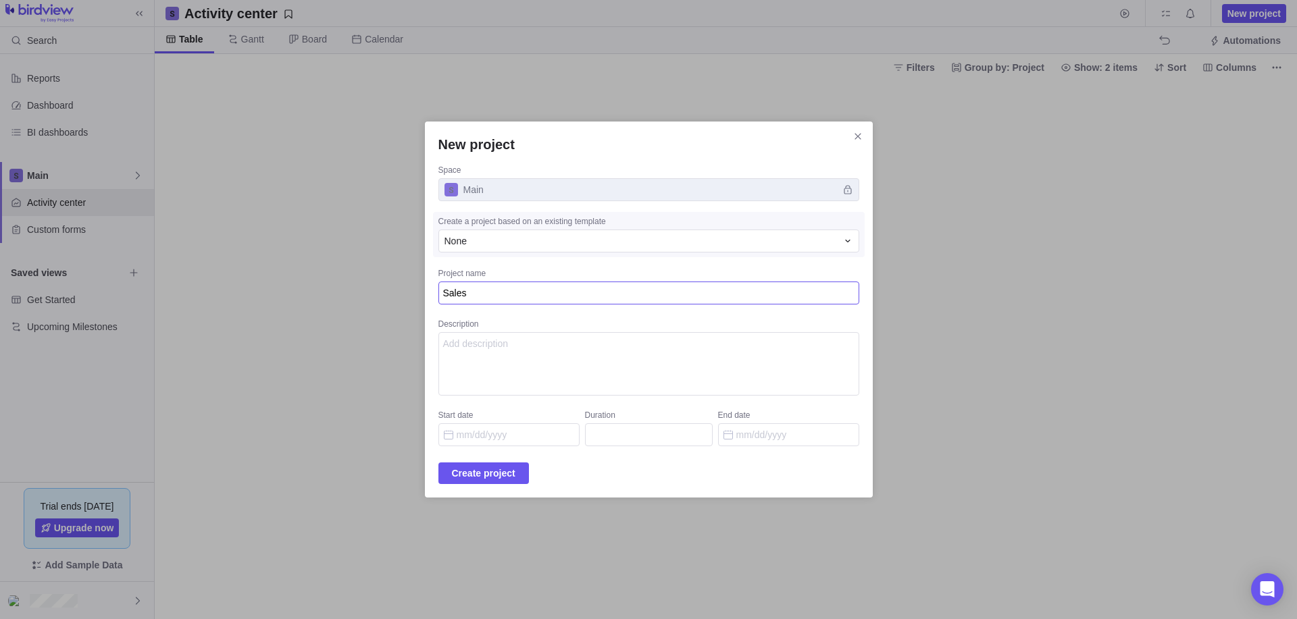
type textarea "x"
type textarea "Sales C"
type textarea "x"
type textarea "Sales Ca"
type textarea "x"
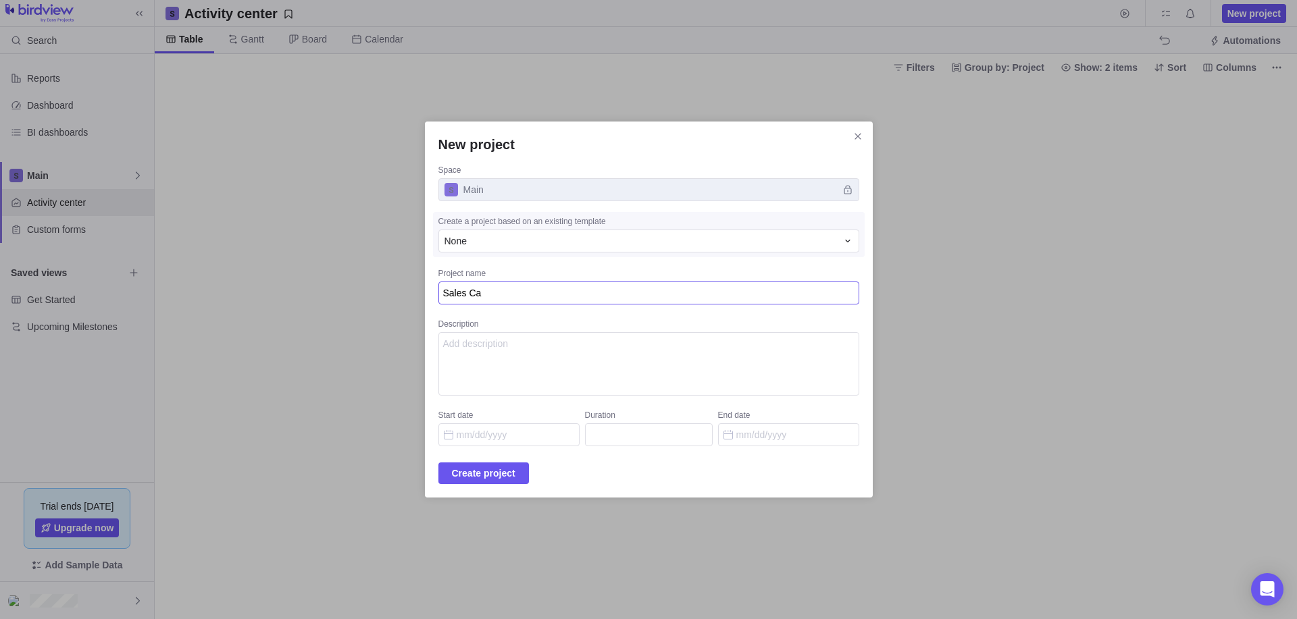
type textarea "Sales Cam"
type textarea "x"
type textarea "Sales Camp"
type textarea "x"
type textarea "Sales Campa"
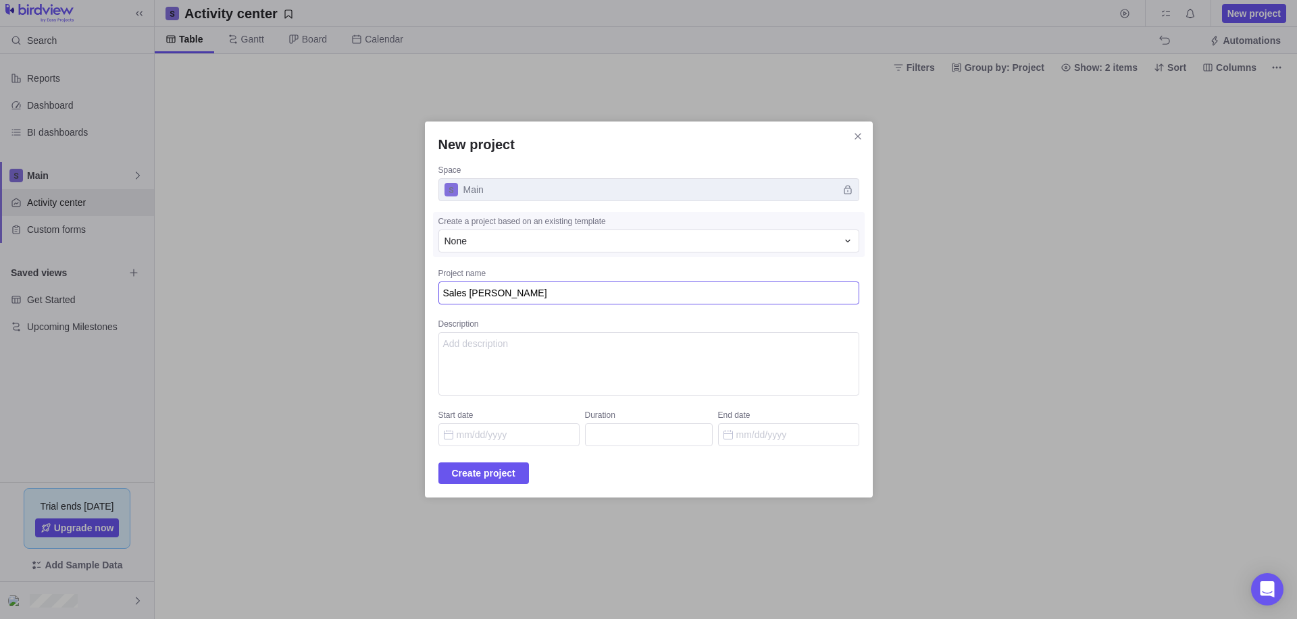
type textarea "x"
type textarea "Sales Campai"
type textarea "x"
type textarea "Sales Campaig"
type textarea "x"
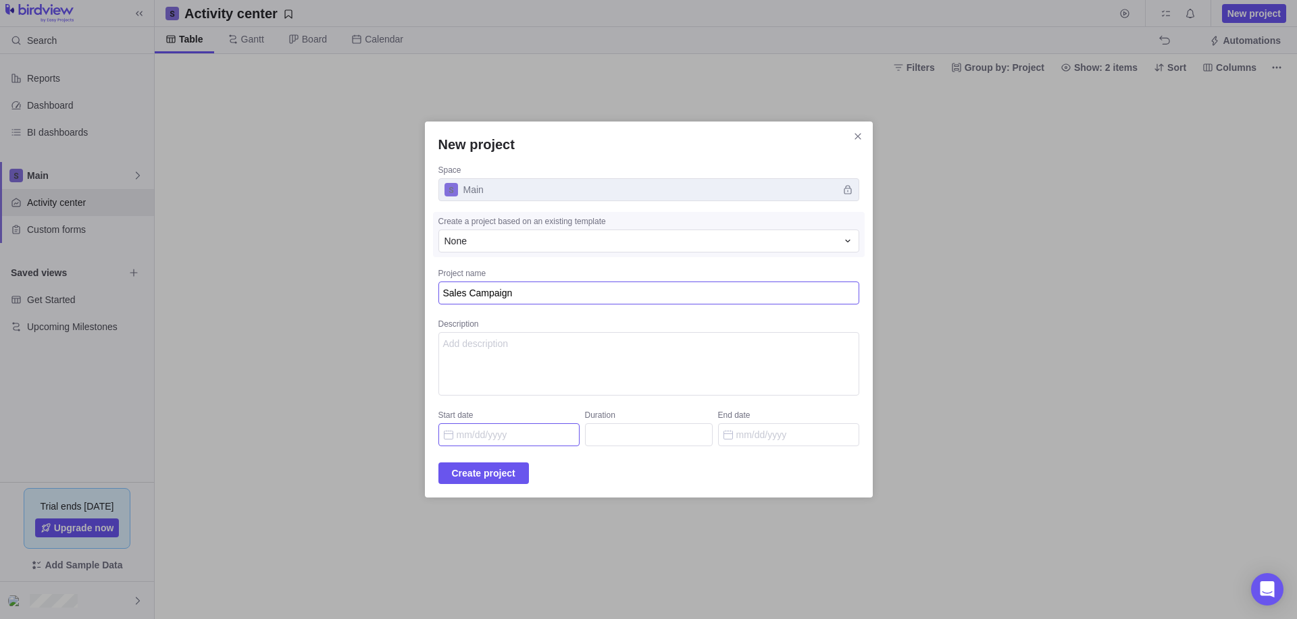
type textarea "Sales Campaign"
click at [486, 442] on input "Start date" at bounding box center [508, 435] width 141 height 23
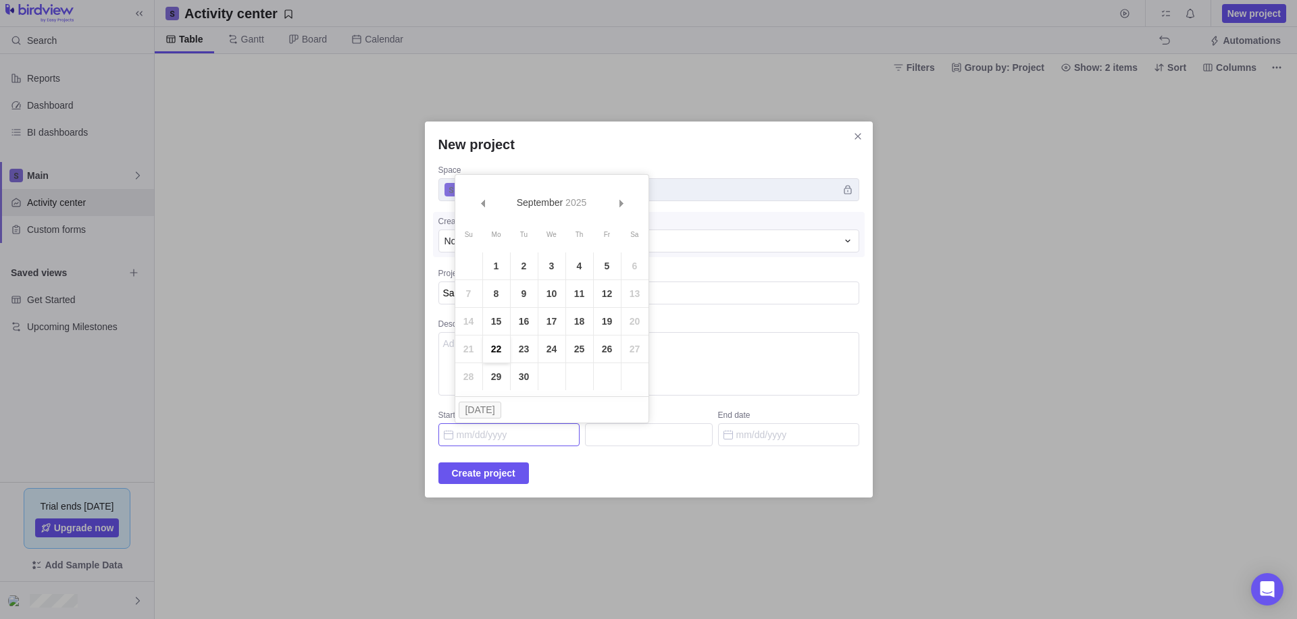
click at [494, 345] on link "22" at bounding box center [496, 349] width 27 height 27
type input "09/22/2025"
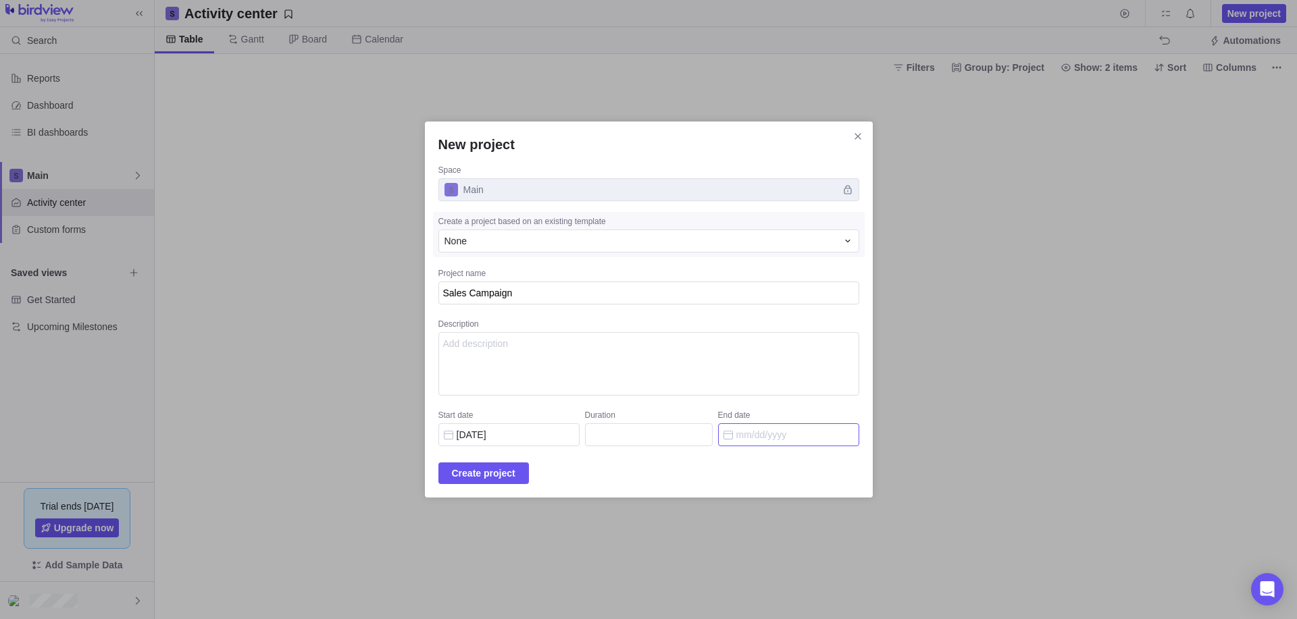
drag, startPoint x: 804, startPoint y: 437, endPoint x: 785, endPoint y: 440, distance: 19.1
click at [803, 438] on input "End date" at bounding box center [788, 435] width 141 height 23
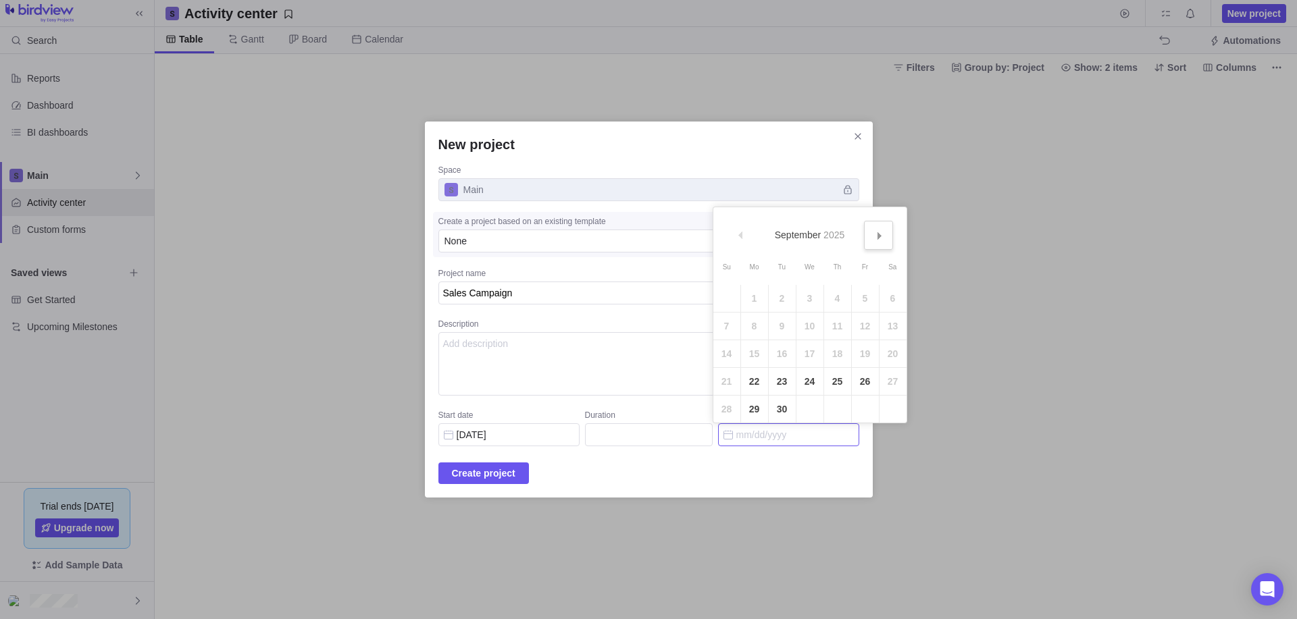
click at [881, 236] on span "Next" at bounding box center [879, 235] width 7 height 7
click at [863, 413] on link "28" at bounding box center [865, 409] width 27 height 27
type input "50"
type input "11/28/2025"
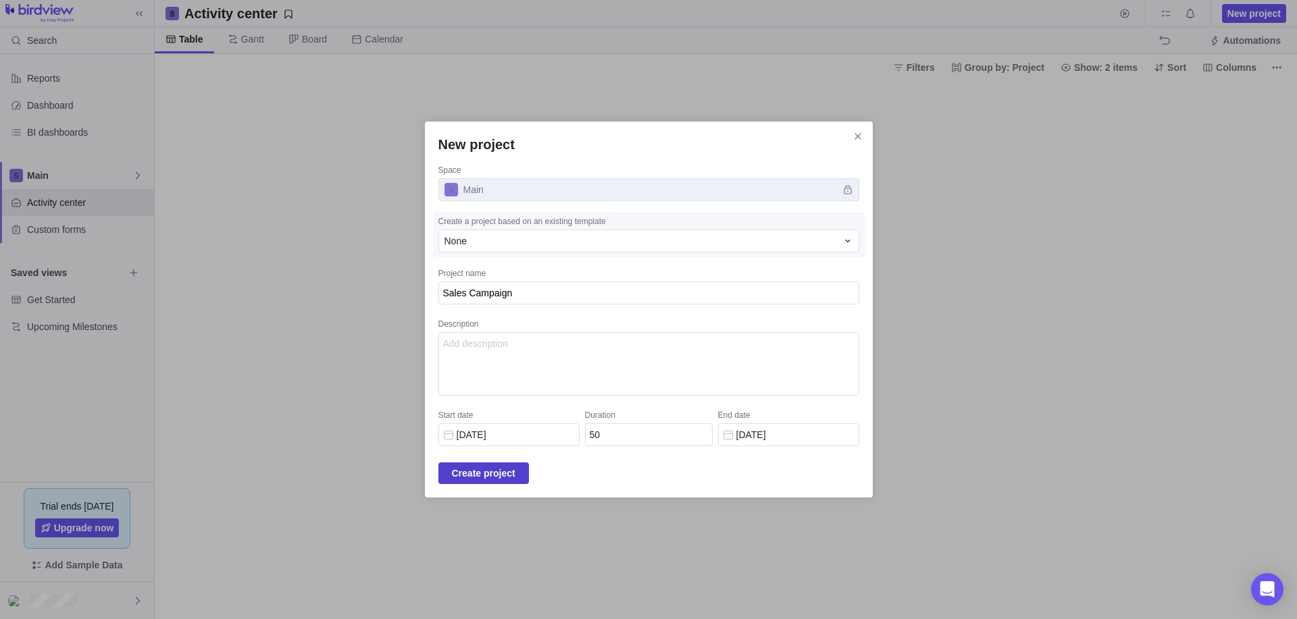
click at [491, 474] on span "Create project" at bounding box center [484, 473] width 64 height 16
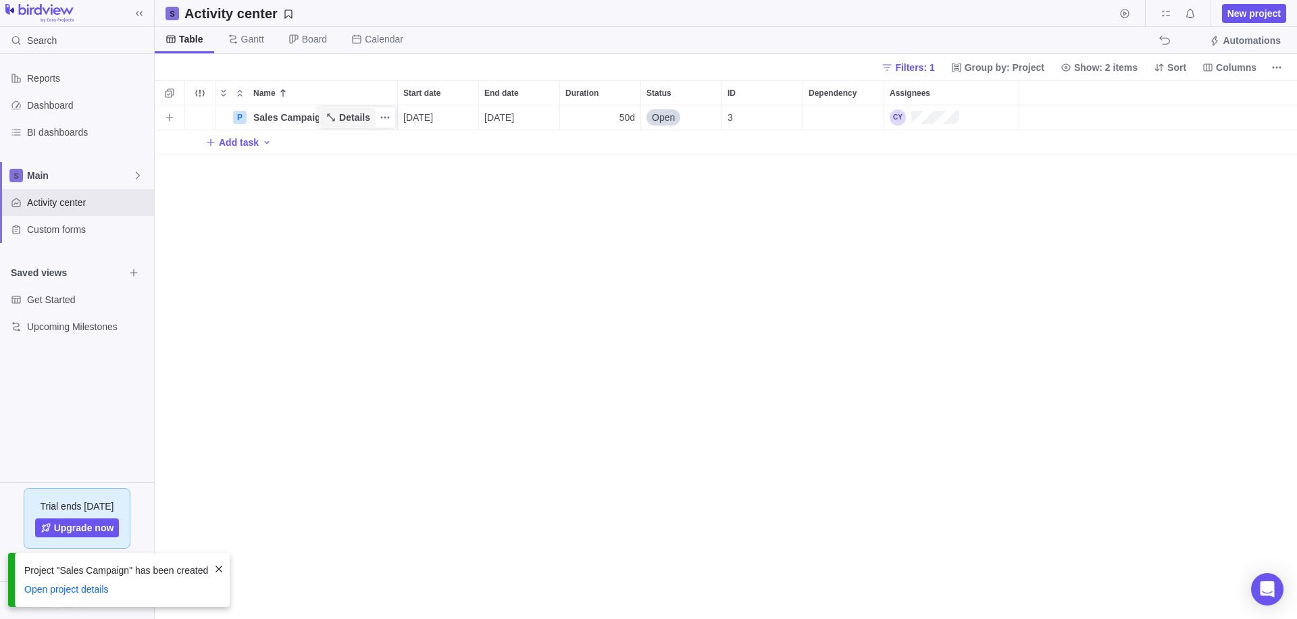
click at [351, 114] on span "Details" at bounding box center [354, 118] width 31 height 14
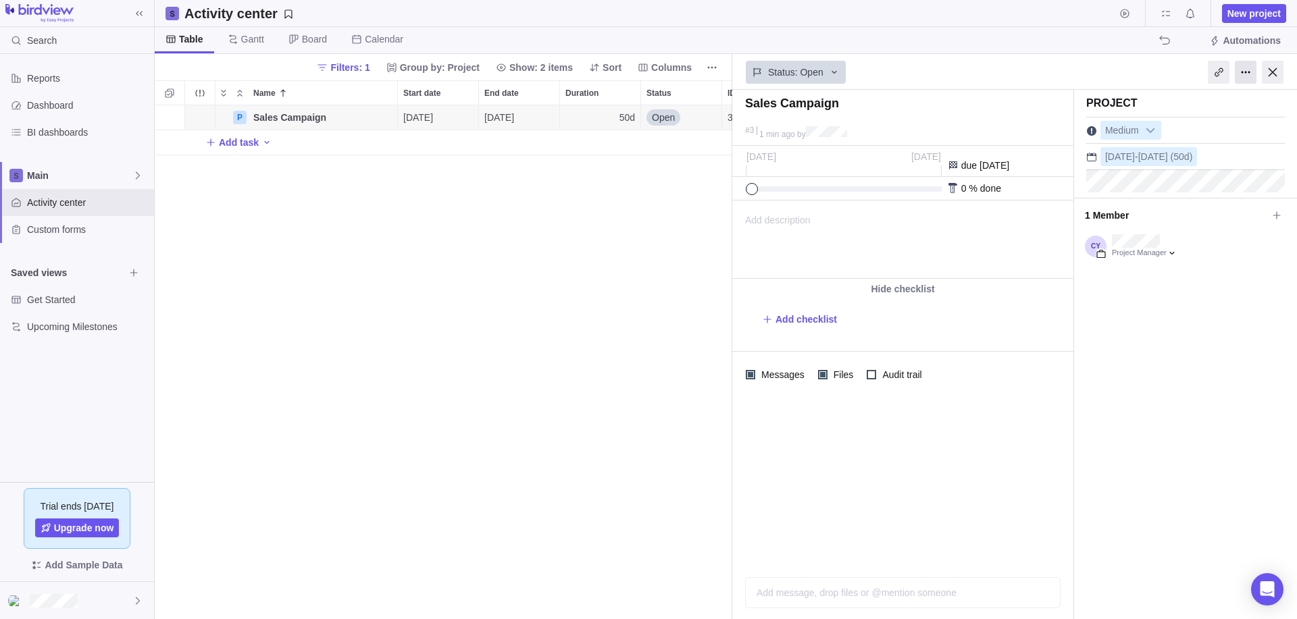
click at [1247, 76] on div at bounding box center [1246, 72] width 22 height 23
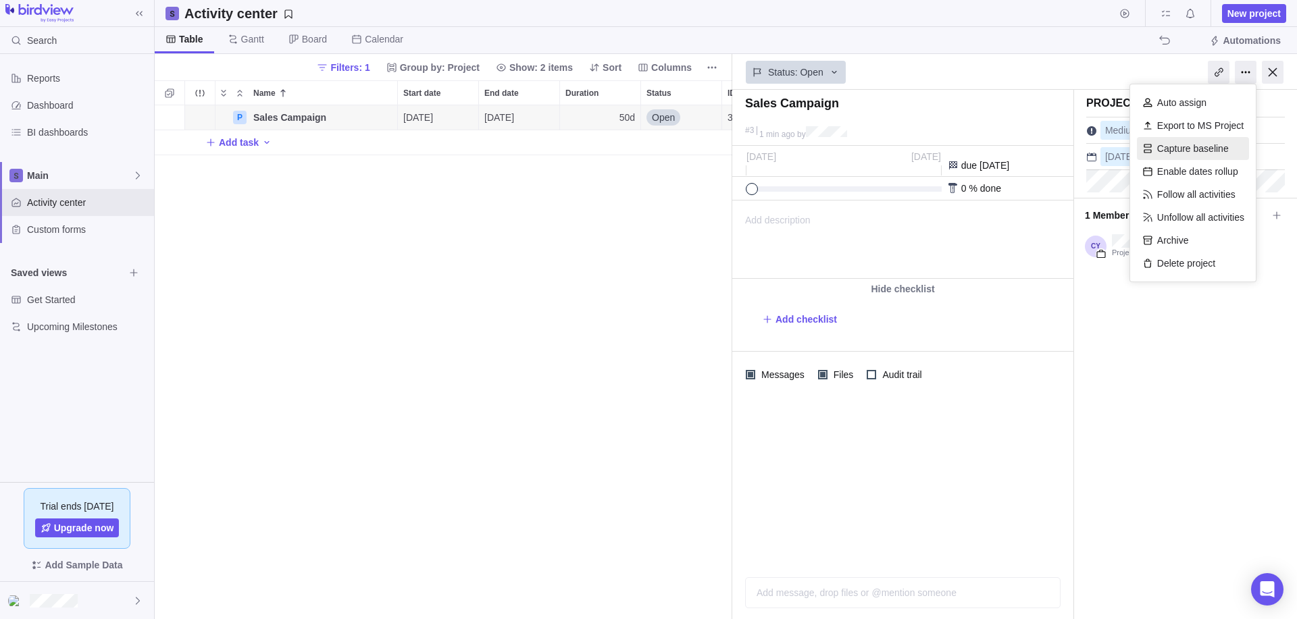
click at [1194, 146] on div "Capture baseline" at bounding box center [1193, 148] width 112 height 23
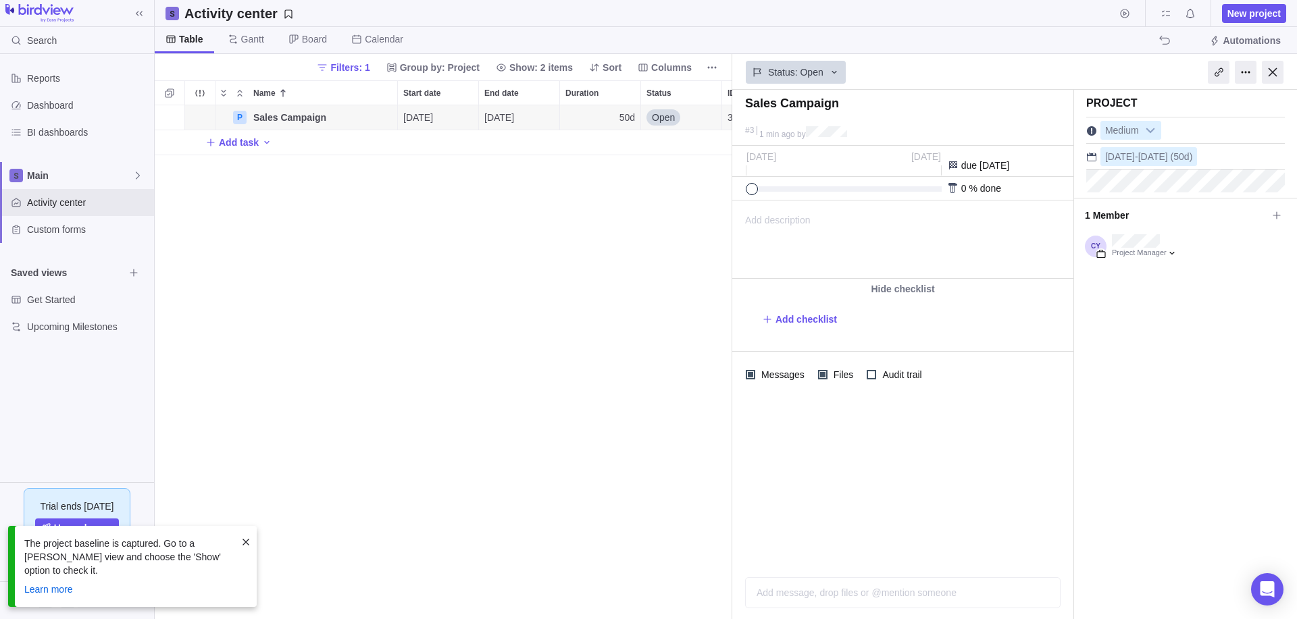
click at [246, 548] on span at bounding box center [246, 542] width 11 height 11
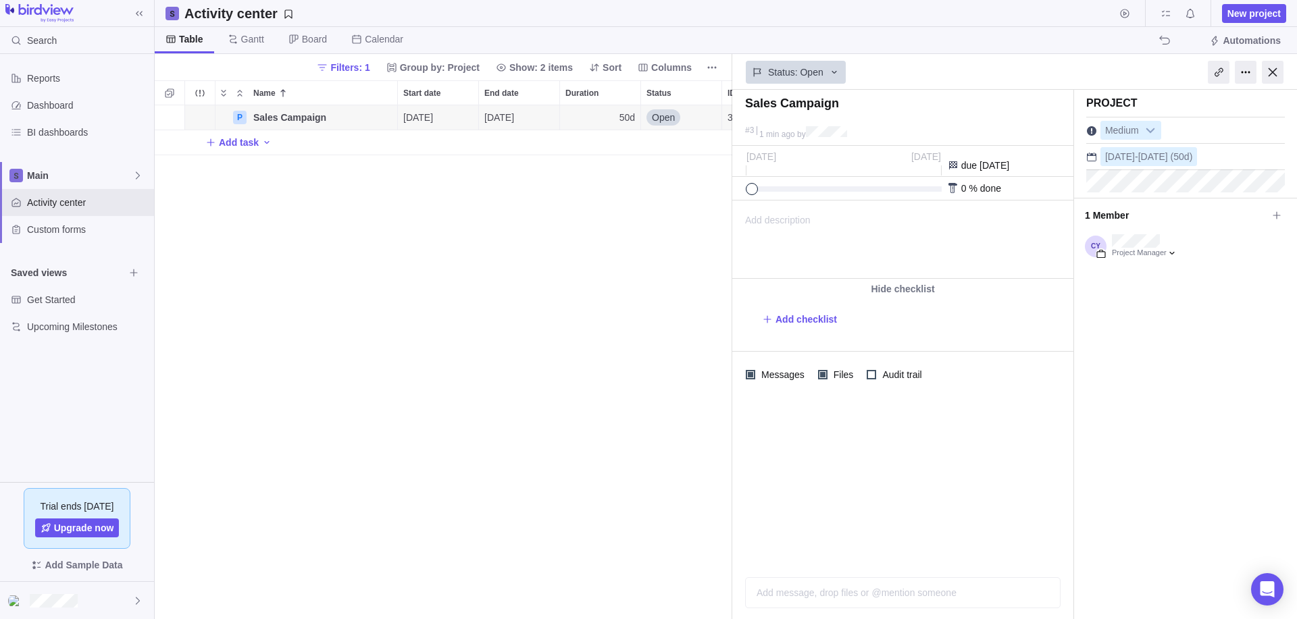
drag, startPoint x: 755, startPoint y: 189, endPoint x: 709, endPoint y: 200, distance: 47.2
click at [712, 199] on div "Activity center New project Table Gantt Board Calendar Automations Filters: 1 G…" at bounding box center [726, 309] width 1142 height 619
click at [886, 382] on span "Audit trail" at bounding box center [900, 374] width 48 height 19
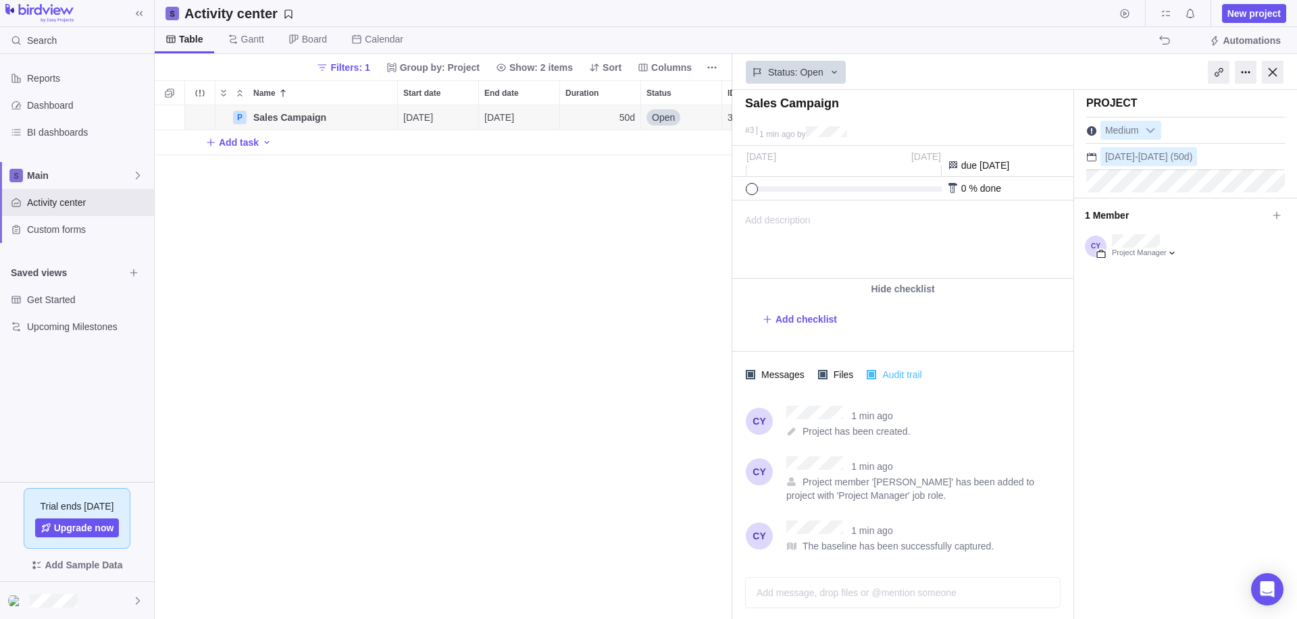
click at [887, 369] on span "Audit trail" at bounding box center [900, 374] width 48 height 19
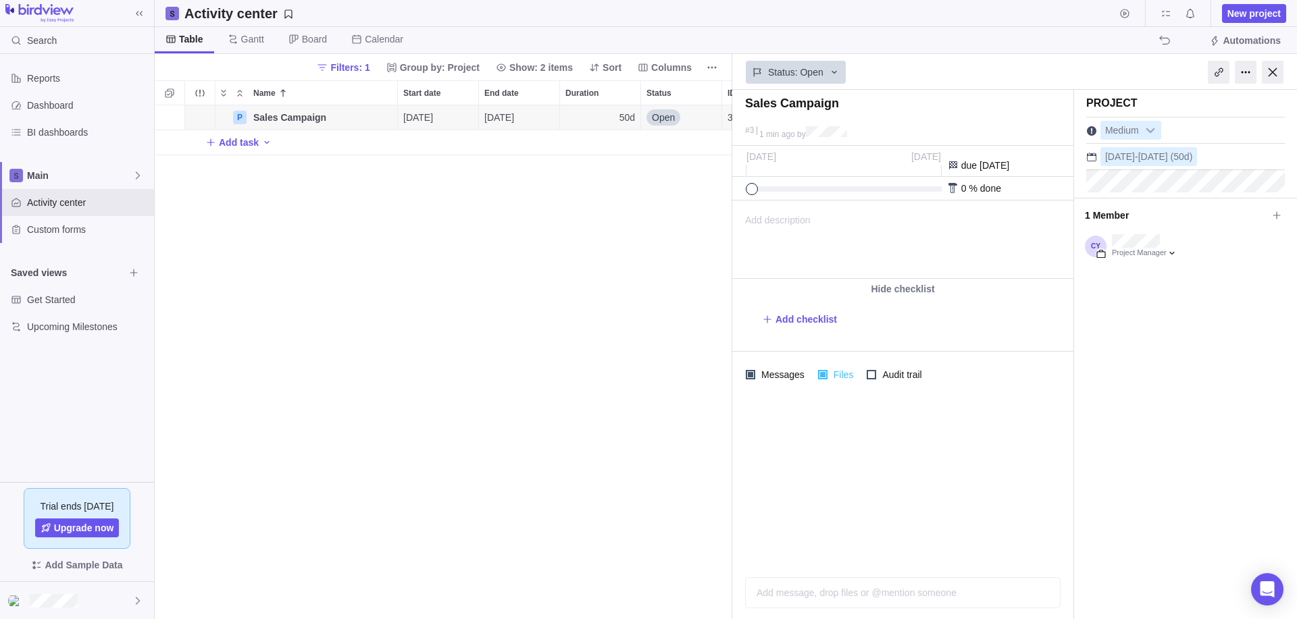
click at [818, 376] on div at bounding box center [822, 374] width 9 height 9
click at [819, 376] on div at bounding box center [822, 374] width 9 height 9
click at [777, 374] on span "Messages" at bounding box center [781, 374] width 52 height 19
click at [772, 376] on span "Messages" at bounding box center [781, 374] width 52 height 19
click at [803, 321] on span "Add checklist" at bounding box center [806, 320] width 61 height 14
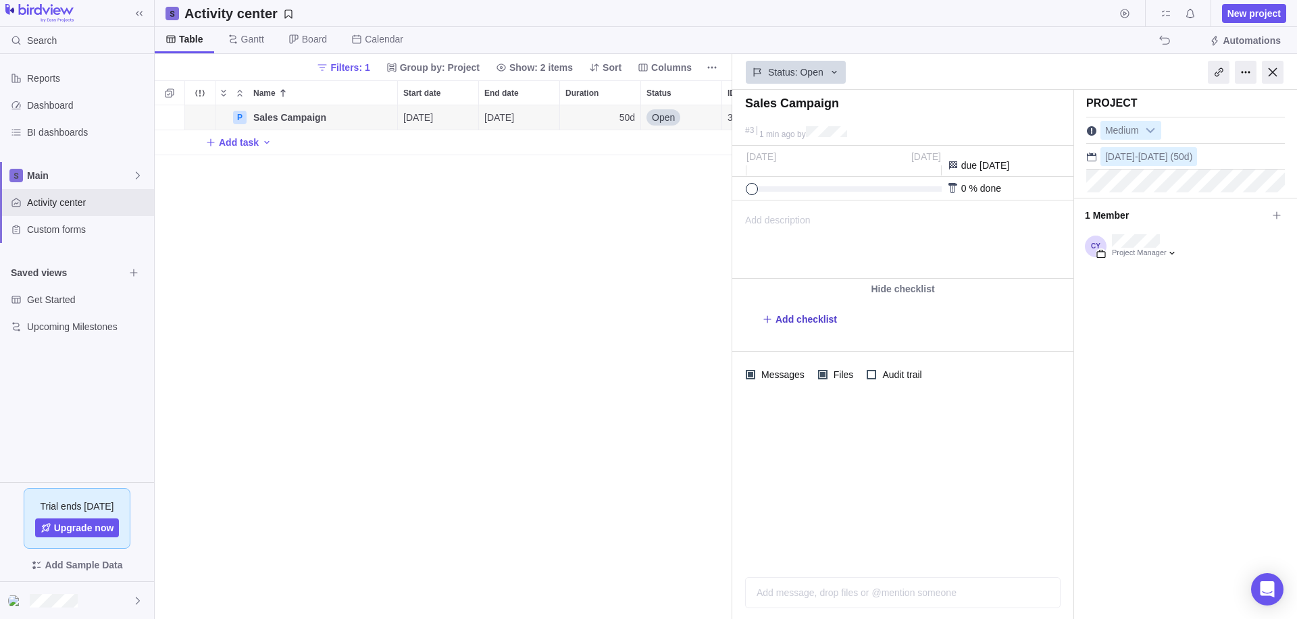
type textarea "x"
click at [877, 301] on div "Checklist" at bounding box center [902, 323] width 341 height 49
click at [1275, 70] on div at bounding box center [1273, 72] width 22 height 23
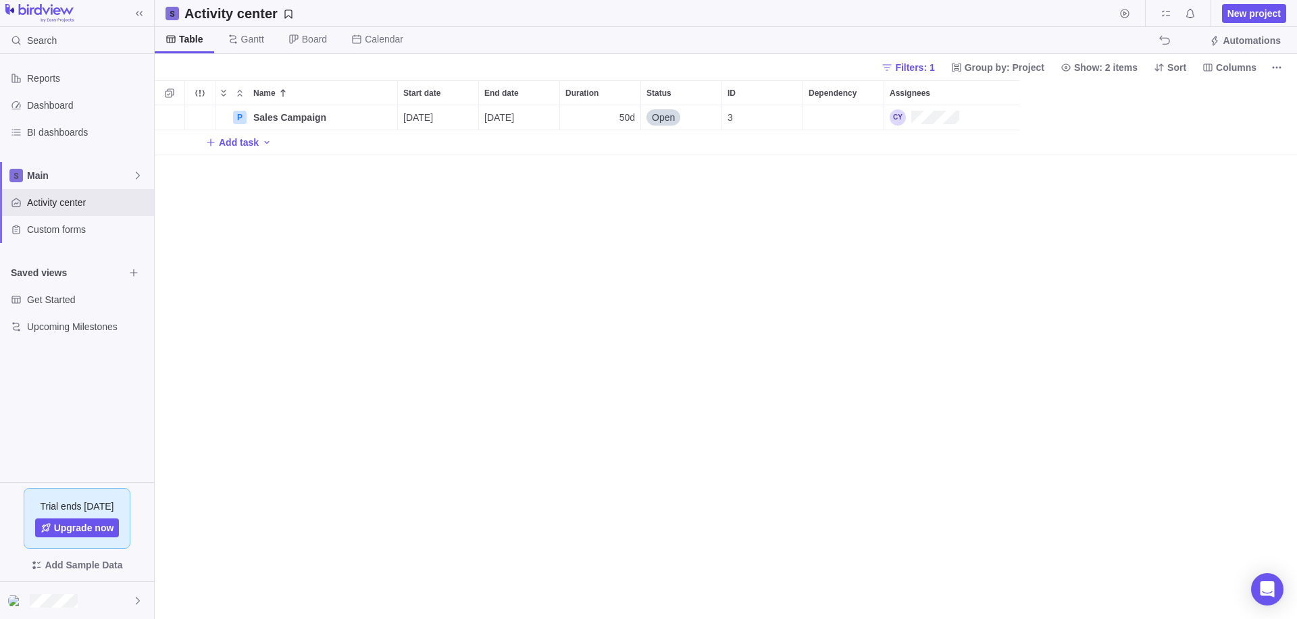
scroll to position [504, 1132]
click at [257, 40] on span "Gantt" at bounding box center [252, 39] width 23 height 14
click at [266, 143] on icon "Add activity" at bounding box center [267, 142] width 5 height 3
click at [293, 172] on span "Task" at bounding box center [300, 172] width 20 height 14
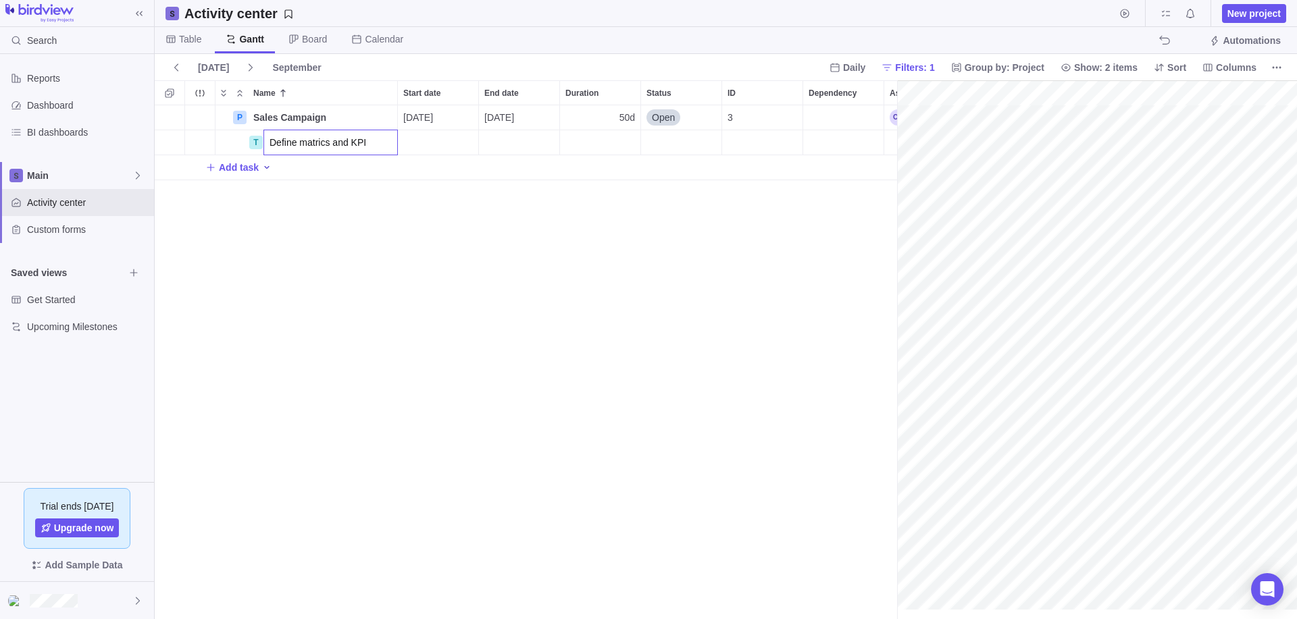
type input "Define matrics and KPIs"
click at [433, 135] on div "Start date" at bounding box center [438, 142] width 80 height 24
drag, startPoint x: 445, startPoint y: 323, endPoint x: 488, endPoint y: 258, distance: 77.9
click at [444, 324] on link "22" at bounding box center [439, 330] width 27 height 27
click at [497, 135] on div "End date" at bounding box center [519, 142] width 80 height 24
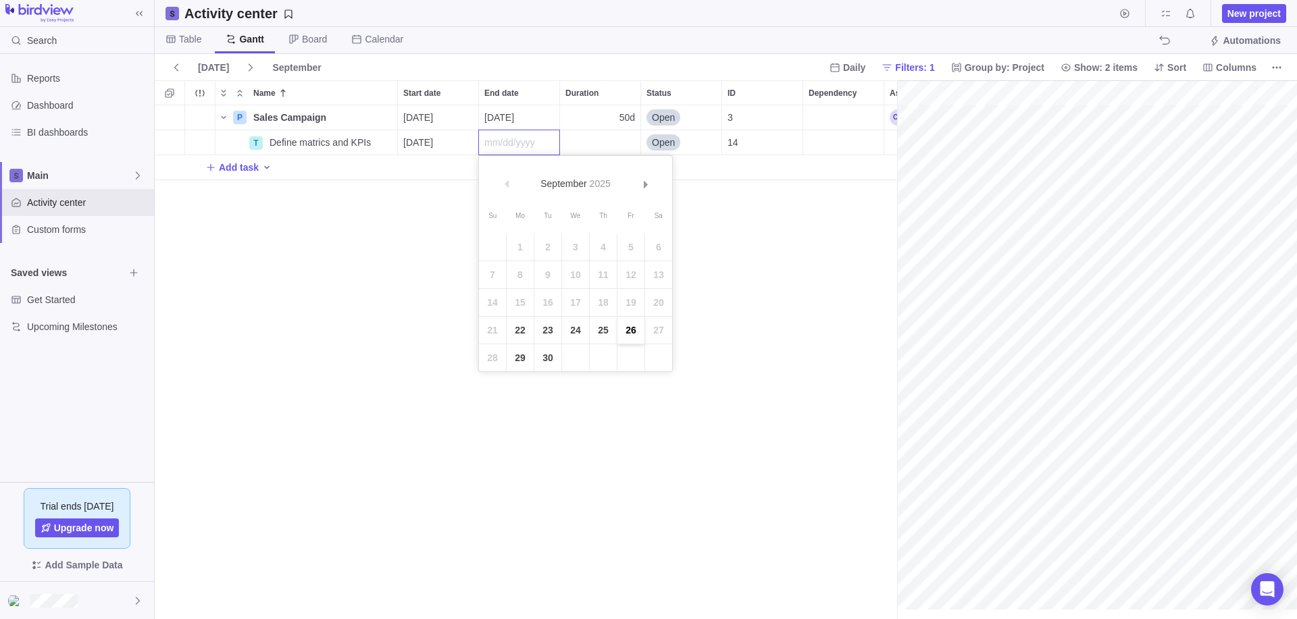
click at [630, 330] on link "26" at bounding box center [630, 330] width 27 height 27
click at [830, 141] on div "Dependency" at bounding box center [843, 142] width 80 height 24
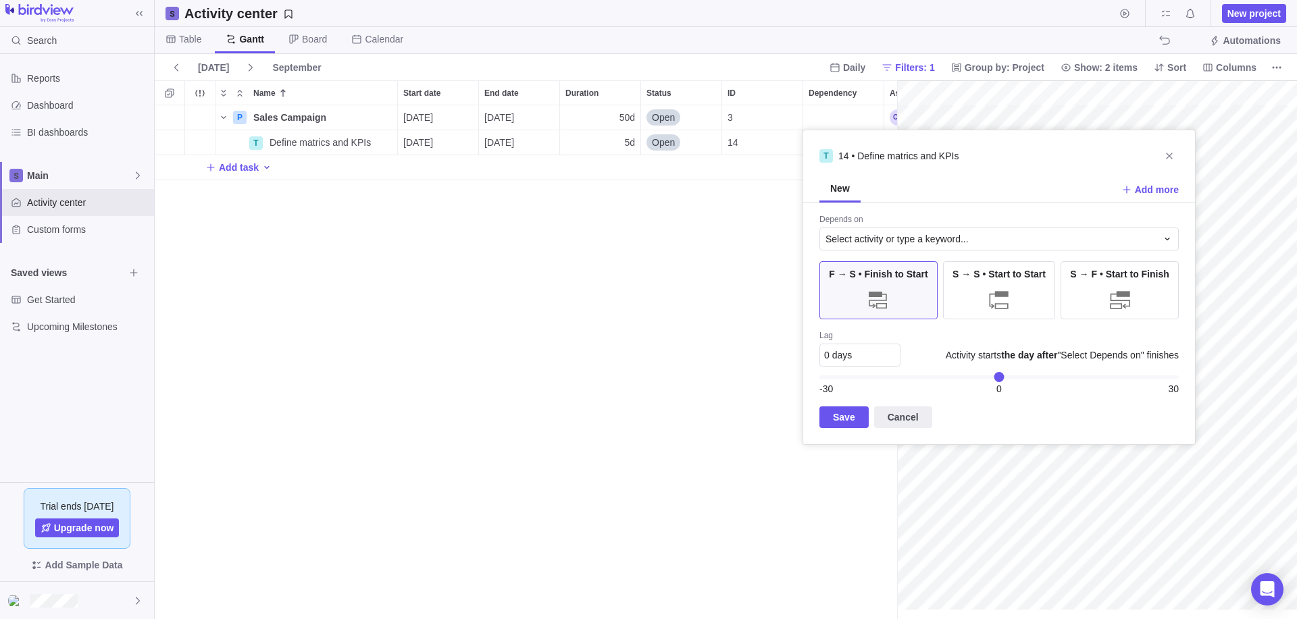
drag, startPoint x: 1169, startPoint y: 155, endPoint x: 721, endPoint y: 399, distance: 510.0
click at [1169, 155] on icon "Close" at bounding box center [1169, 156] width 11 height 11
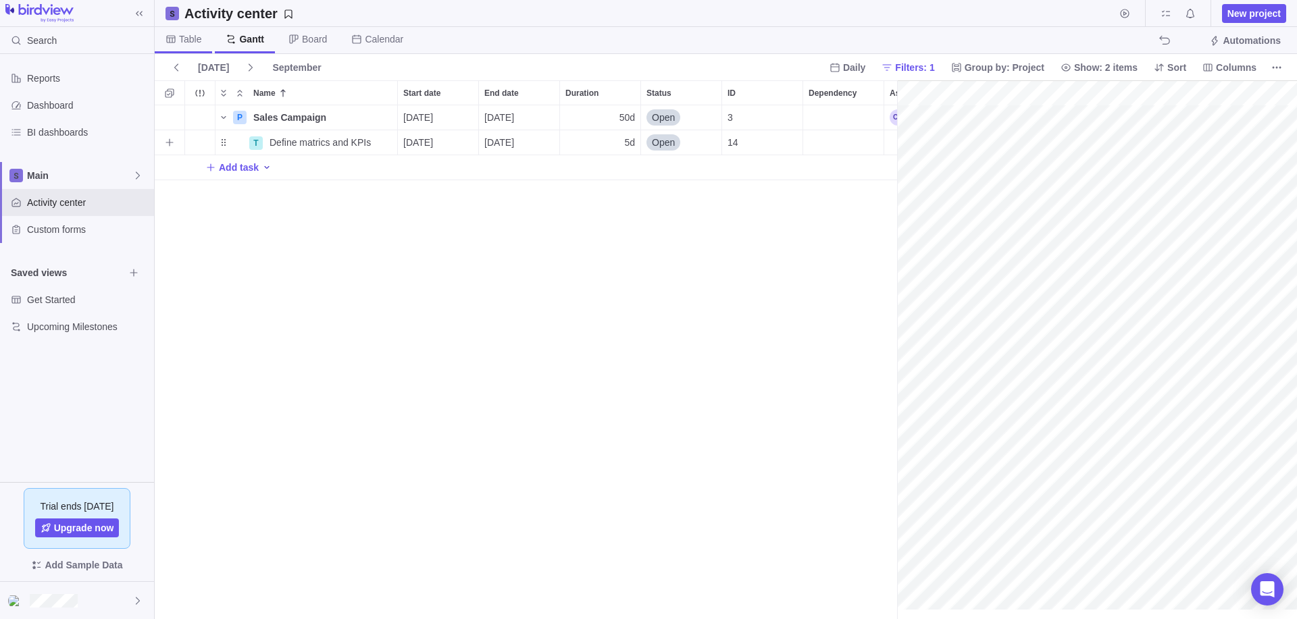
click at [190, 42] on span "Table" at bounding box center [190, 39] width 22 height 14
click at [831, 141] on div "Dependency" at bounding box center [843, 142] width 80 height 24
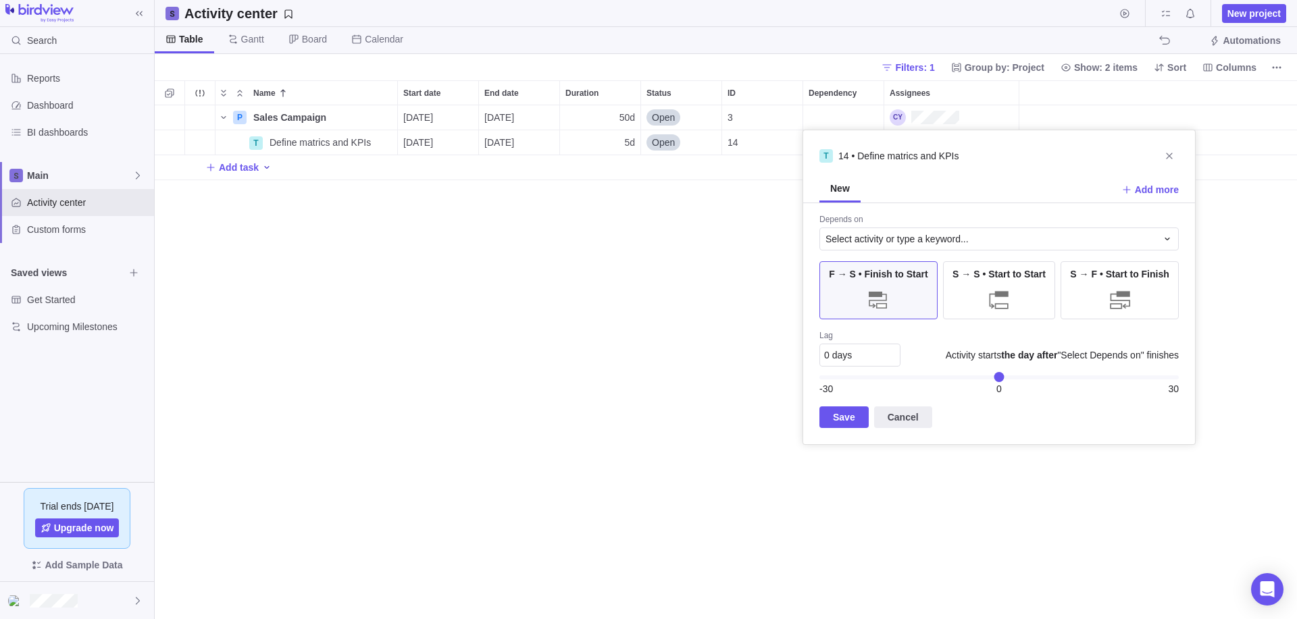
click at [827, 131] on div "T 14 • Define matrics and KPIs New Add more Depends on Select activity or type …" at bounding box center [999, 287] width 393 height 315
click at [753, 138] on div "Name Start date End date Duration Status ID Dependency Assignees P Sales Campai…" at bounding box center [726, 349] width 1142 height 539
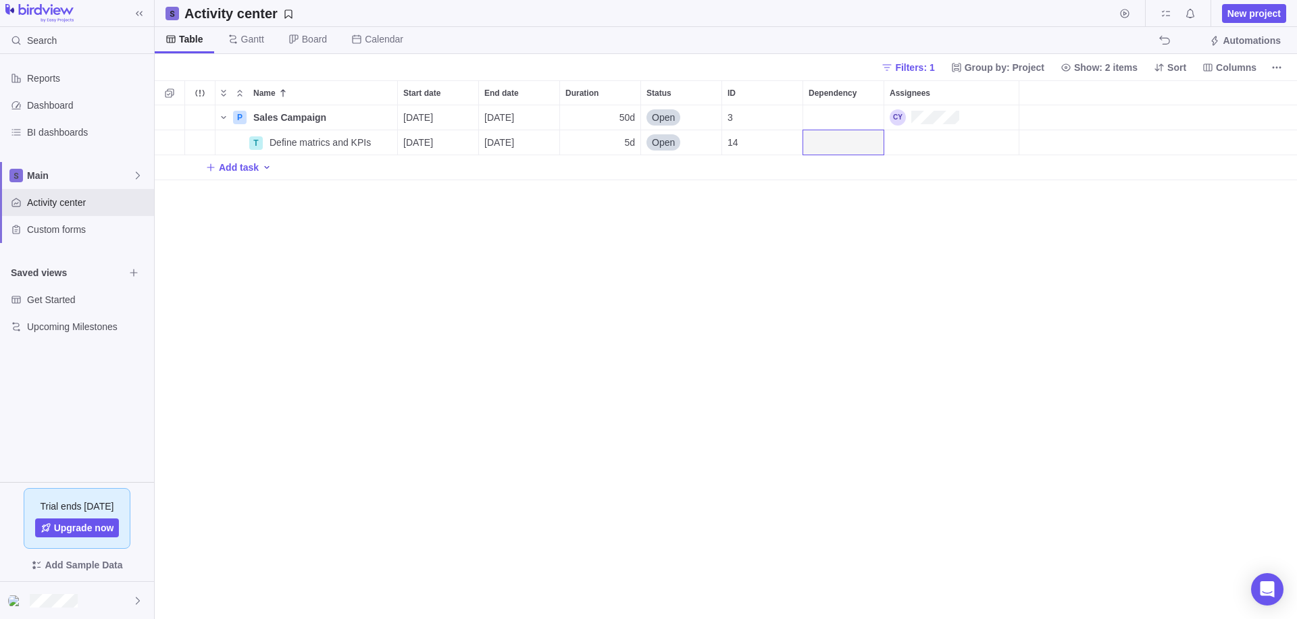
click at [272, 165] on div "Add task" at bounding box center [726, 167] width 1142 height 24
type input "Assign project roles"
click at [432, 157] on div "Start date" at bounding box center [438, 167] width 80 height 24
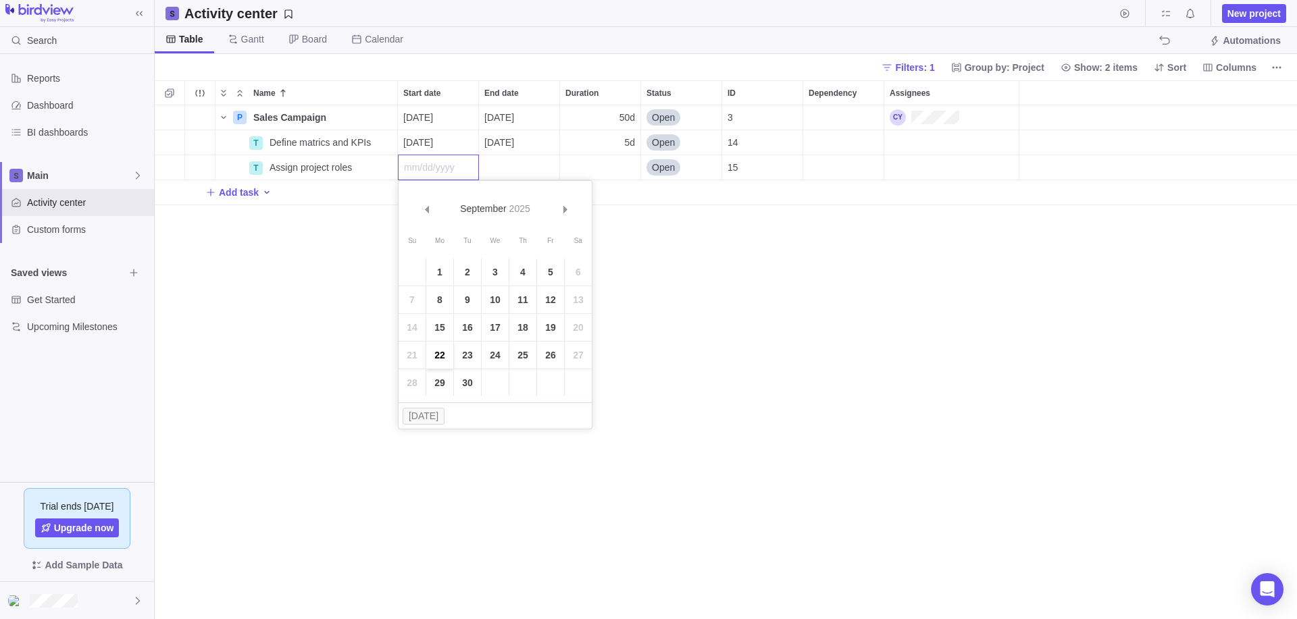
click at [442, 349] on link "22" at bounding box center [439, 355] width 27 height 27
click at [523, 163] on div "End date" at bounding box center [519, 167] width 80 height 24
drag, startPoint x: 628, startPoint y: 350, endPoint x: 593, endPoint y: 324, distance: 43.9
click at [628, 351] on link "26" at bounding box center [630, 355] width 27 height 27
click at [243, 193] on span "Add task" at bounding box center [239, 193] width 40 height 14
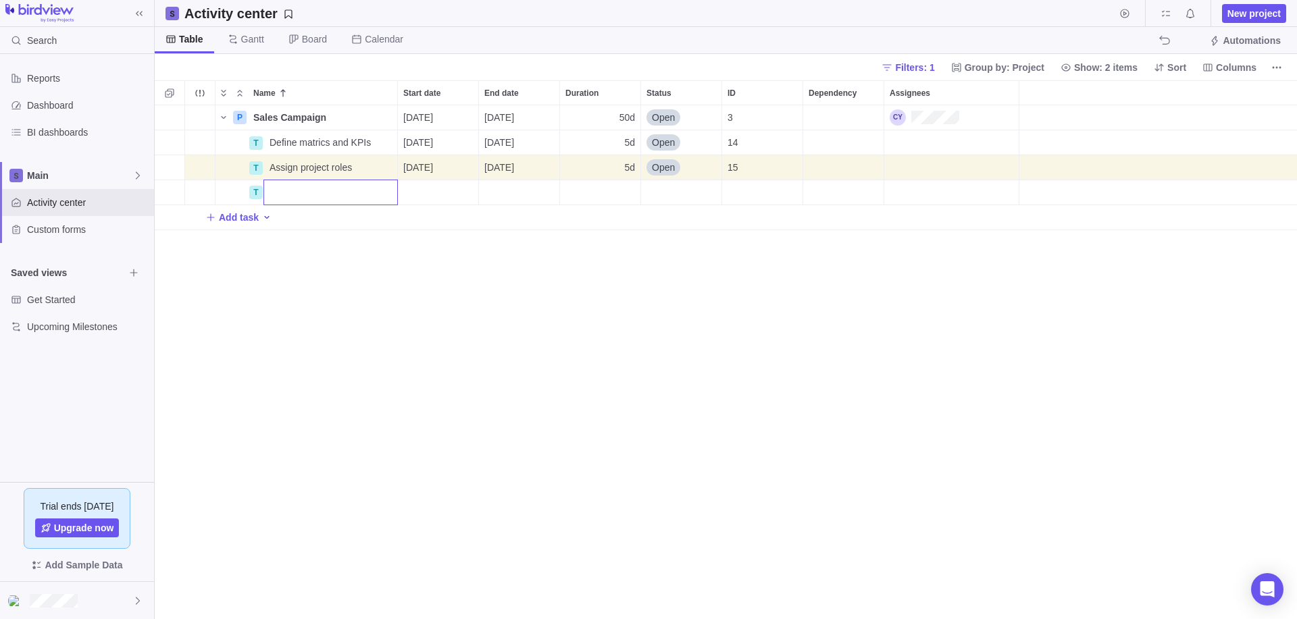
click at [290, 197] on input "Name" at bounding box center [330, 193] width 134 height 26
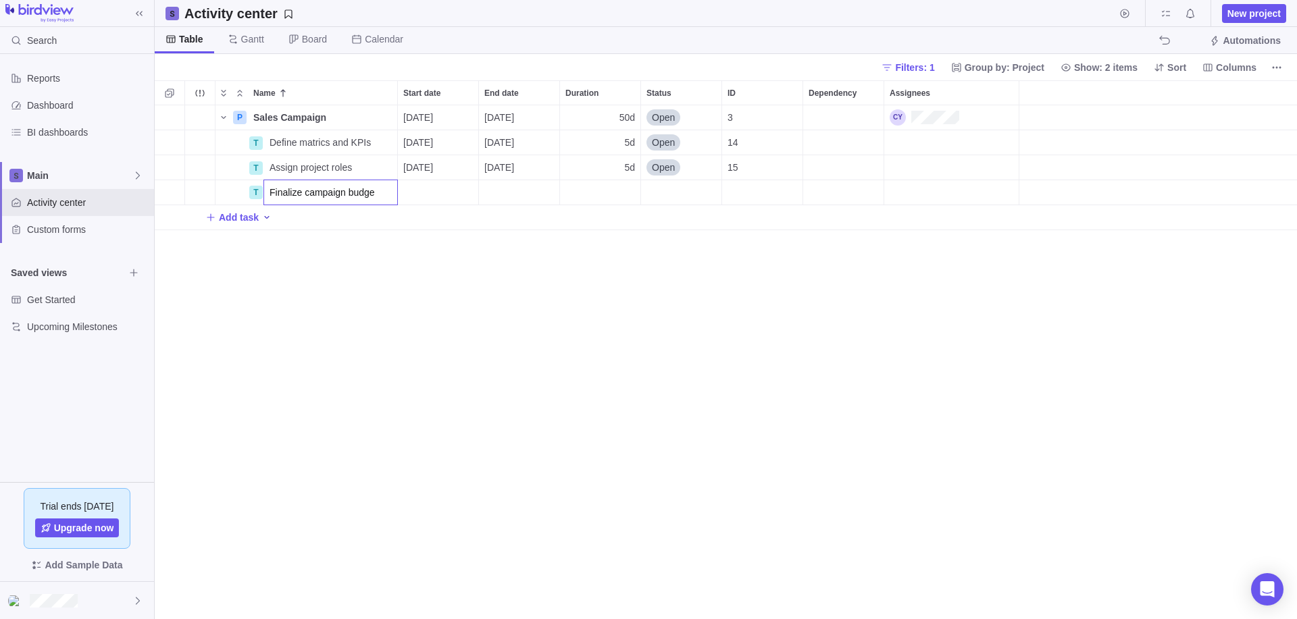
type input "Finalize campaign budget"
click at [425, 188] on div "Start date" at bounding box center [438, 192] width 80 height 24
click at [529, 381] on link "25" at bounding box center [522, 380] width 27 height 27
click at [517, 197] on div "End date" at bounding box center [519, 192] width 80 height 24
click at [545, 412] on link "30" at bounding box center [547, 408] width 27 height 27
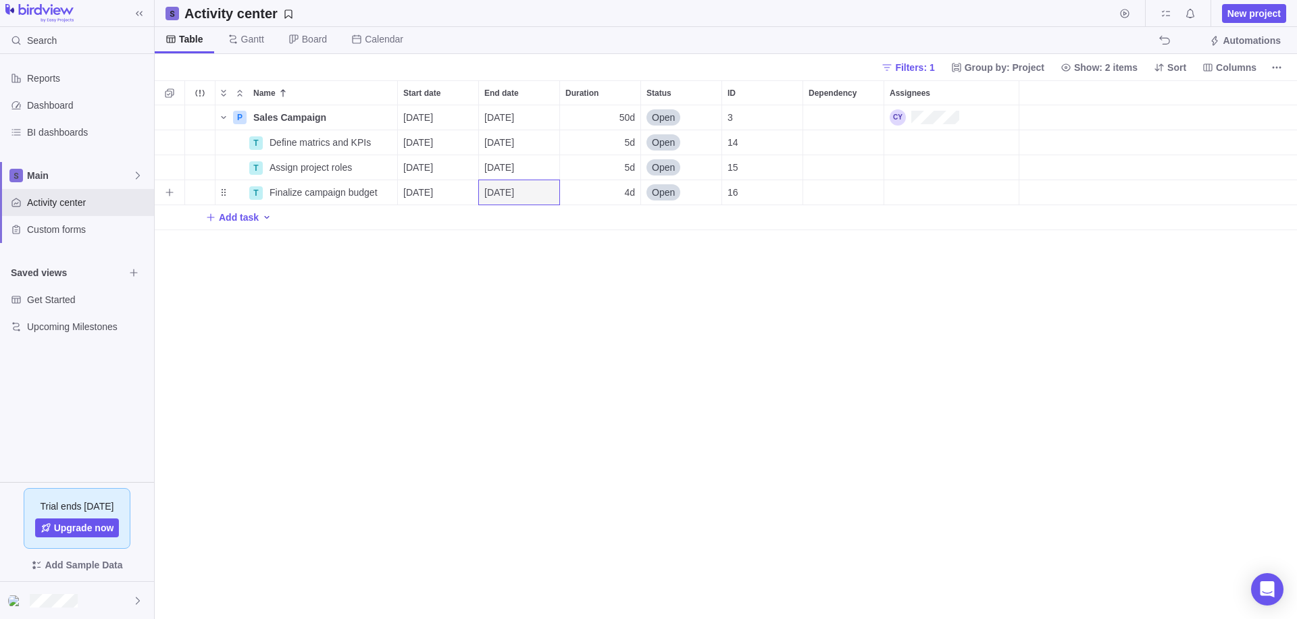
click at [741, 191] on div "16" at bounding box center [762, 192] width 80 height 24
click at [751, 172] on div "15" at bounding box center [762, 167] width 80 height 24
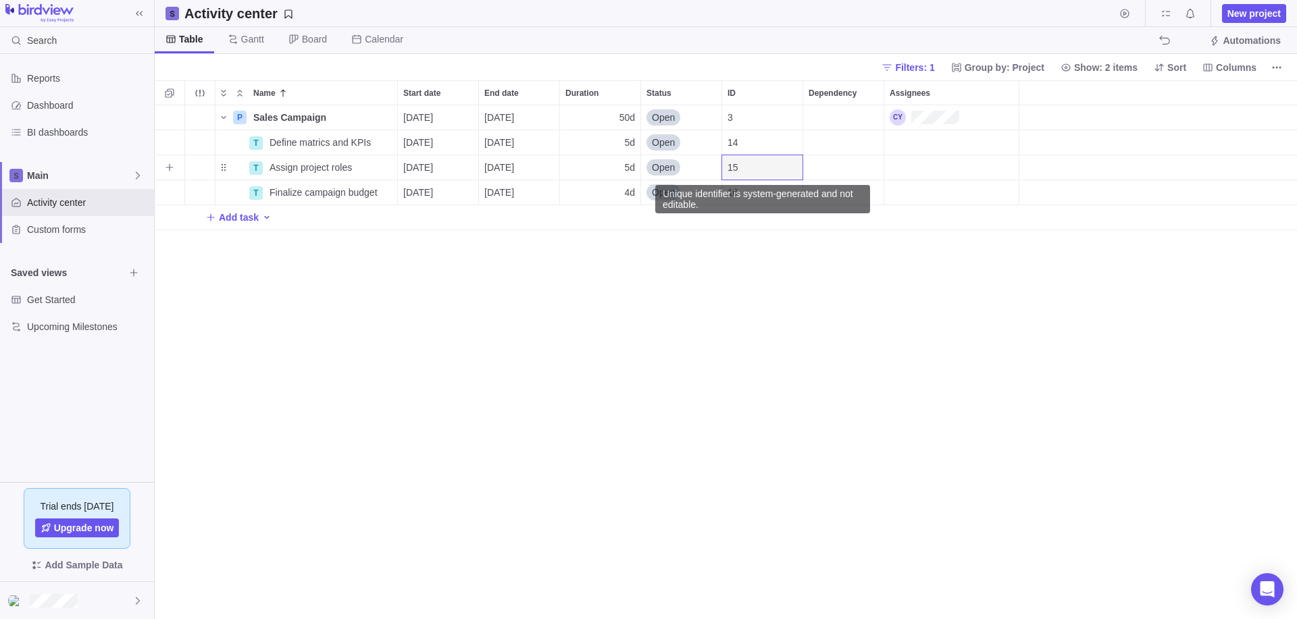
click at [753, 145] on div "14" at bounding box center [762, 142] width 80 height 24
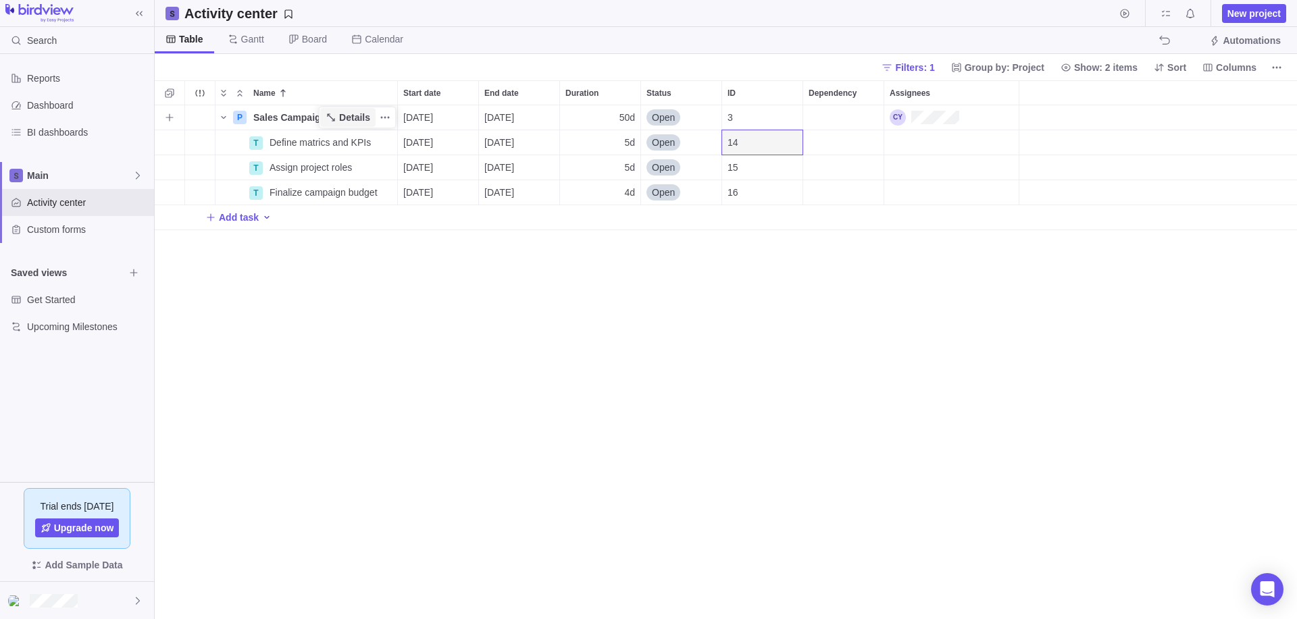
click at [368, 121] on span "Details" at bounding box center [354, 118] width 31 height 14
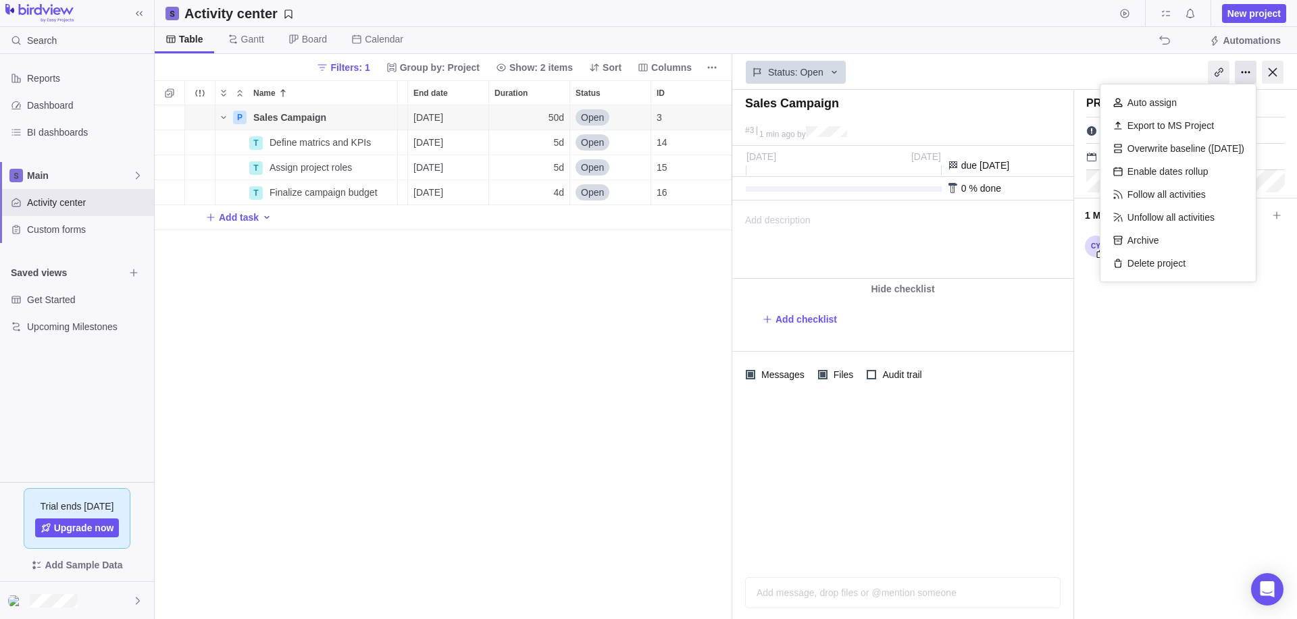
click at [1245, 74] on div at bounding box center [1246, 72] width 22 height 23
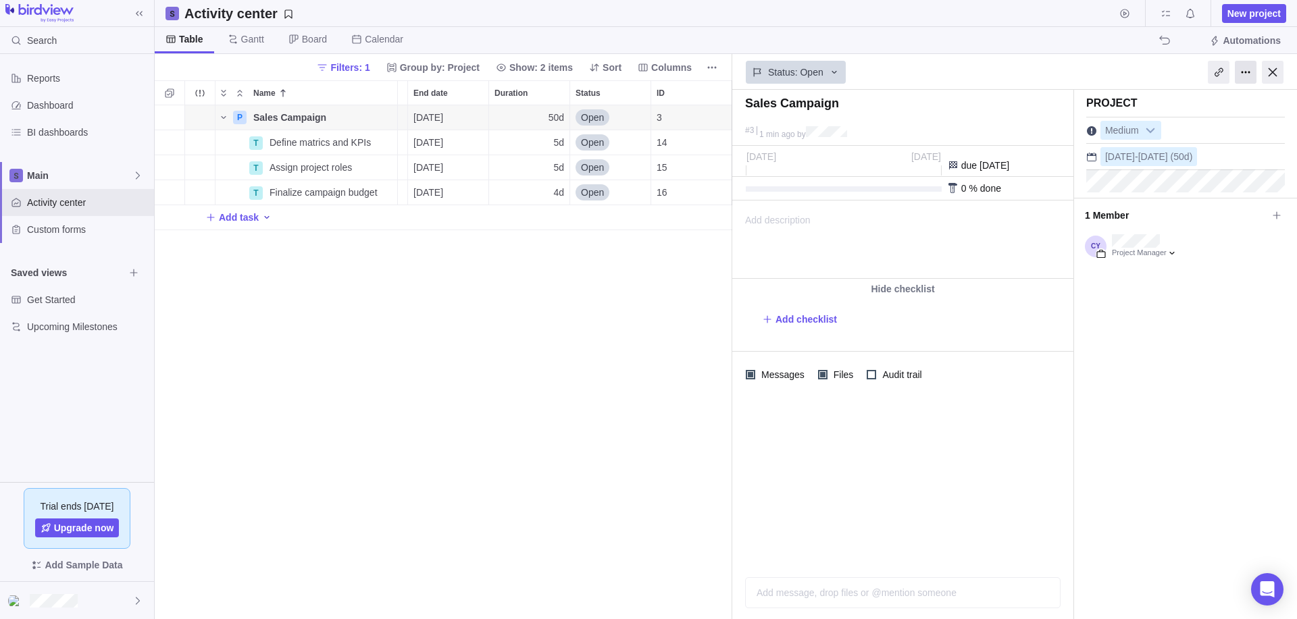
drag, startPoint x: 1245, startPoint y: 74, endPoint x: 1271, endPoint y: 72, distance: 25.8
click at [1246, 74] on div at bounding box center [1246, 72] width 22 height 23
click at [1271, 72] on div at bounding box center [1273, 72] width 22 height 23
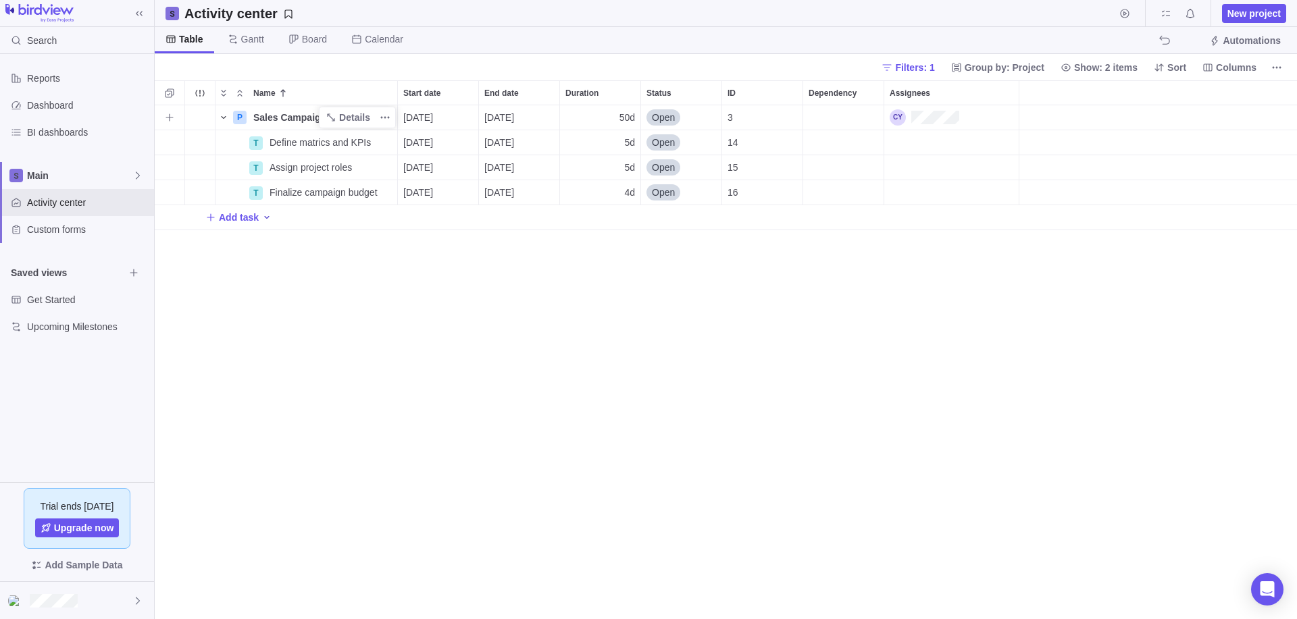
click at [223, 118] on icon "Name" at bounding box center [223, 117] width 5 height 3
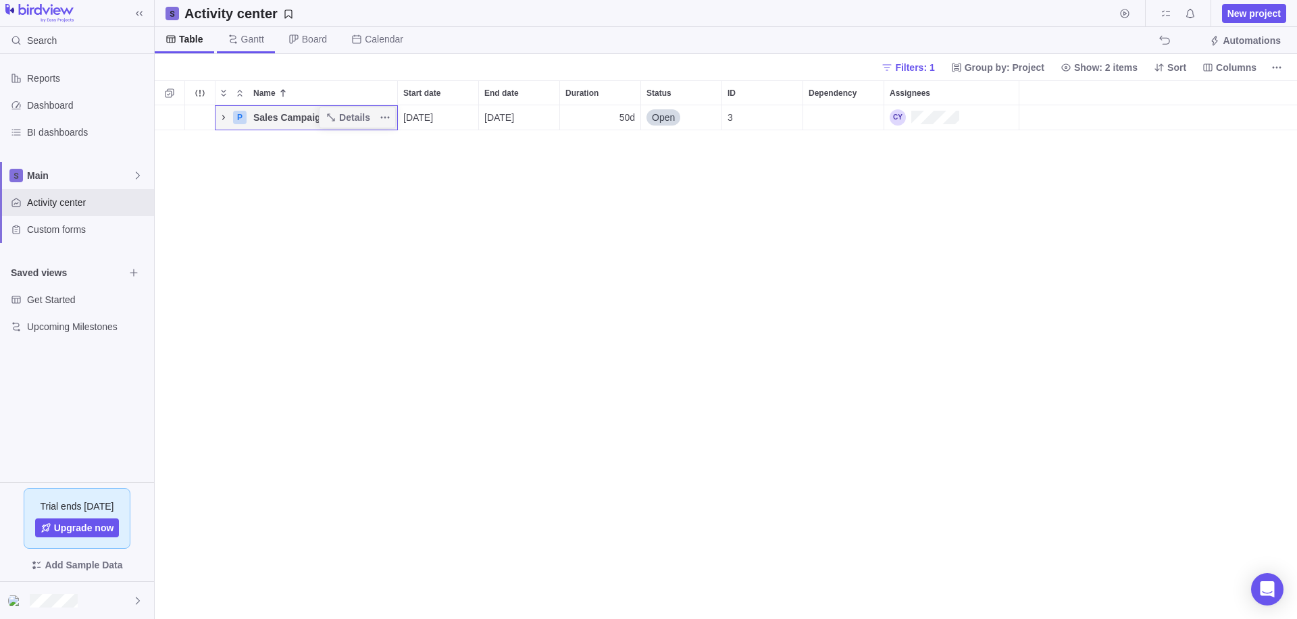
click at [241, 37] on span "Gantt" at bounding box center [252, 39] width 23 height 14
click at [1271, 68] on span "More actions" at bounding box center [1276, 67] width 19 height 19
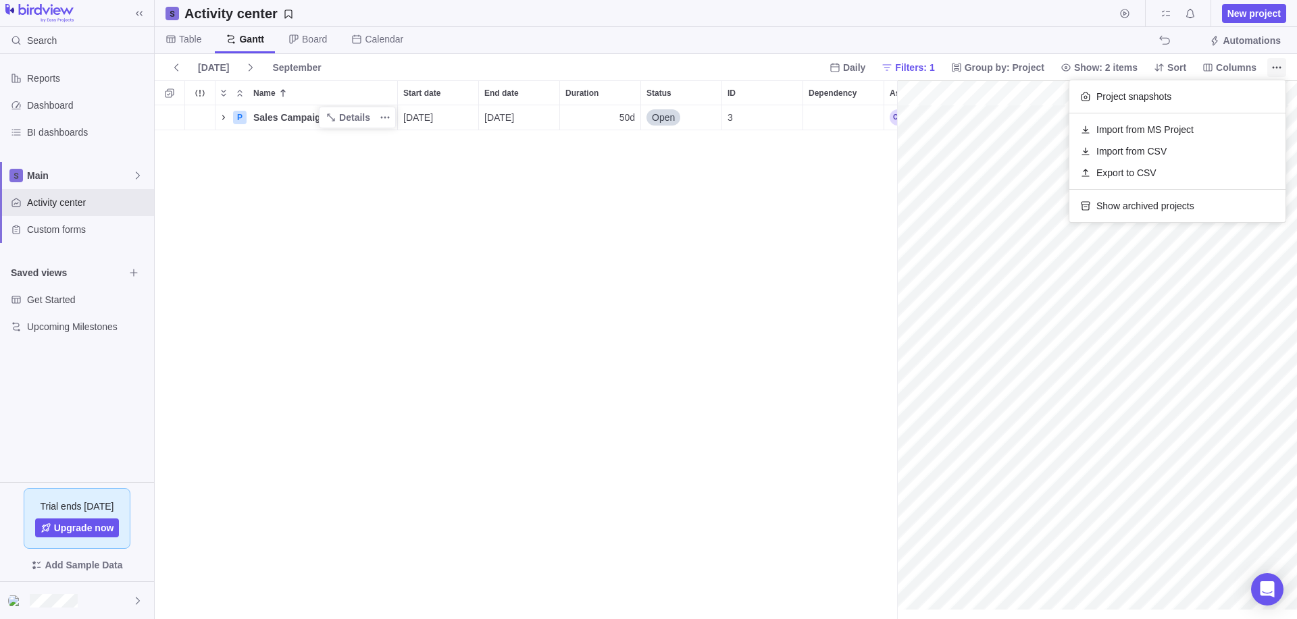
click at [1272, 66] on icon "More actions" at bounding box center [1276, 67] width 11 height 11
click at [1269, 66] on span "More actions" at bounding box center [1276, 67] width 19 height 19
